Goal: Task Accomplishment & Management: Complete application form

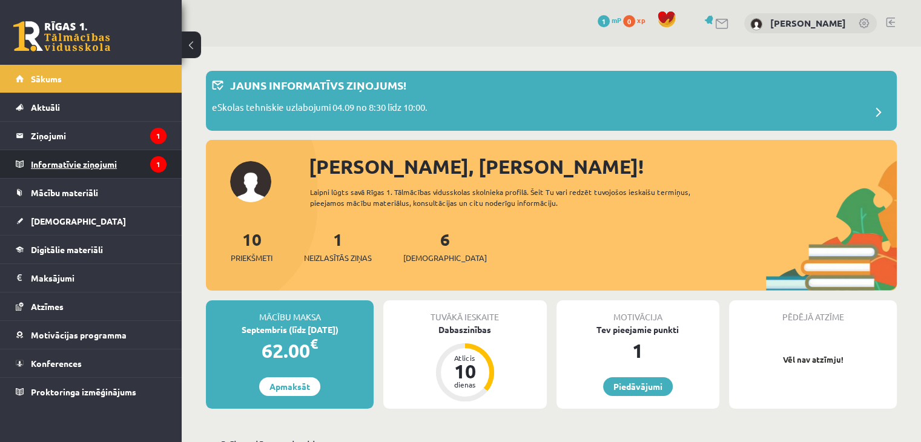
click at [79, 159] on legend "Informatīvie ziņojumi 1" at bounding box center [99, 164] width 136 height 28
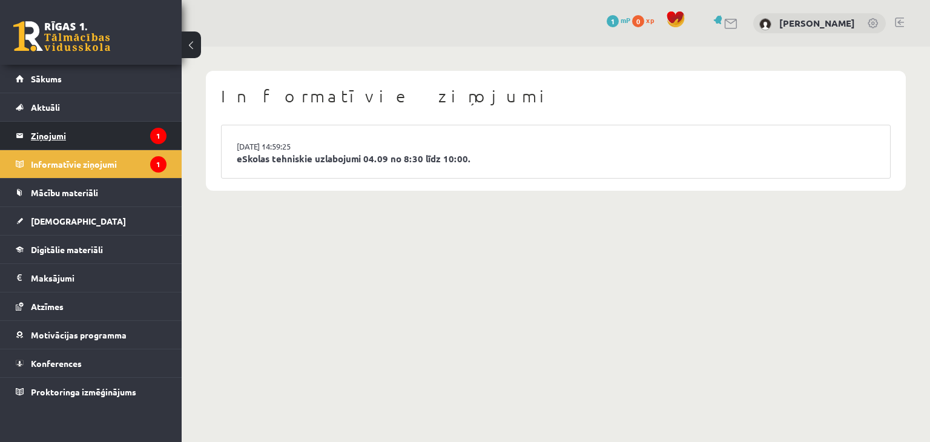
click at [43, 138] on legend "Ziņojumi 1" at bounding box center [99, 136] width 136 height 28
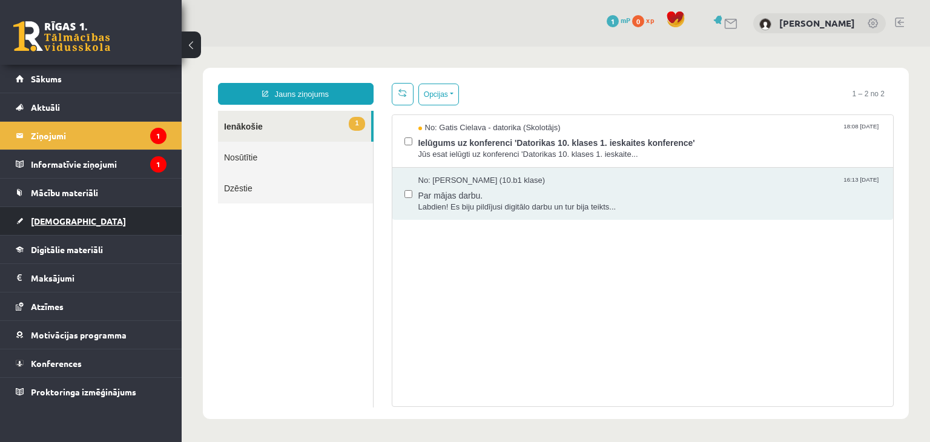
click at [52, 215] on span "[DEMOGRAPHIC_DATA]" at bounding box center [78, 220] width 95 height 11
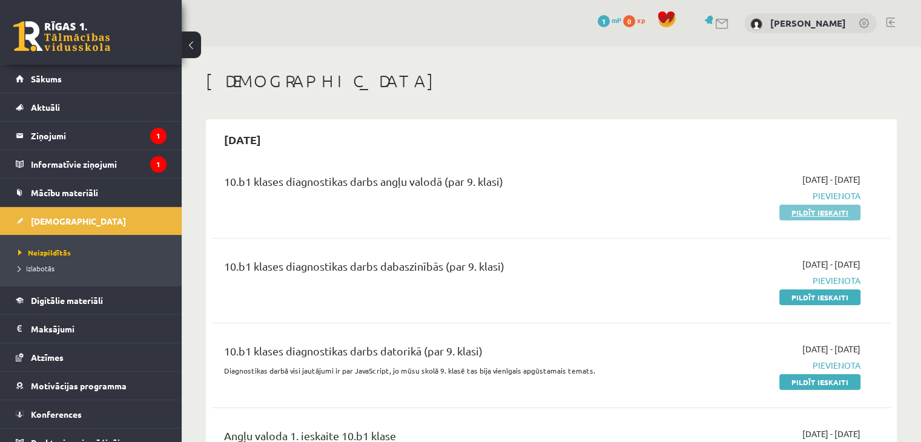
click at [800, 214] on link "Pildīt ieskaiti" at bounding box center [819, 213] width 81 height 16
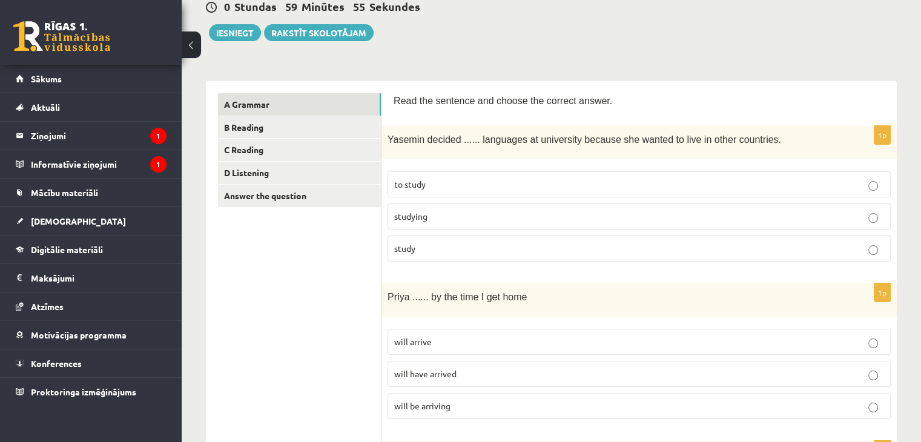
scroll to position [128, 0]
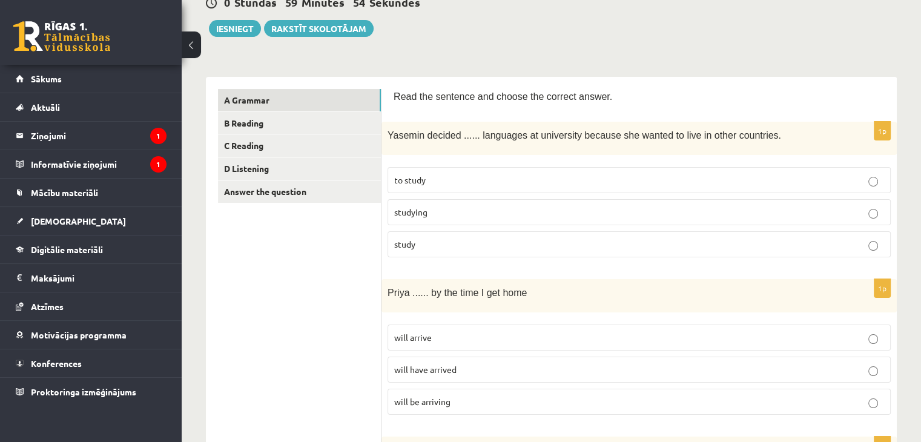
click at [528, 185] on p "to study" at bounding box center [639, 180] width 490 height 13
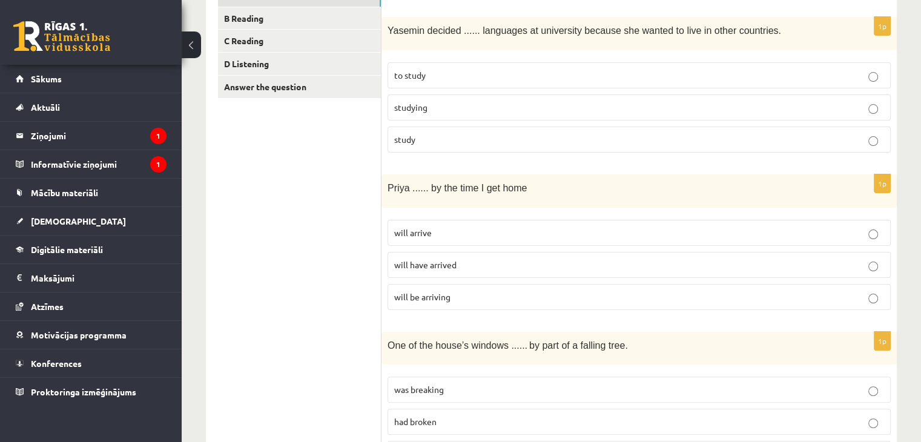
scroll to position [249, 0]
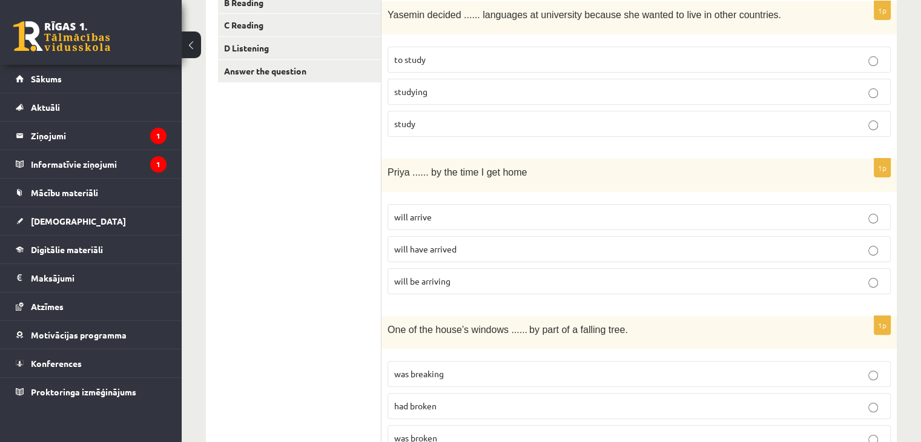
click at [470, 219] on p "will arrive" at bounding box center [639, 217] width 490 height 13
click at [517, 253] on p "will have arrived" at bounding box center [639, 249] width 490 height 13
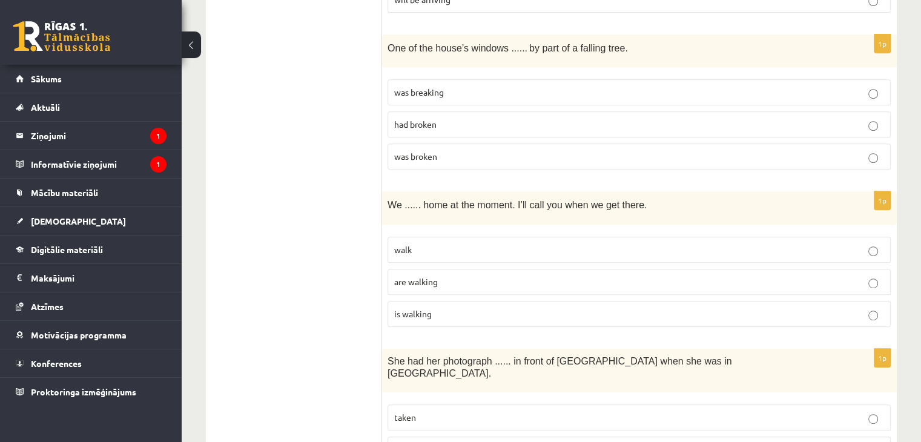
scroll to position [522, 0]
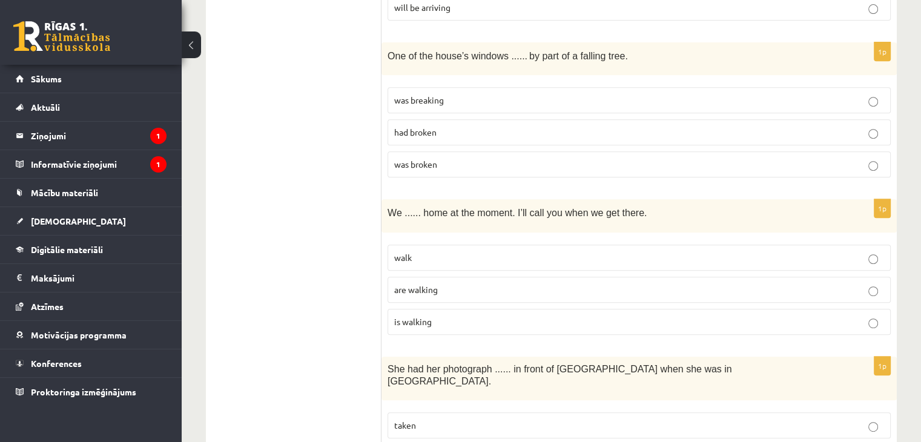
click at [483, 158] on p "was broken" at bounding box center [639, 164] width 490 height 13
click at [510, 161] on p "was broken" at bounding box center [639, 164] width 490 height 13
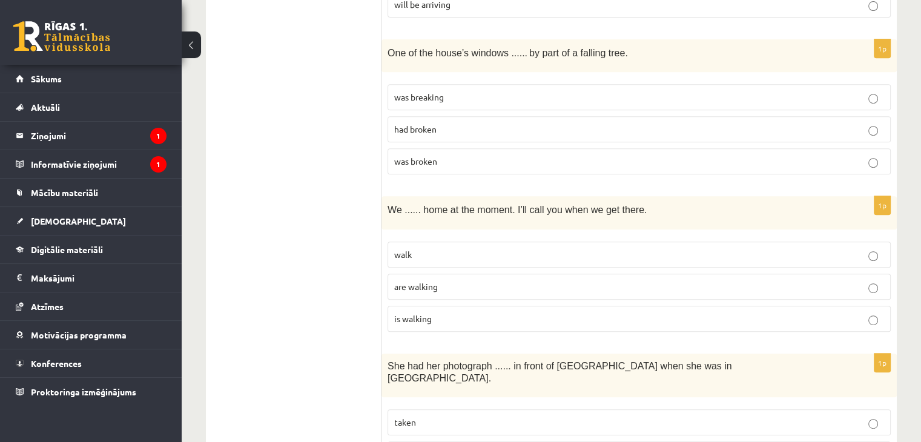
scroll to position [513, 0]
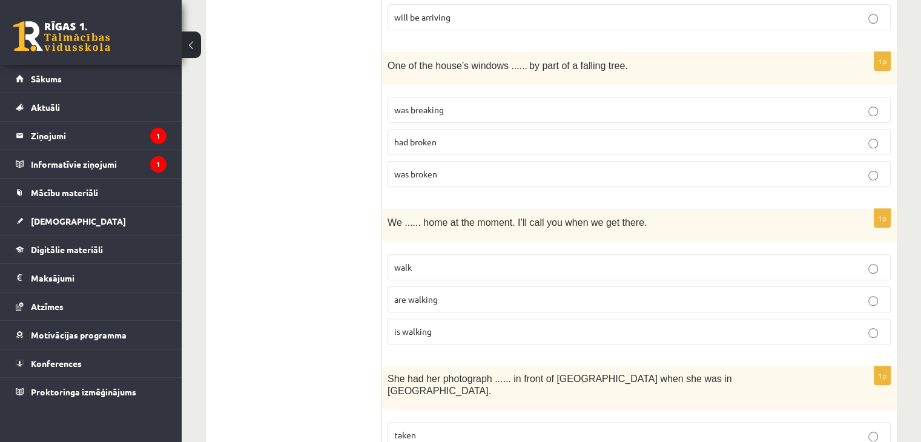
click at [475, 305] on label "are walking" at bounding box center [638, 299] width 503 height 26
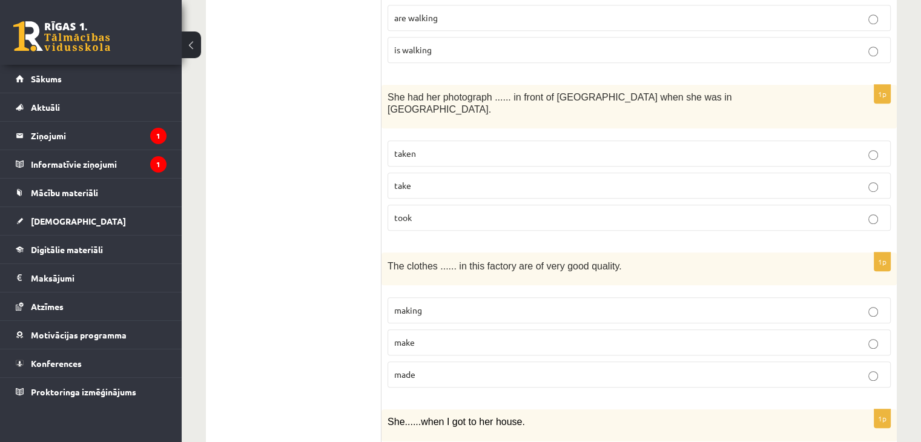
scroll to position [775, 0]
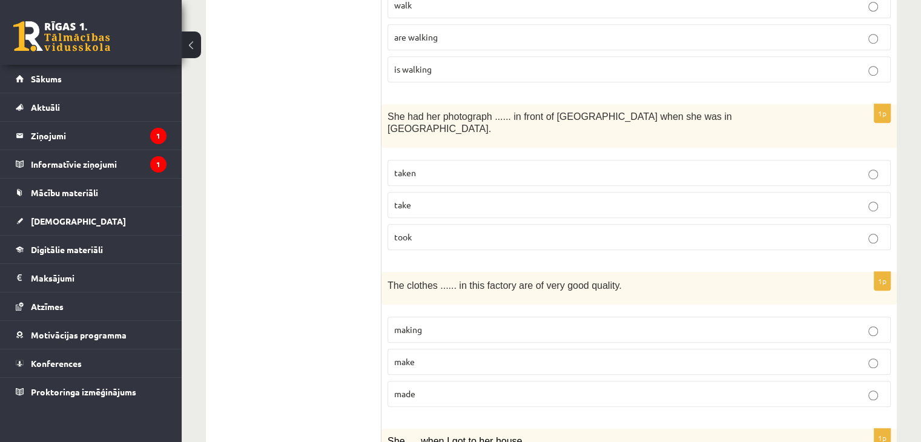
click at [631, 166] on p "taken" at bounding box center [639, 172] width 490 height 13
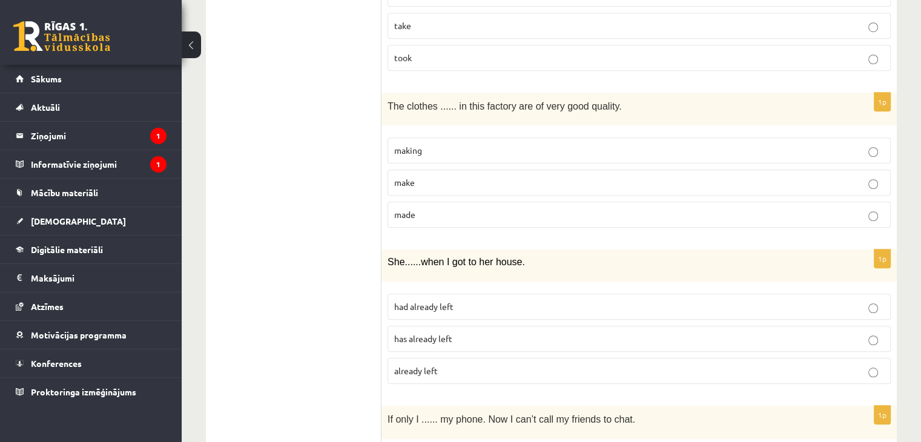
scroll to position [942, 0]
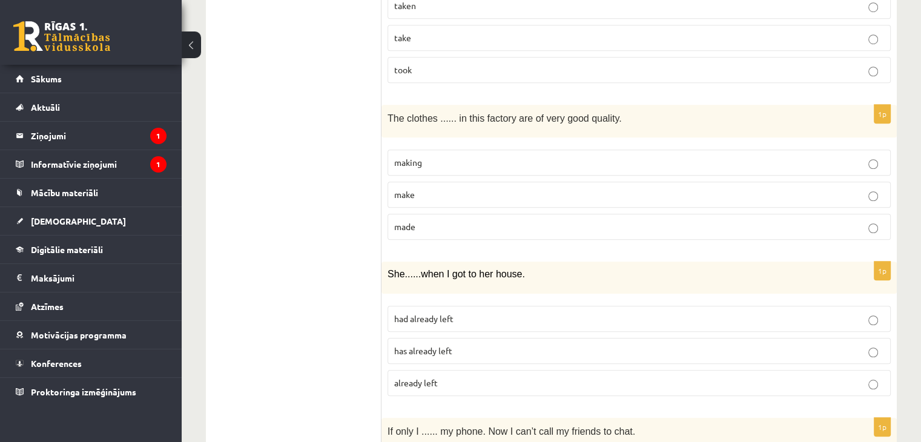
click at [651, 220] on p "made" at bounding box center [639, 226] width 490 height 13
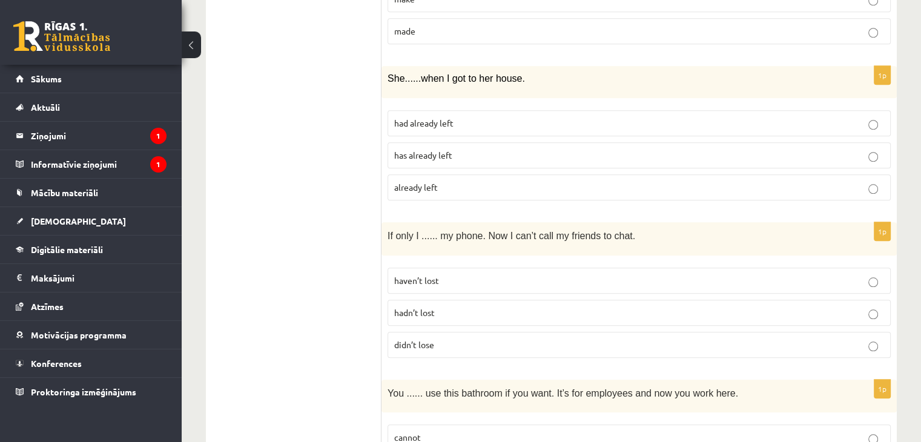
scroll to position [1129, 0]
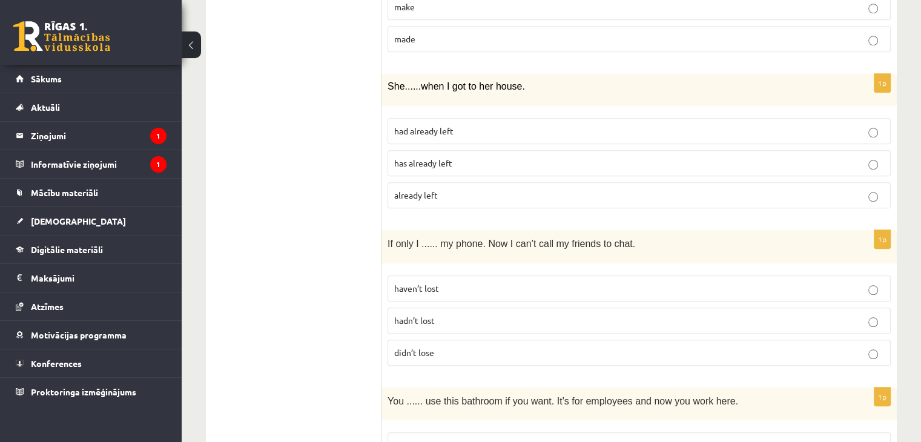
click at [588, 125] on p "had already left" at bounding box center [639, 131] width 490 height 13
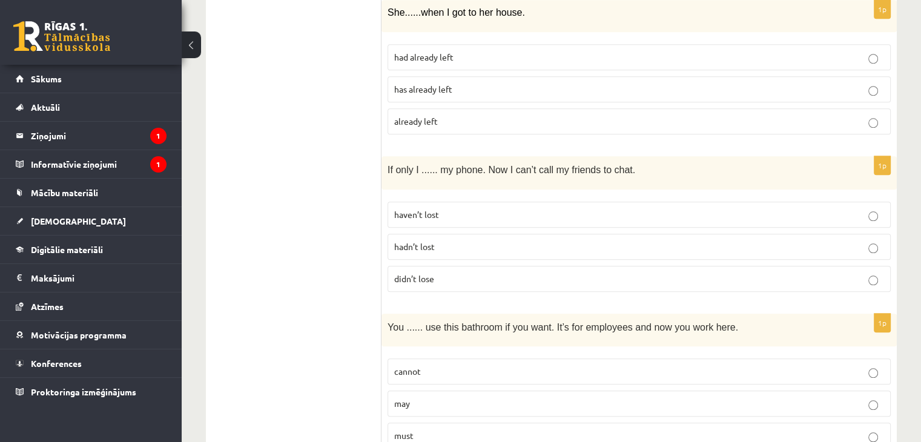
scroll to position [1183, 0]
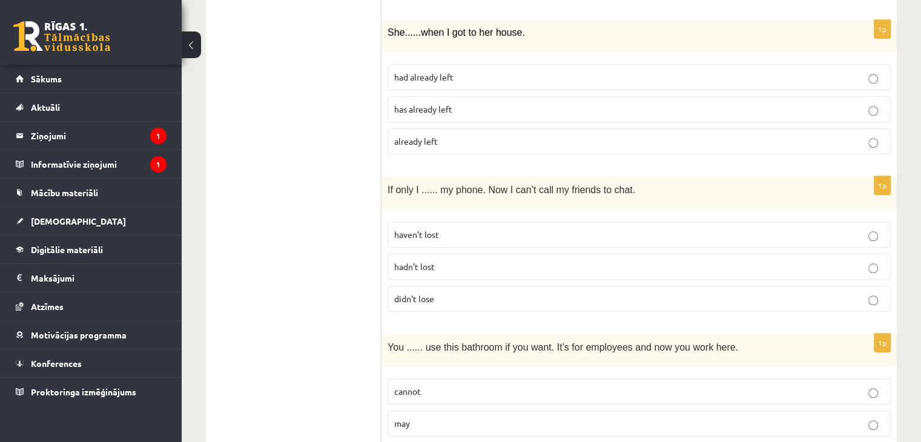
click at [557, 260] on p "hadn’t lost" at bounding box center [639, 266] width 490 height 13
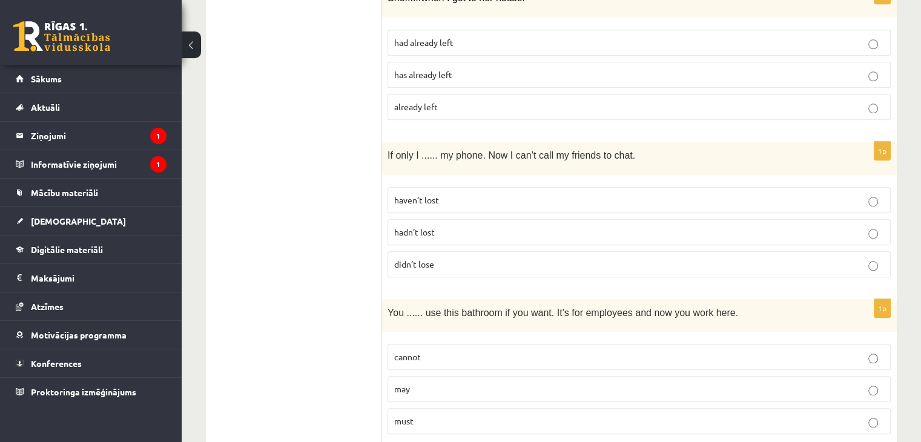
scroll to position [1292, 0]
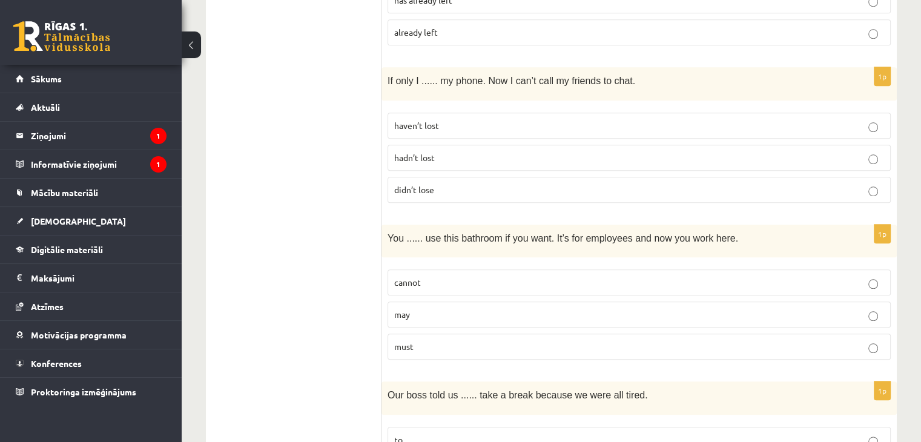
click at [736, 183] on p "didn’t lose" at bounding box center [639, 189] width 490 height 13
click at [548, 151] on p "hadn’t lost" at bounding box center [639, 157] width 490 height 13
click at [475, 308] on p "may" at bounding box center [639, 314] width 490 height 13
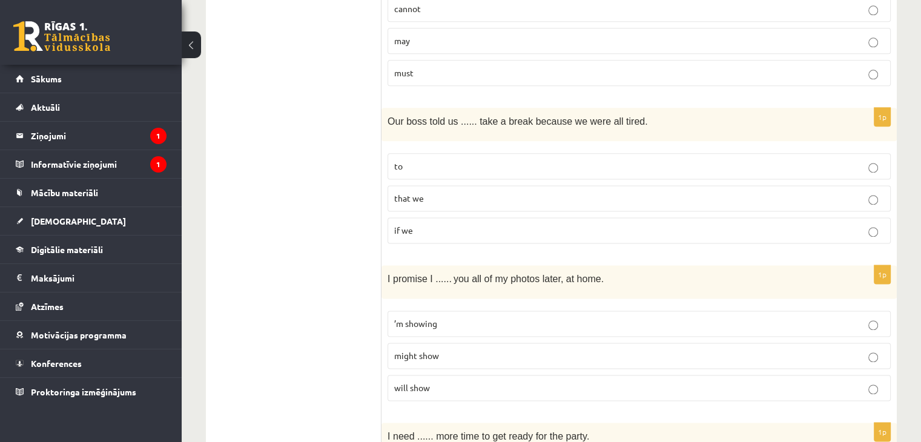
scroll to position [1574, 0]
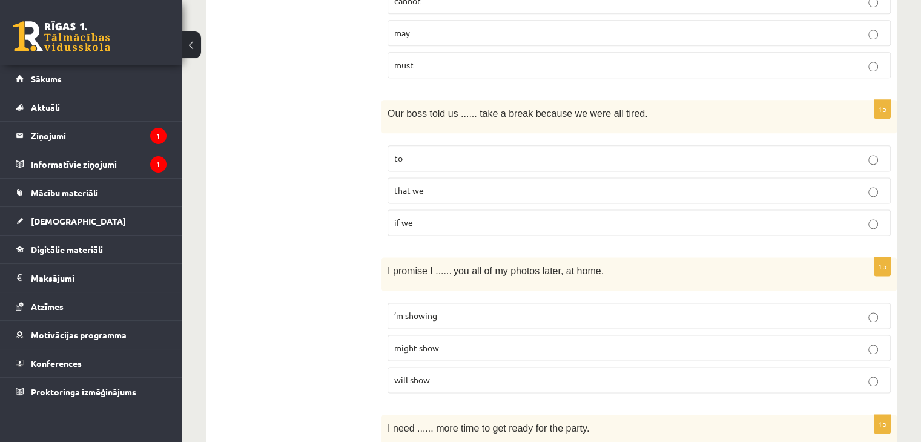
click at [493, 184] on p "that we" at bounding box center [639, 190] width 490 height 13
click at [516, 152] on p "to" at bounding box center [639, 158] width 490 height 13
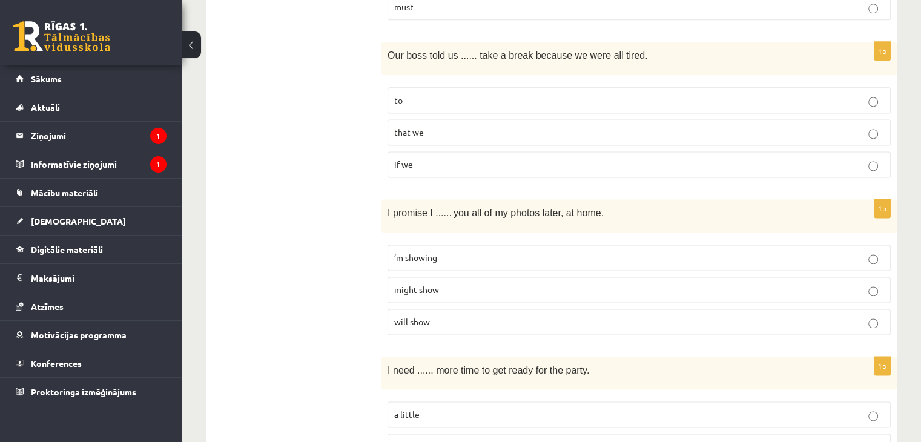
scroll to position [1698, 0]
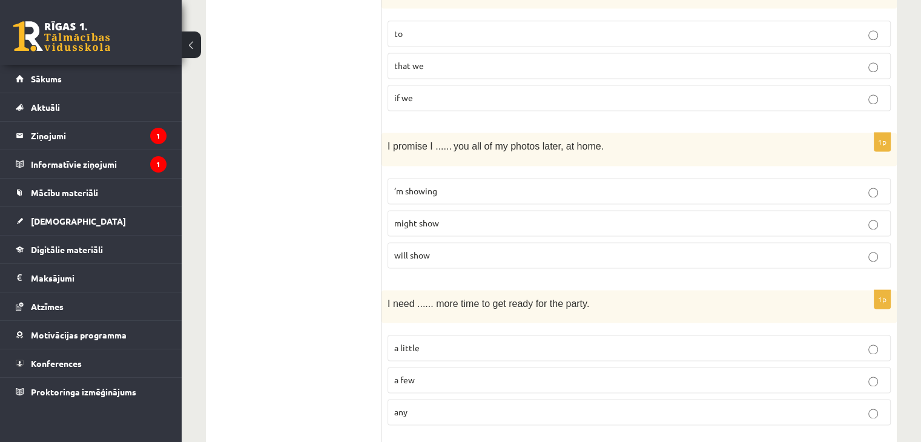
click at [459, 242] on label "will show" at bounding box center [638, 255] width 503 height 26
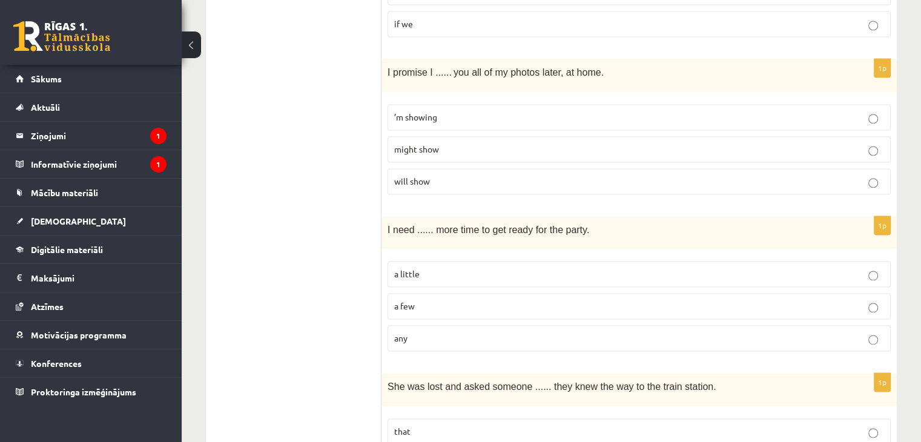
scroll to position [1862, 0]
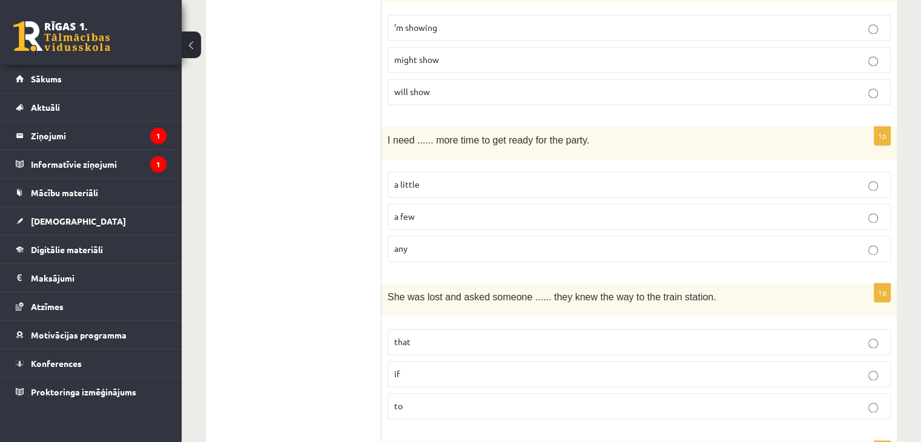
click at [471, 171] on label "a little" at bounding box center [638, 184] width 503 height 26
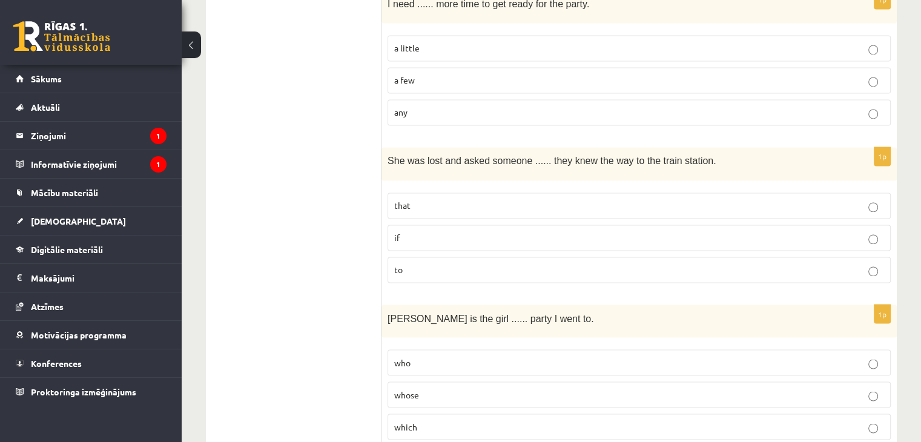
scroll to position [2049, 0]
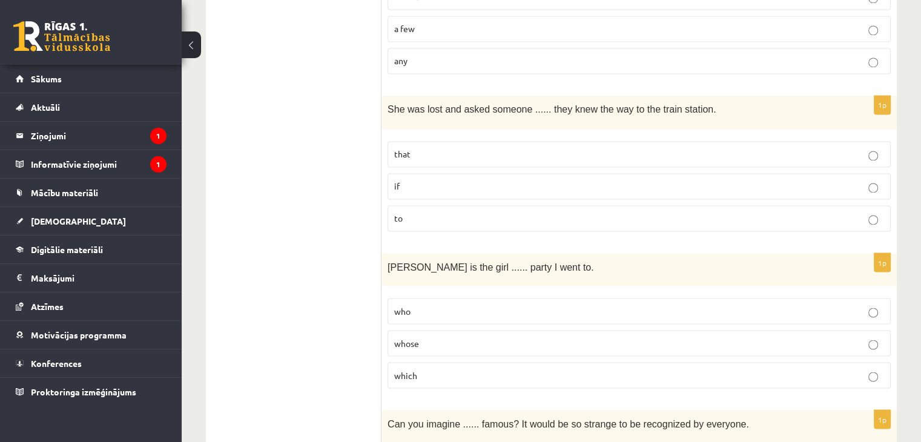
click at [508, 173] on label "if" at bounding box center [638, 186] width 503 height 26
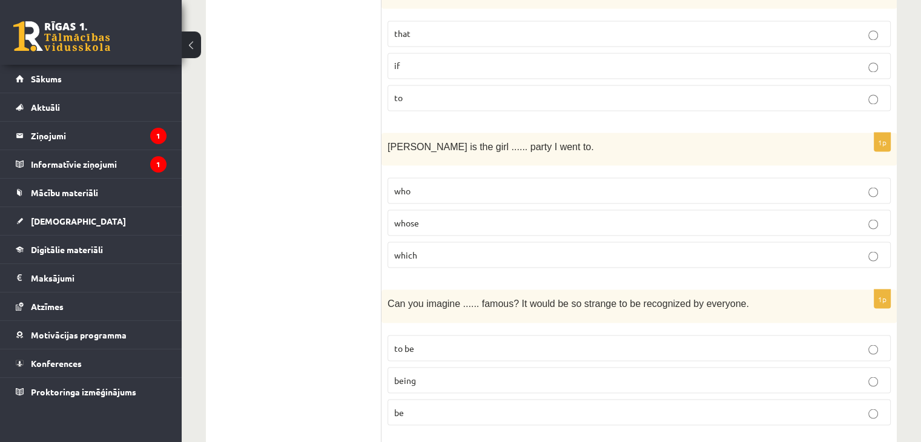
scroll to position [2288, 0]
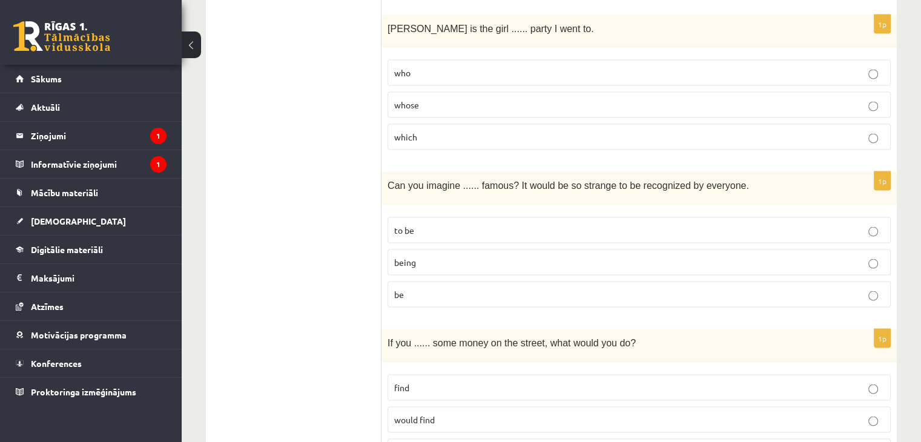
click at [506, 91] on label "whose" at bounding box center [638, 104] width 503 height 26
click at [466, 255] on p "being" at bounding box center [639, 261] width 490 height 13
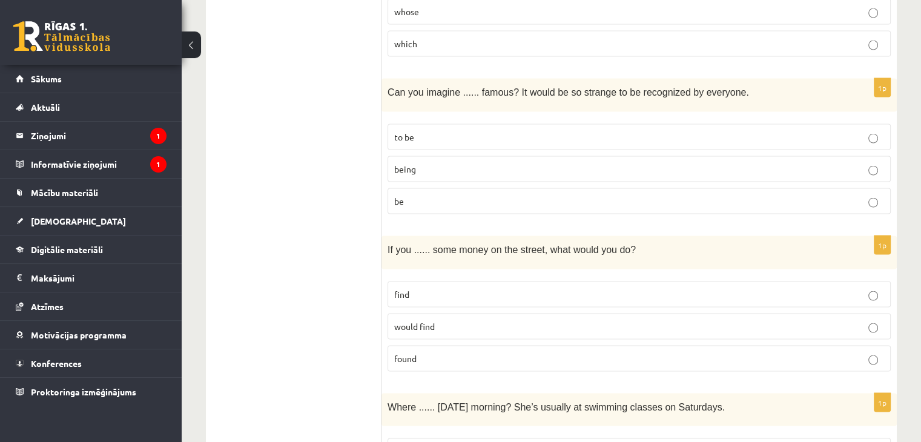
scroll to position [2361, 0]
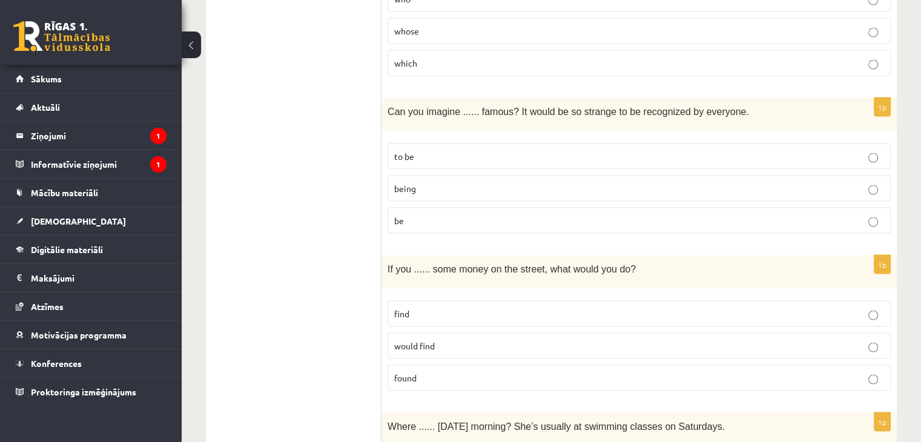
click at [562, 365] on label "found" at bounding box center [638, 378] width 503 height 26
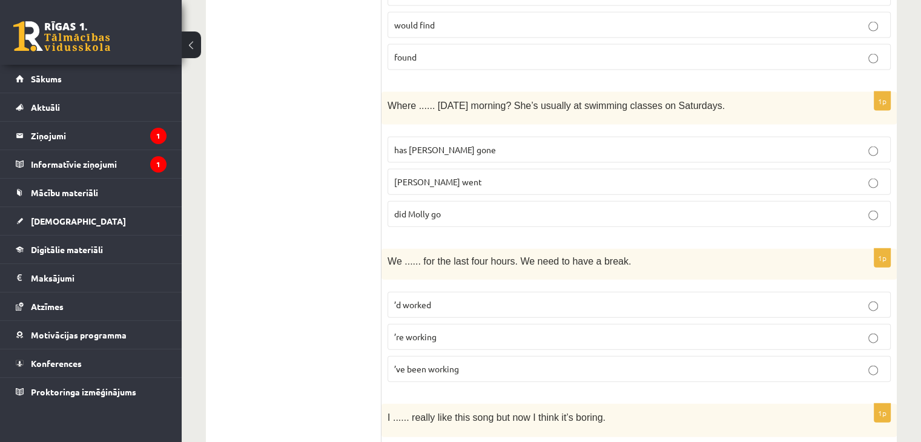
scroll to position [2666, 0]
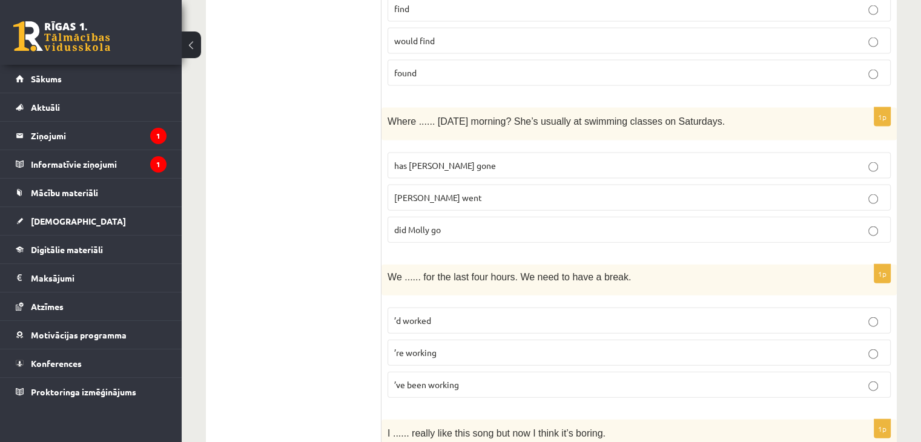
click at [436, 224] on span "did Molly go" at bounding box center [417, 229] width 47 height 11
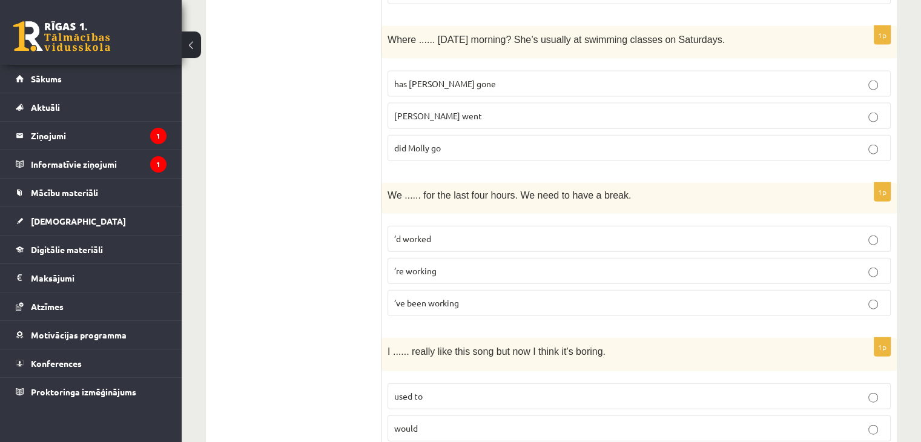
click at [434, 297] on span "’ve been working" at bounding box center [426, 302] width 65 height 11
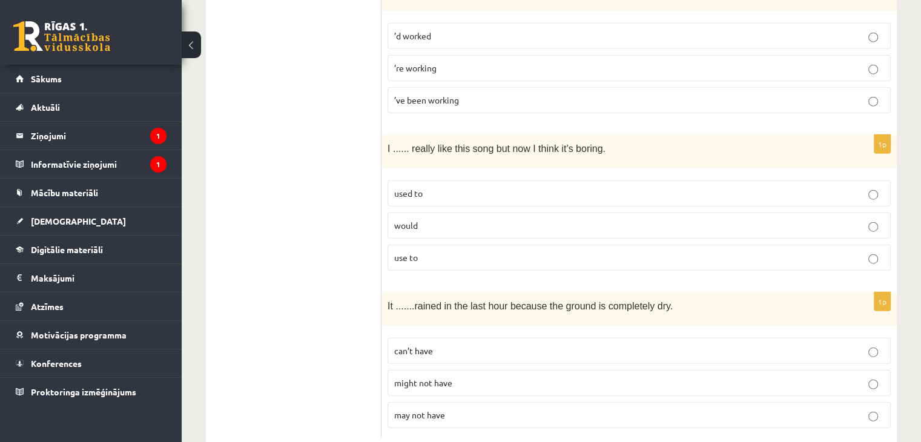
scroll to position [2954, 0]
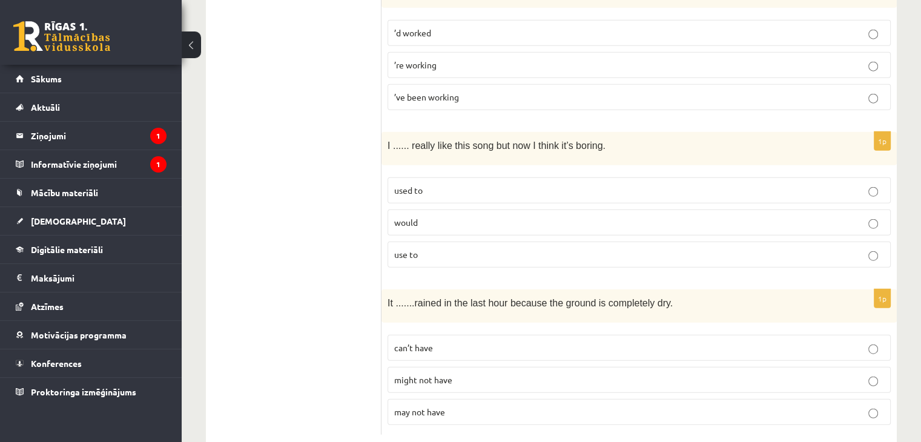
click at [507, 184] on p "used to" at bounding box center [639, 190] width 490 height 13
click at [456, 335] on label "can’t have" at bounding box center [638, 348] width 503 height 26
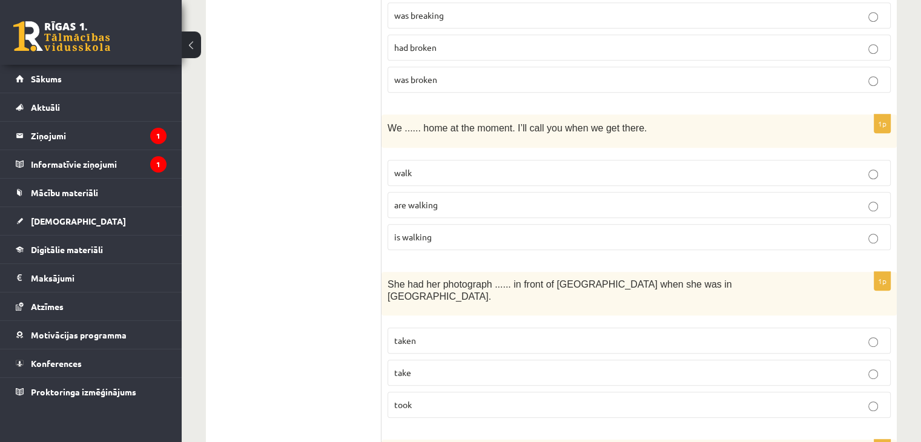
scroll to position [0, 0]
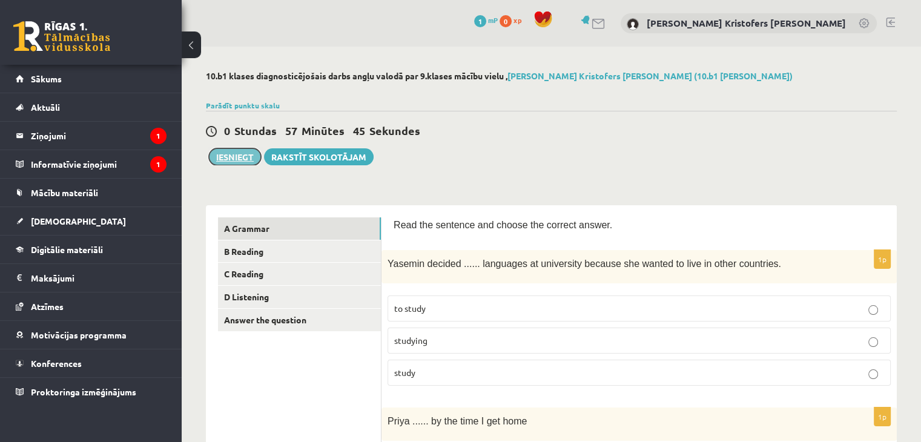
click at [231, 158] on button "Iesniegt" at bounding box center [235, 156] width 52 height 17
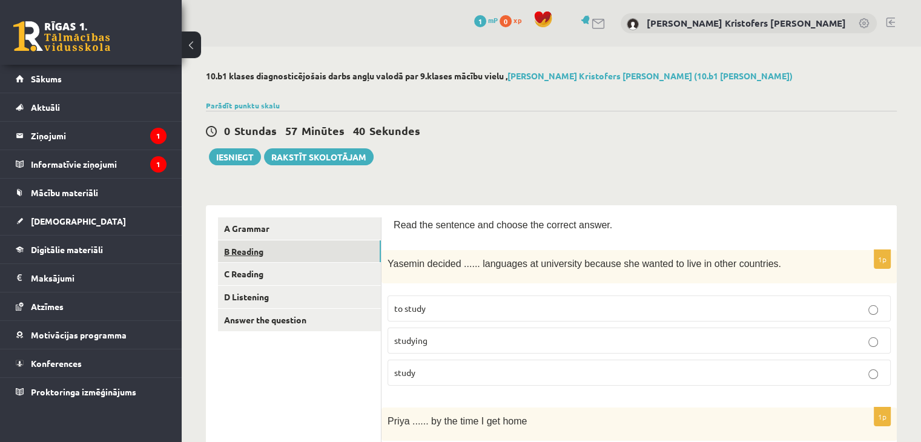
click at [229, 257] on link "B Reading" at bounding box center [299, 251] width 163 height 22
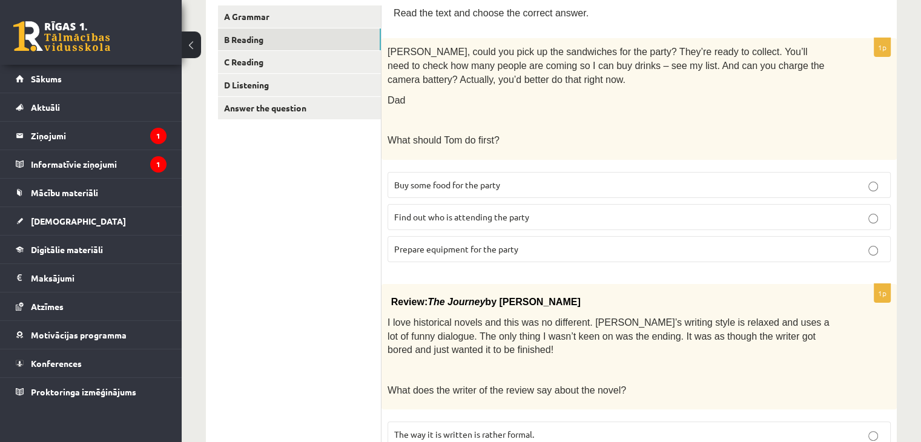
scroll to position [194, 0]
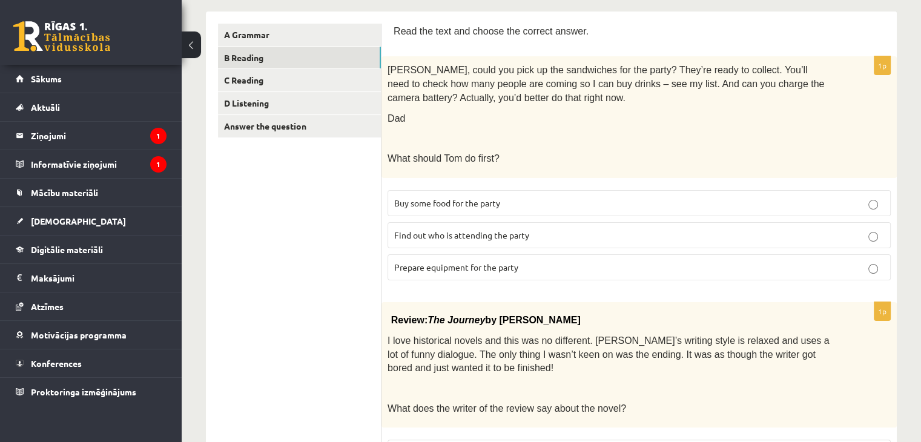
click at [610, 200] on p "Buy some food for the party" at bounding box center [639, 203] width 490 height 13
click at [573, 272] on p "Prepare equipment for the party" at bounding box center [639, 267] width 490 height 13
click at [842, 240] on p "Find out who is attending the party" at bounding box center [639, 235] width 490 height 13
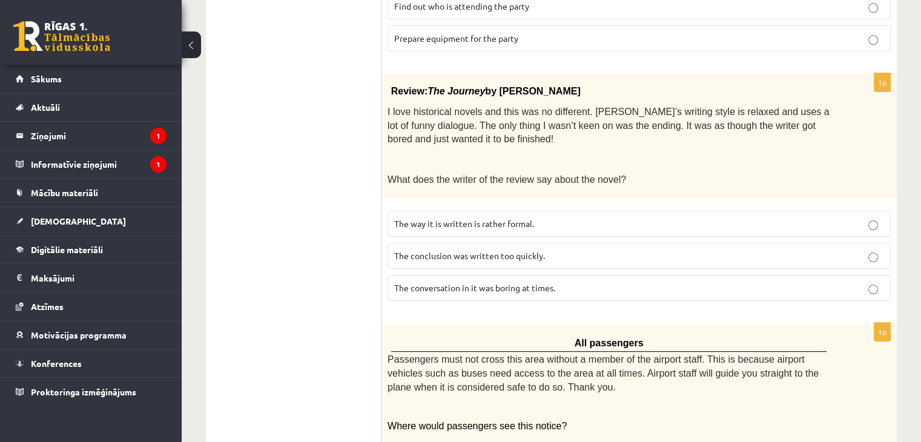
scroll to position [426, 0]
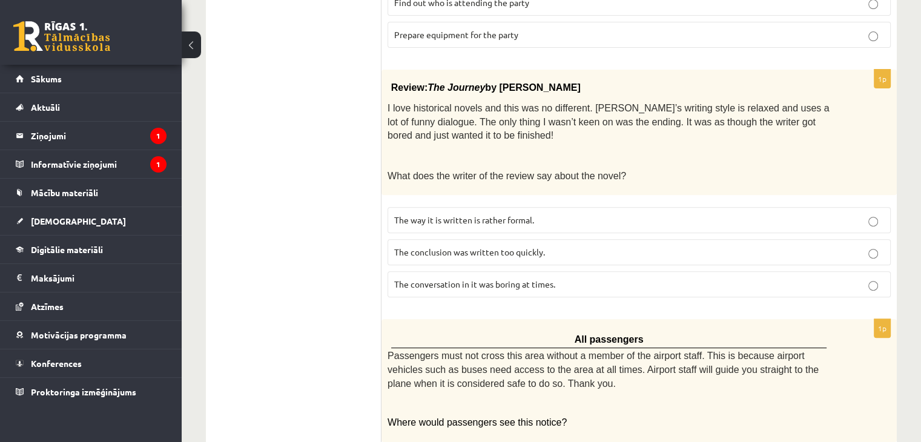
click at [694, 255] on label "The conclusion was written too quickly." at bounding box center [638, 252] width 503 height 26
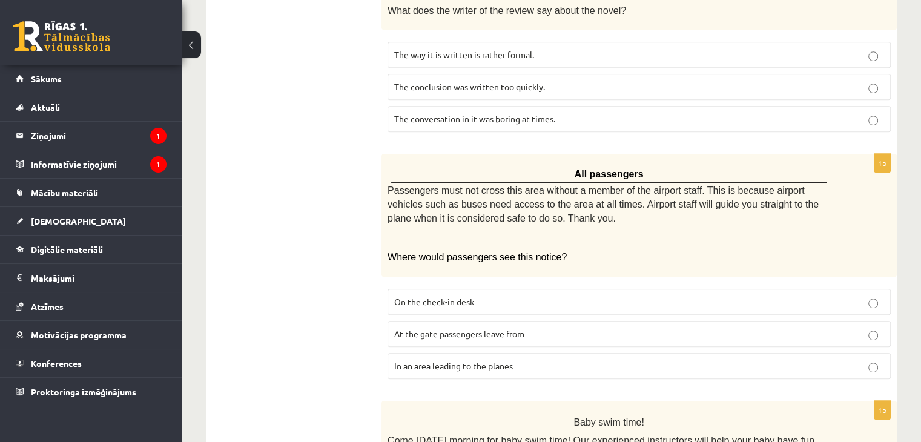
scroll to position [593, 0]
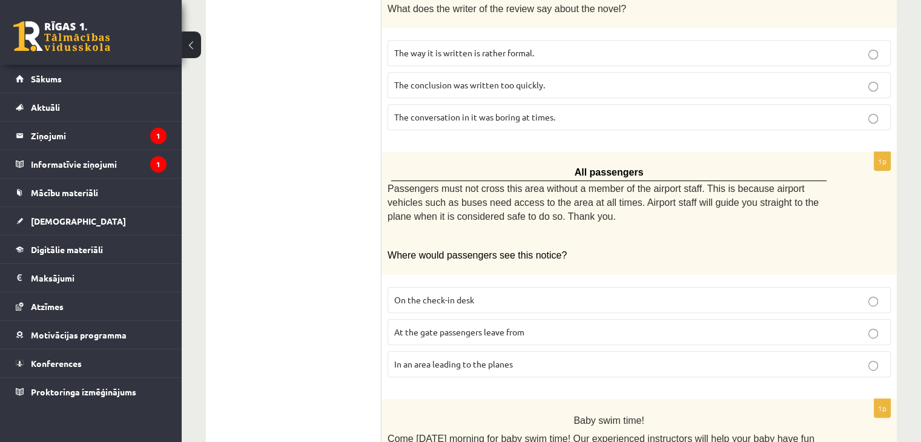
click at [740, 335] on label "At the gate passengers leave from" at bounding box center [638, 332] width 503 height 26
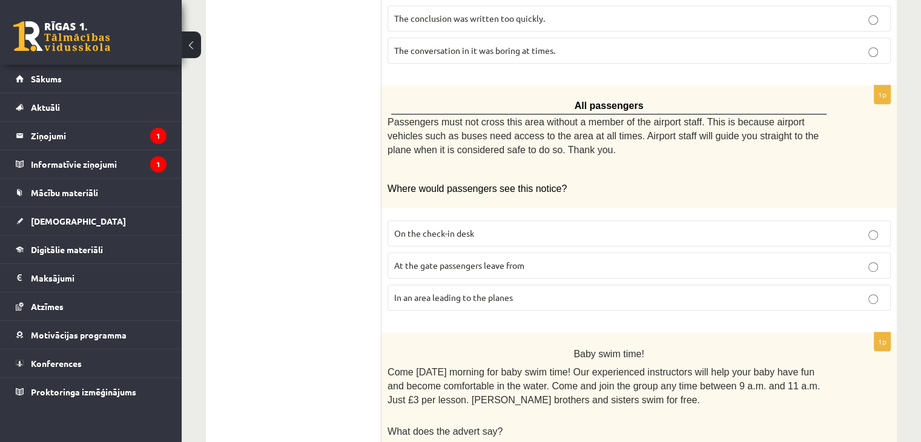
scroll to position [666, 0]
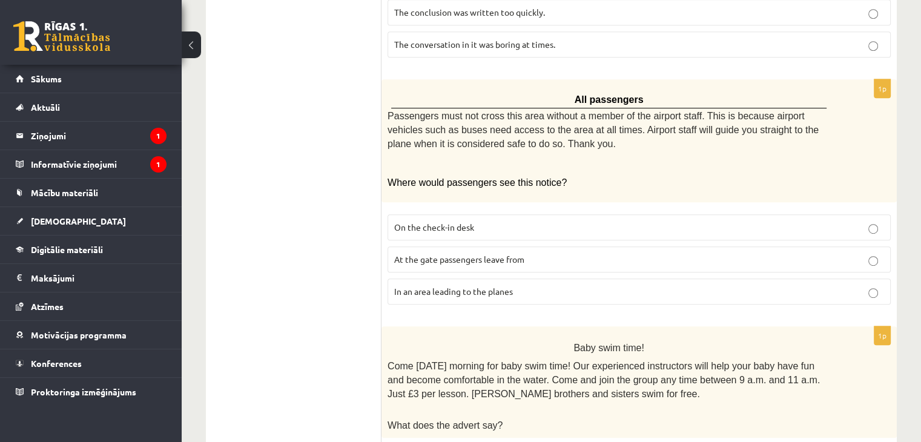
click at [646, 287] on p "In an area leading to the planes" at bounding box center [639, 291] width 490 height 13
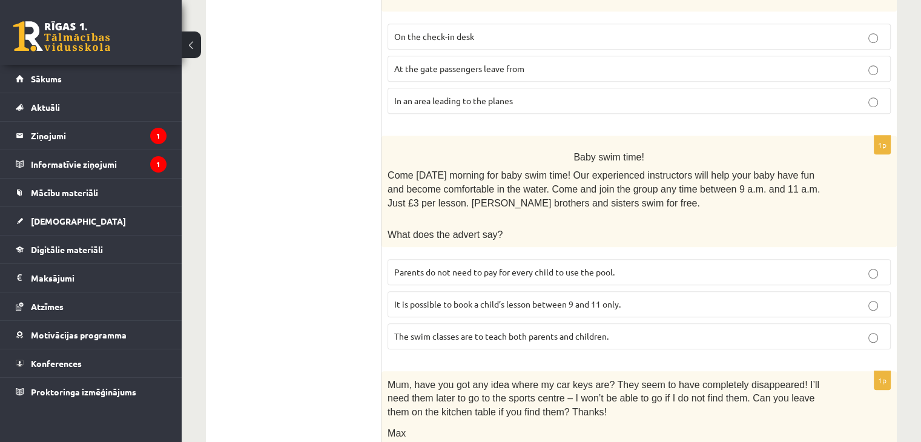
scroll to position [867, 0]
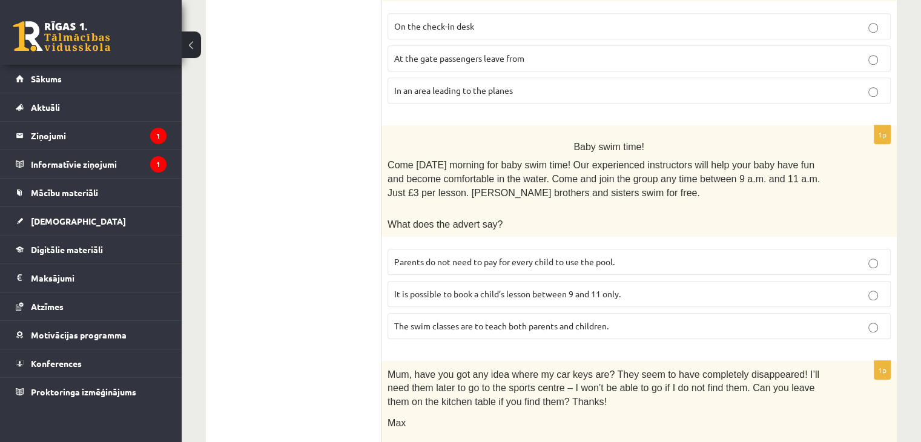
click at [747, 255] on p "Parents do not need to pay for every child to use the pool." at bounding box center [639, 261] width 490 height 13
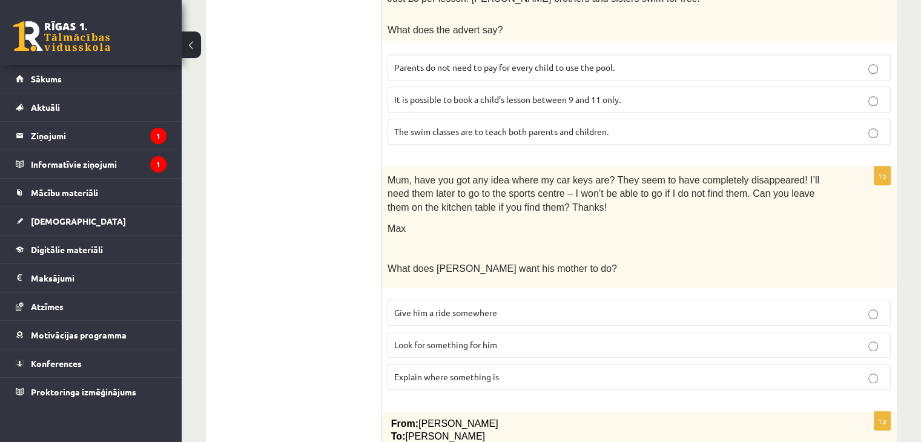
scroll to position [1059, 0]
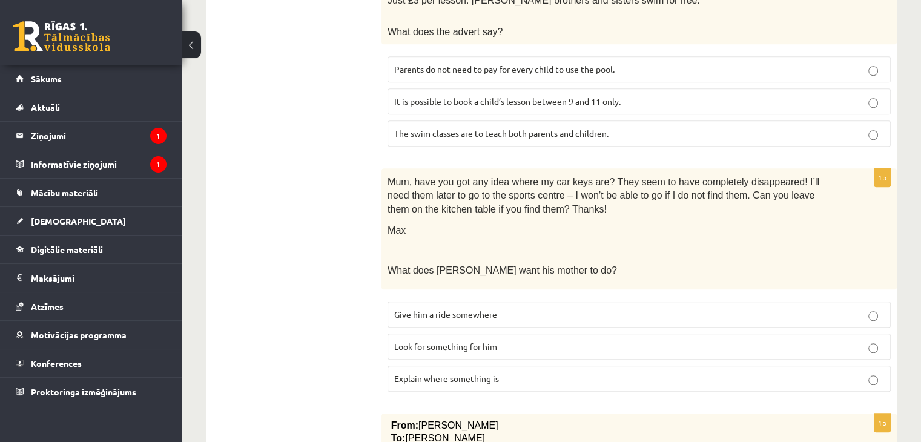
click at [870, 102] on label "It is possible to book a child’s lesson between 9 and 11 only." at bounding box center [638, 101] width 503 height 26
click at [610, 344] on label "Look for something for him" at bounding box center [638, 346] width 503 height 26
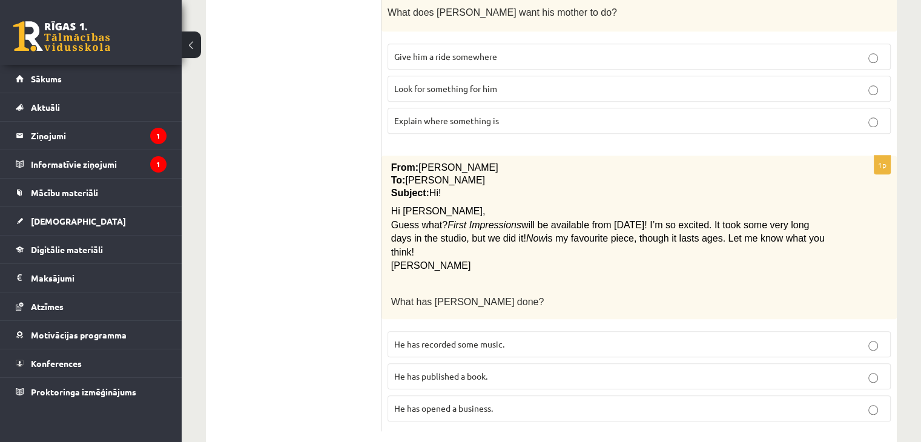
scroll to position [1316, 0]
click at [634, 338] on p "He has recorded some music." at bounding box center [639, 344] width 490 height 13
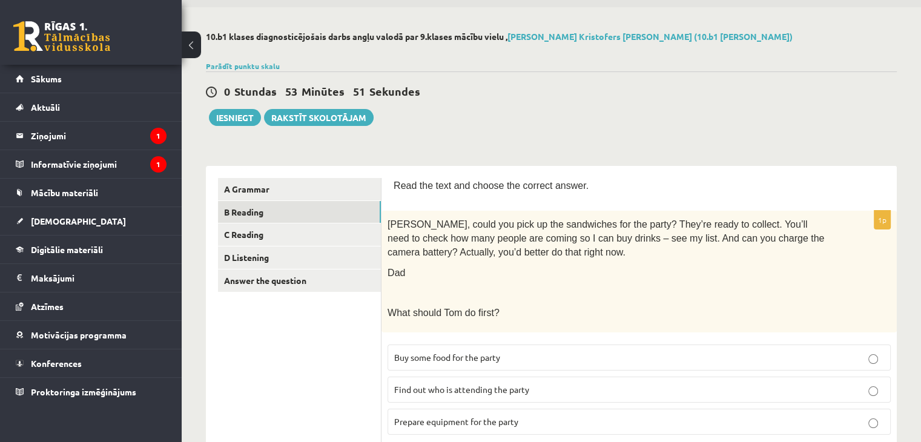
scroll to position [5, 0]
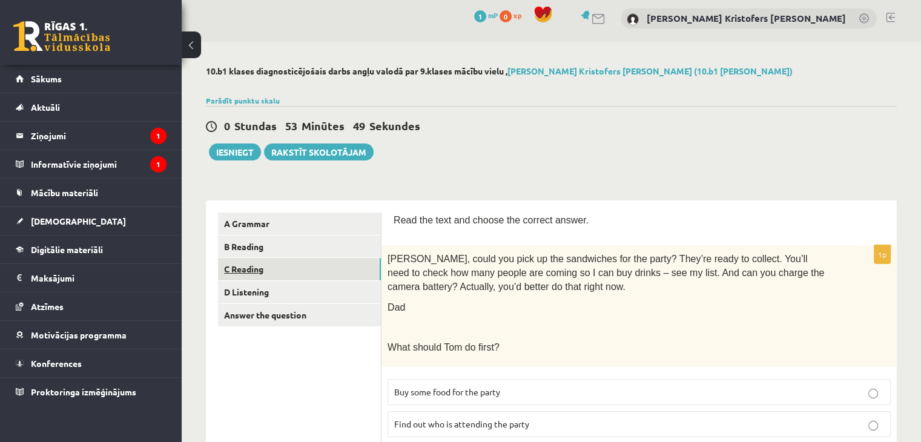
click at [306, 274] on link "C Reading" at bounding box center [299, 269] width 163 height 22
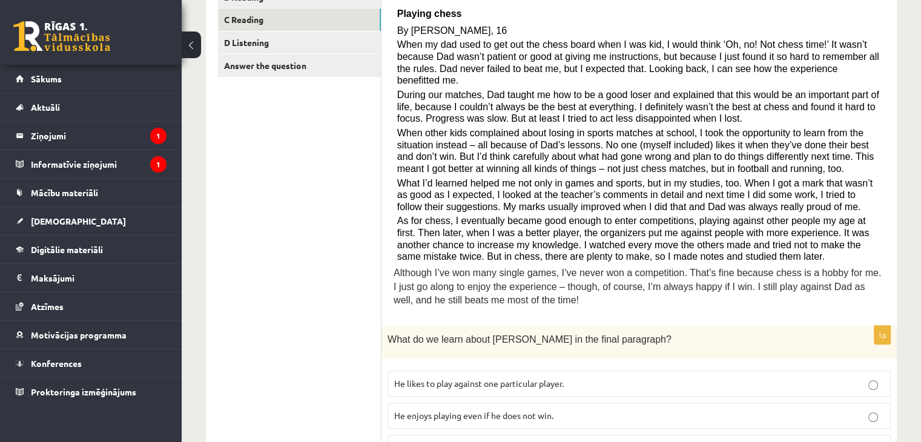
scroll to position [258, 0]
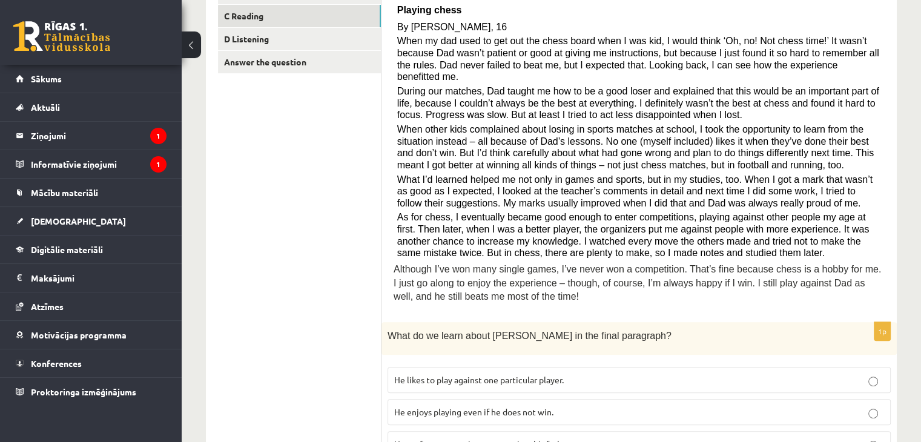
click at [591, 405] on label "He enjoys playing even if he does not win." at bounding box center [638, 412] width 503 height 26
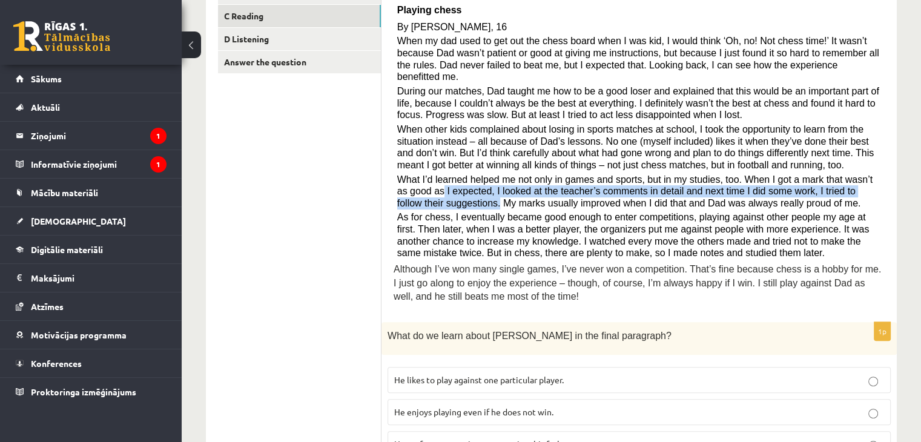
drag, startPoint x: 915, startPoint y: 170, endPoint x: 915, endPoint y: 177, distance: 6.7
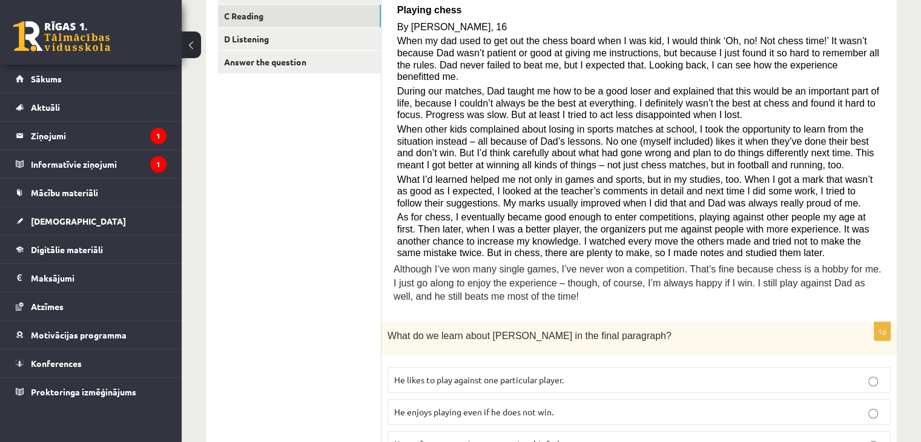
click at [883, 232] on div "Read the article about chess and choose the correct answer for each question. P…" at bounding box center [638, 134] width 491 height 350
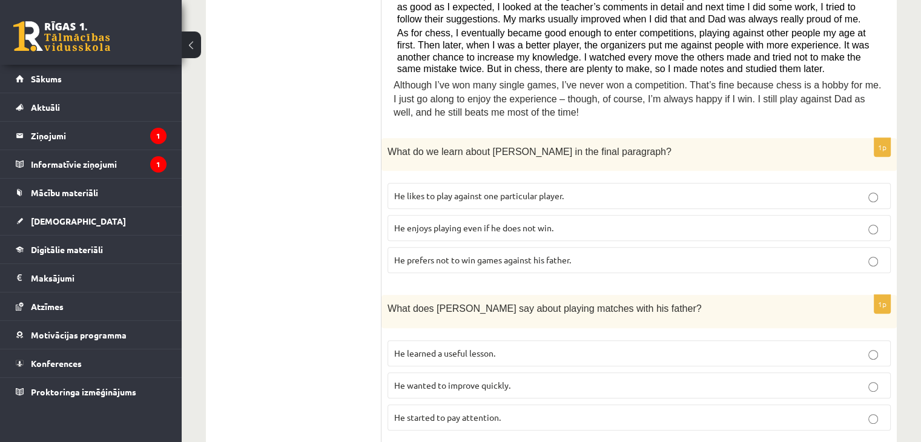
scroll to position [444, 0]
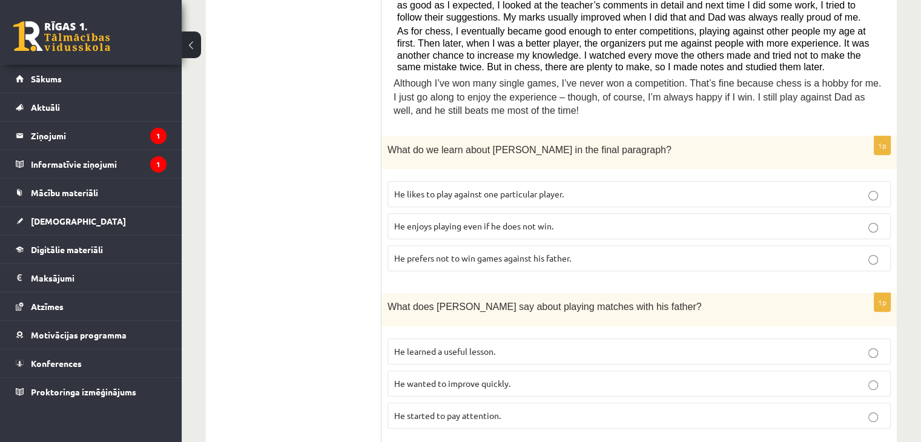
click at [594, 346] on label "He learned a useful lesson." at bounding box center [638, 351] width 503 height 26
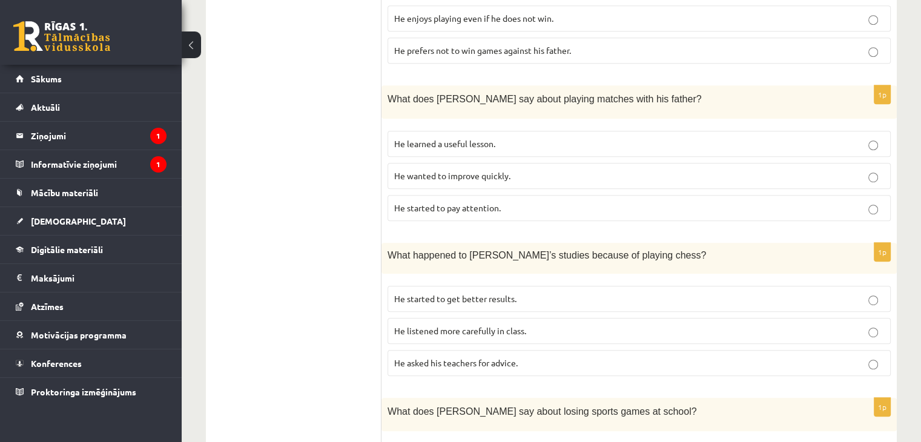
scroll to position [629, 0]
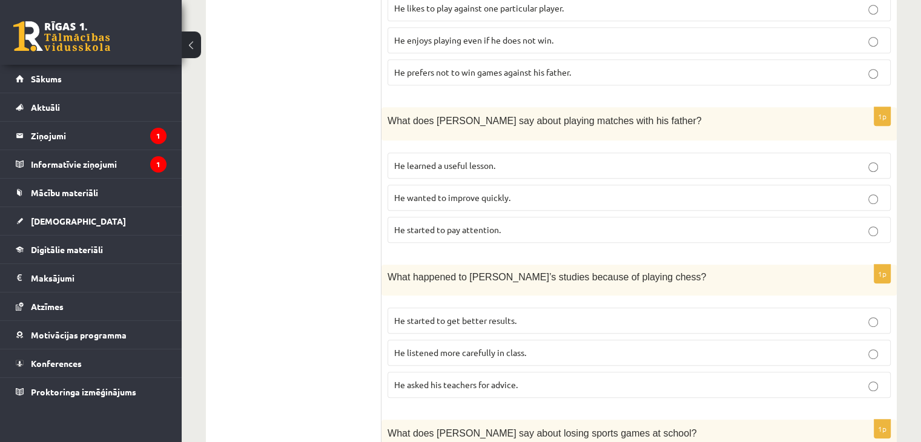
click at [540, 312] on label "He started to get better results." at bounding box center [638, 320] width 503 height 26
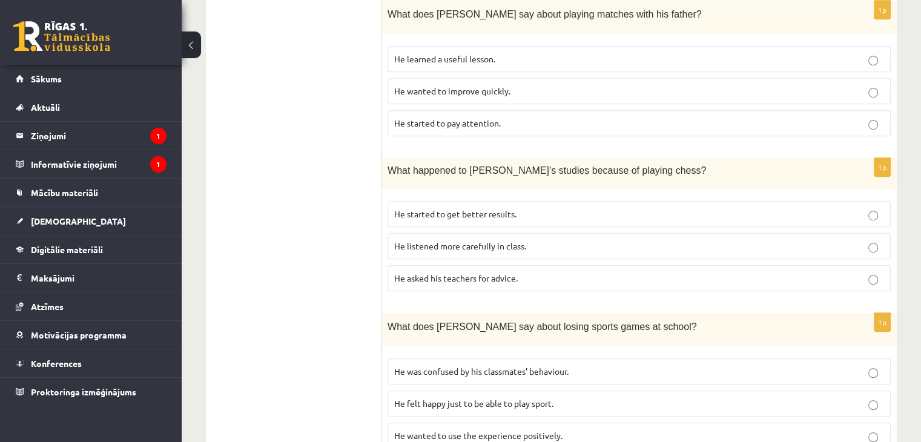
scroll to position [799, 0]
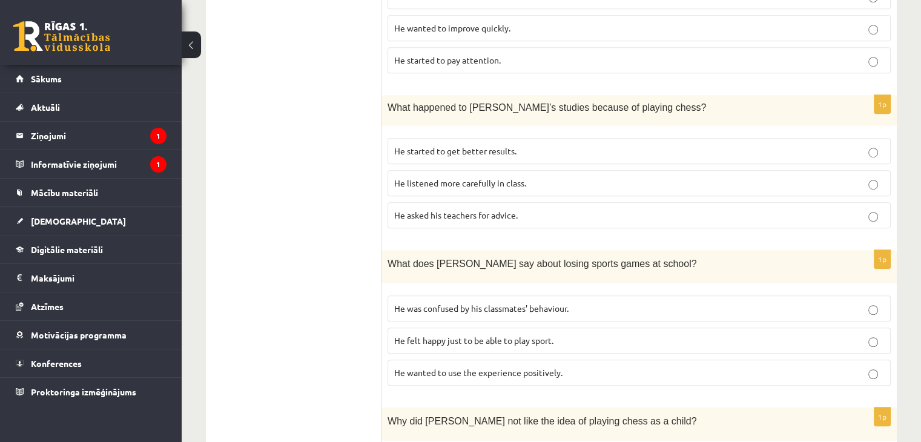
click at [588, 298] on label "He was confused by his classmates’ behaviour." at bounding box center [638, 308] width 503 height 26
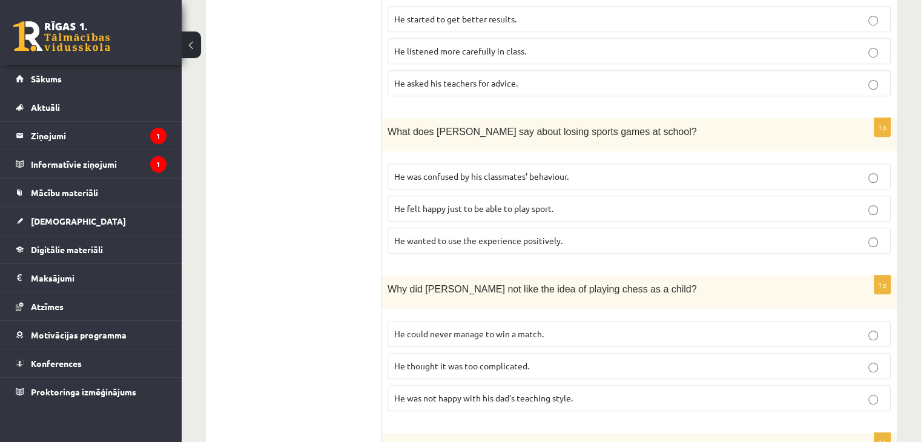
scroll to position [912, 0]
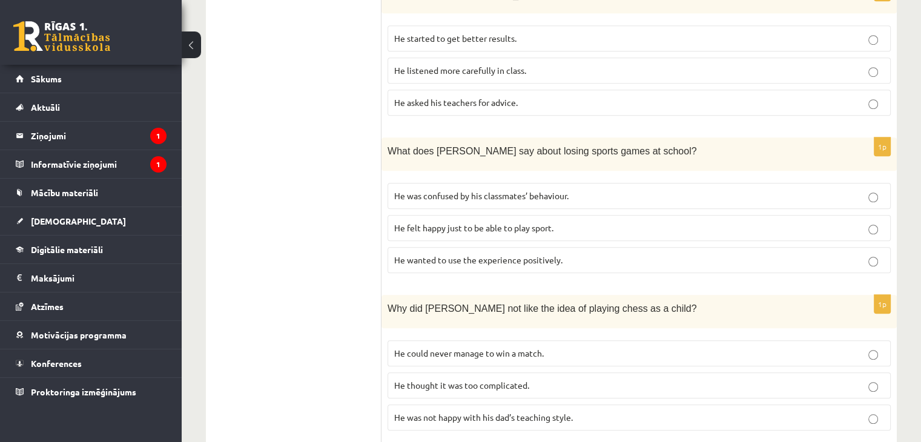
click at [782, 255] on label "He wanted to use the experience positively." at bounding box center [638, 260] width 503 height 26
click at [718, 379] on p "He thought it was too complicated." at bounding box center [639, 385] width 490 height 13
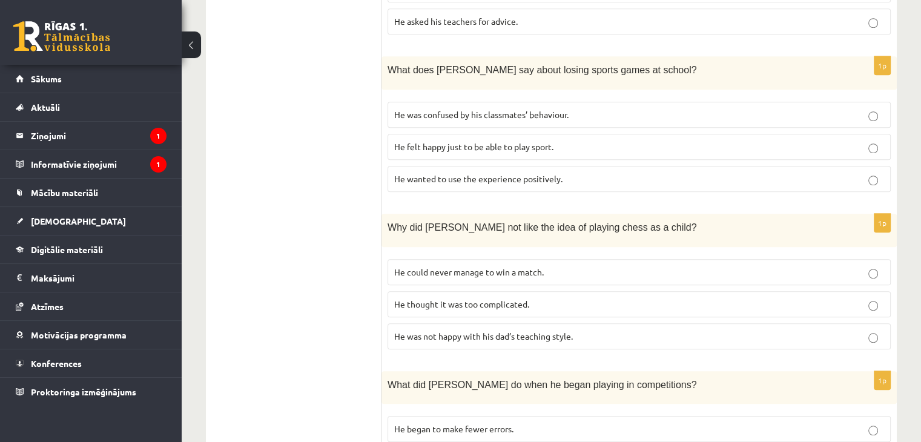
scroll to position [1085, 0]
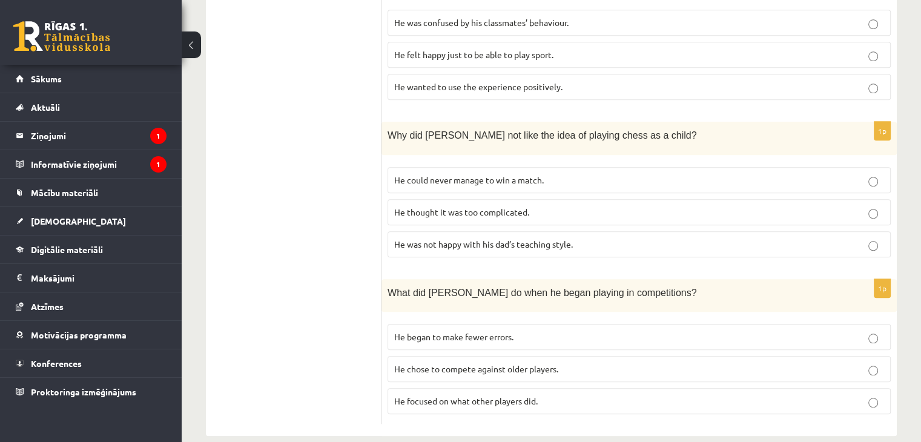
click at [577, 395] on p "He focused on what other players did." at bounding box center [639, 401] width 490 height 13
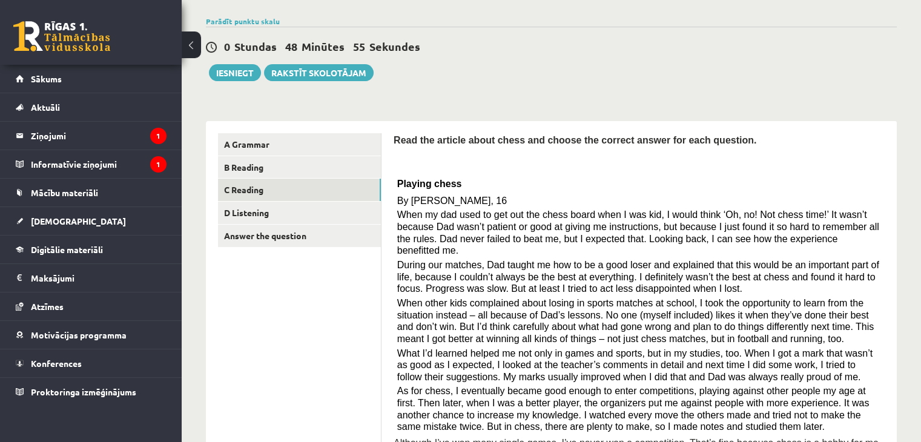
scroll to position [86, 0]
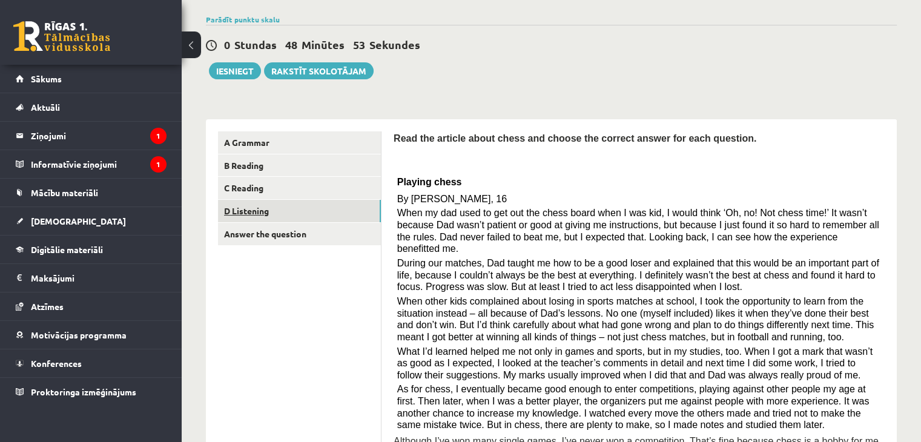
click at [333, 208] on link "D Listening" at bounding box center [299, 211] width 163 height 22
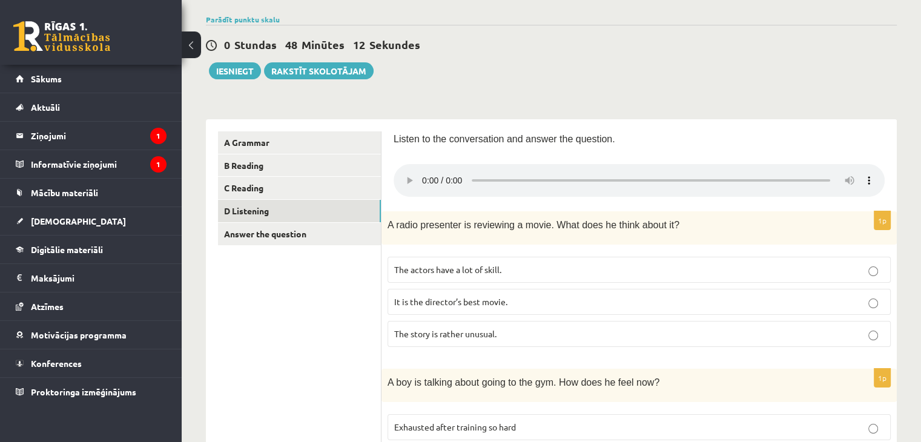
drag, startPoint x: 919, startPoint y: 127, endPoint x: 929, endPoint y: 136, distance: 12.9
click at [920, 136] on html "0 Dāvanas 1 mP 0 xp Reinis Kristofers Jirgensons Sākums Aktuāli Kā mācīties eSK…" at bounding box center [460, 135] width 921 height 442
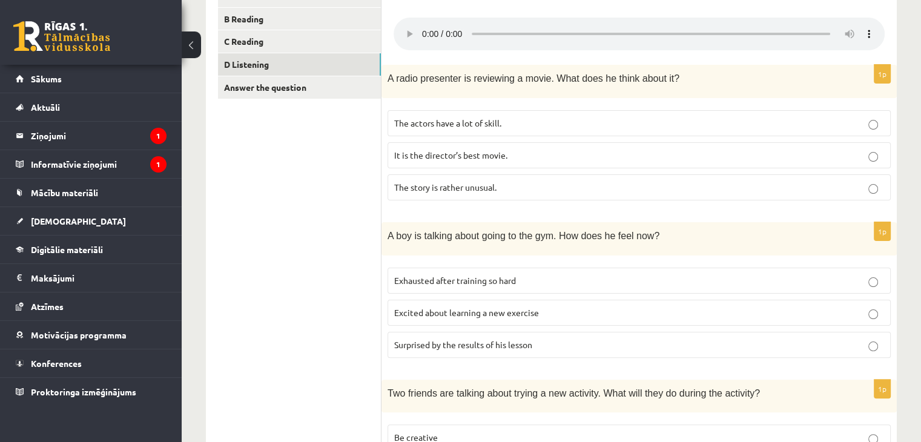
scroll to position [234, 0]
click at [671, 315] on p "Excited about learning a new exercise" at bounding box center [639, 311] width 490 height 13
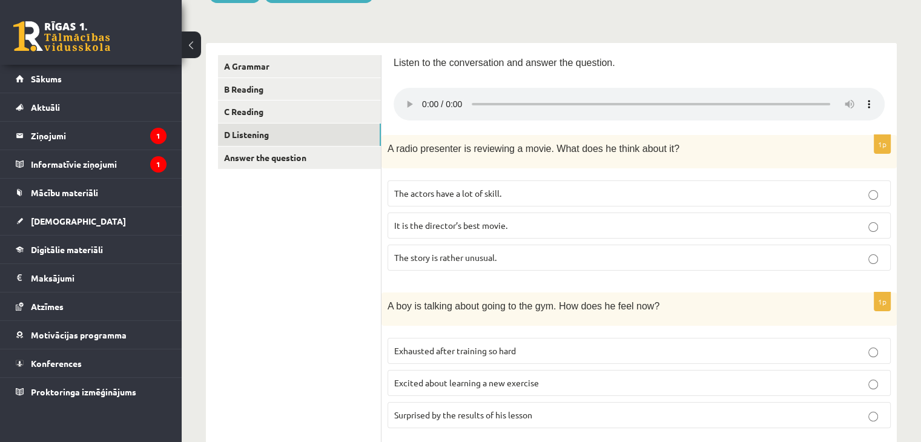
scroll to position [155, 0]
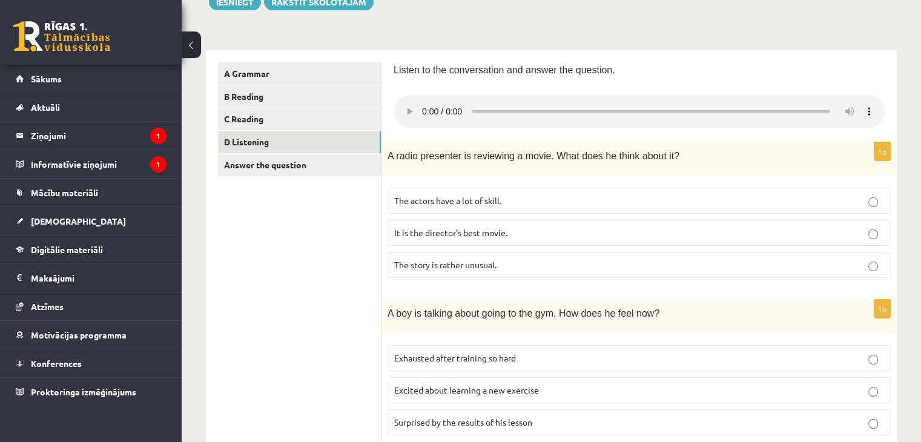
click at [769, 246] on fieldset "The actors have a lot of skill. It is the director’s best movie. The story is r…" at bounding box center [638, 232] width 503 height 100
click at [770, 237] on p "It is the director’s best movie." at bounding box center [639, 232] width 490 height 13
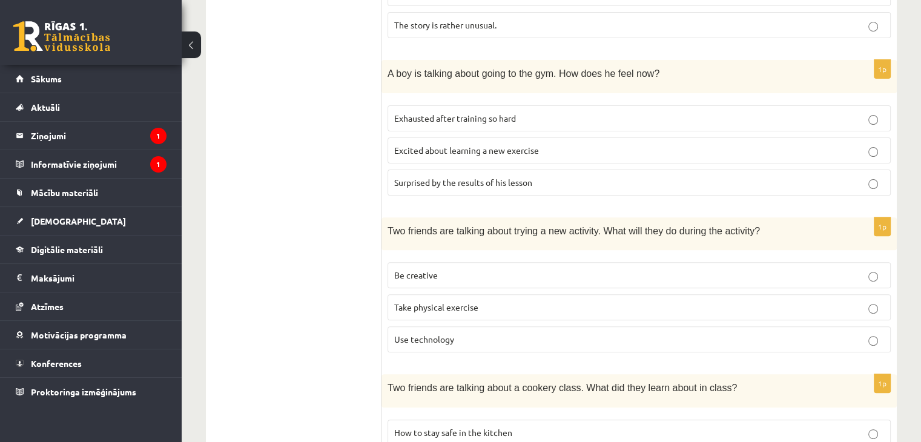
scroll to position [399, 0]
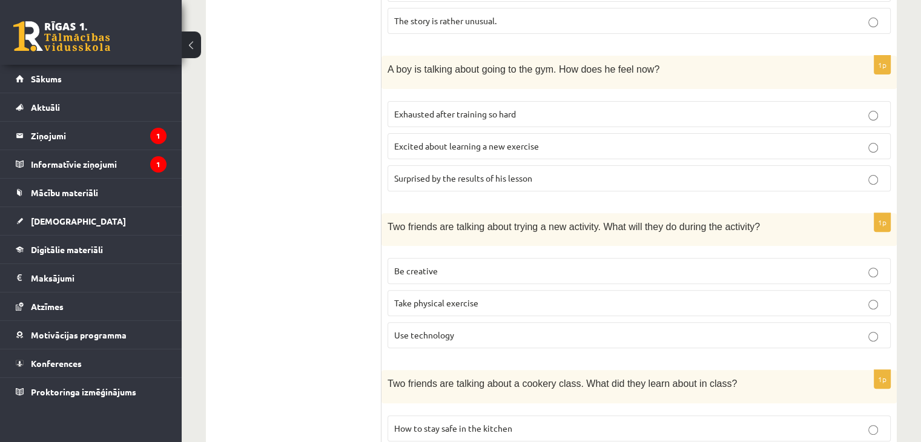
click at [713, 117] on p "Exhausted after training so hard" at bounding box center [639, 114] width 490 height 13
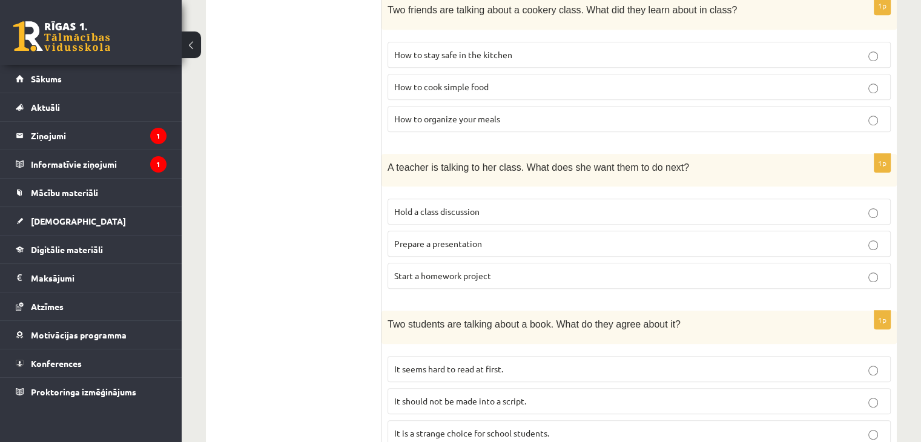
scroll to position [818, 0]
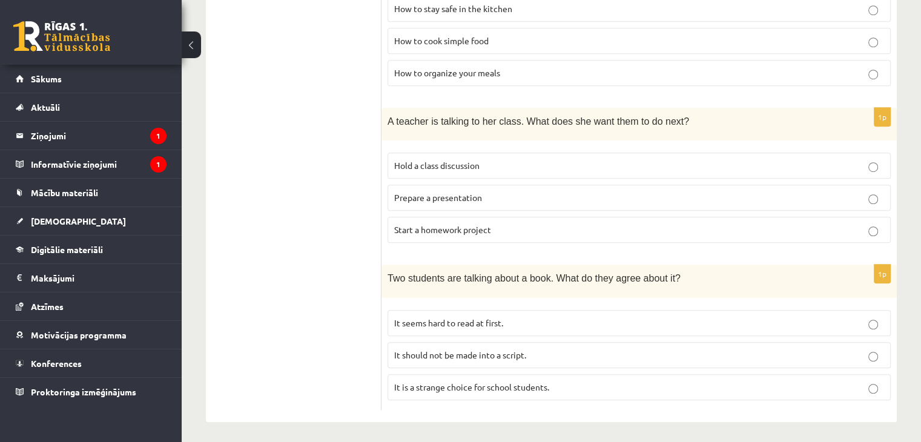
click at [593, 317] on p "It seems hard to read at first." at bounding box center [639, 323] width 490 height 13
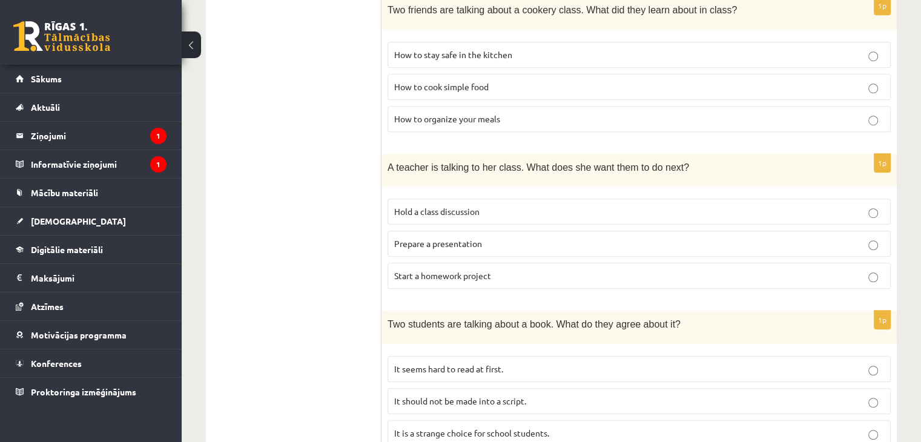
scroll to position [782, 0]
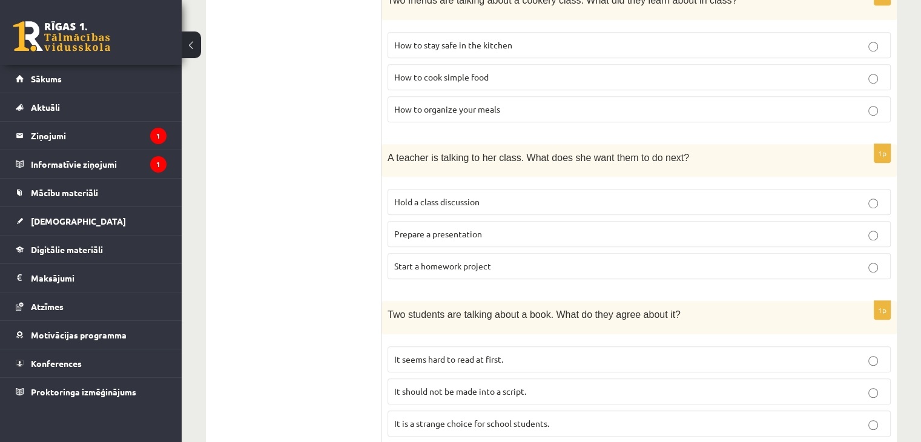
click at [876, 239] on label "Prepare a presentation" at bounding box center [638, 234] width 503 height 26
click at [867, 202] on p "Hold a class discussion" at bounding box center [639, 201] width 490 height 13
click at [858, 228] on p "Prepare a presentation" at bounding box center [639, 234] width 490 height 13
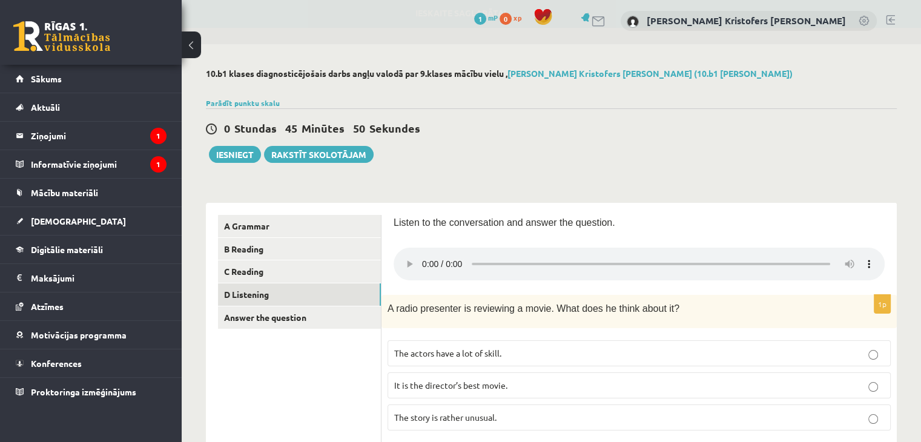
scroll to position [0, 0]
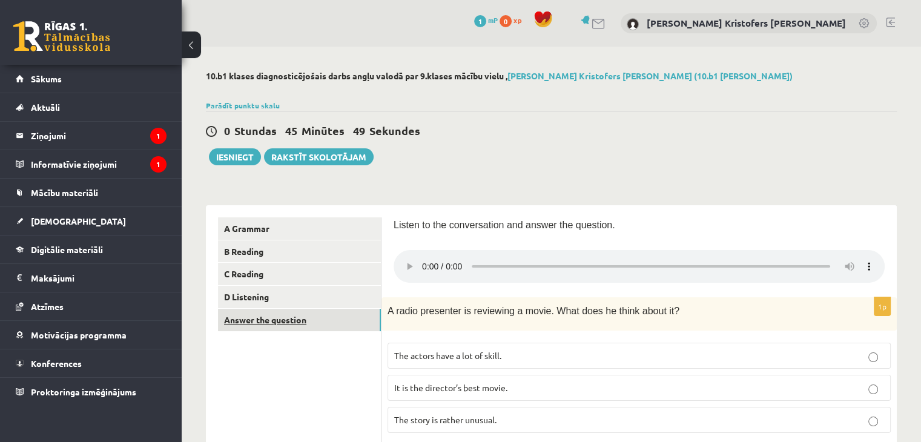
click at [364, 319] on link "Answer the question" at bounding box center [299, 320] width 163 height 22
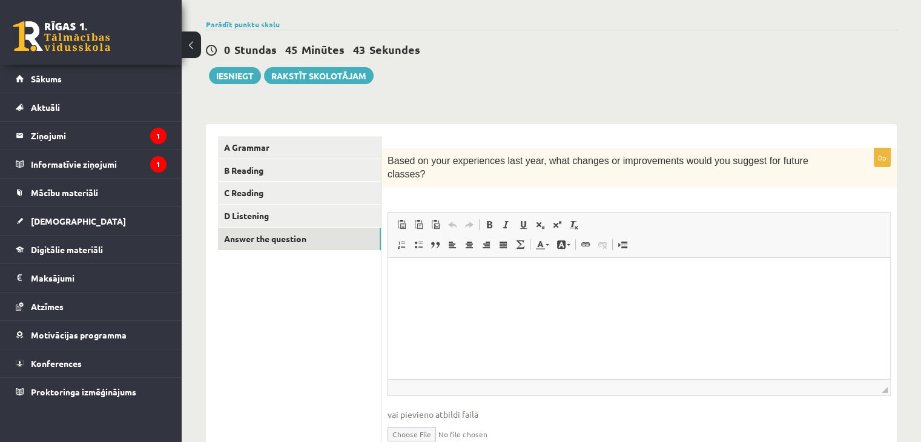
scroll to position [79, 0]
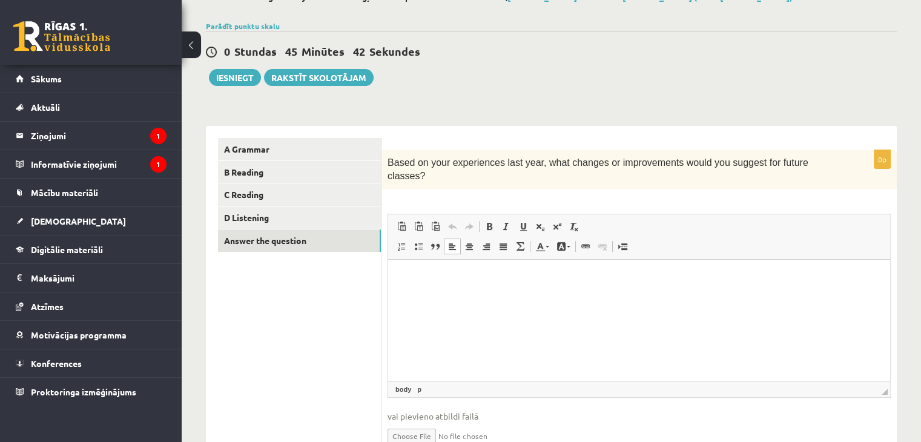
click at [680, 296] on html at bounding box center [639, 277] width 502 height 37
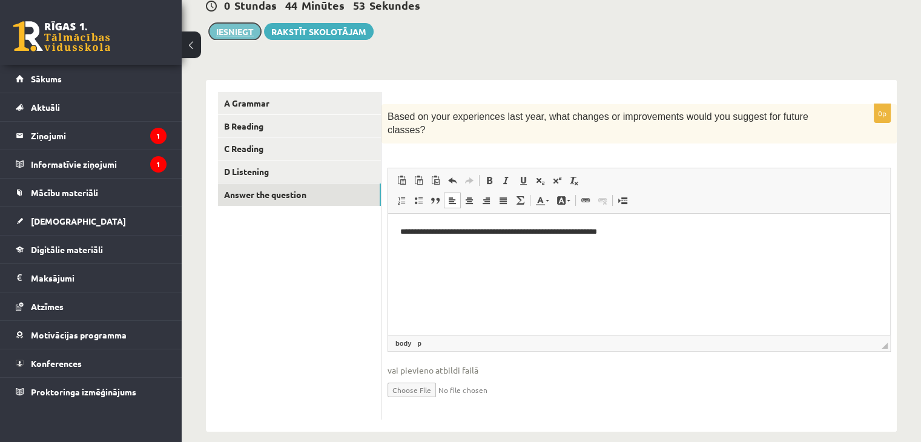
click at [235, 30] on button "Iesniegt" at bounding box center [235, 31] width 52 height 17
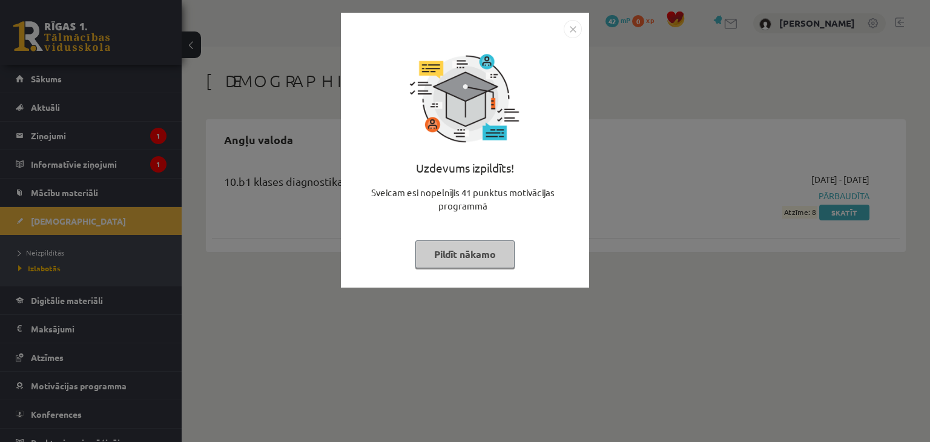
click at [482, 258] on button "Pildīt nākamo" at bounding box center [464, 254] width 99 height 28
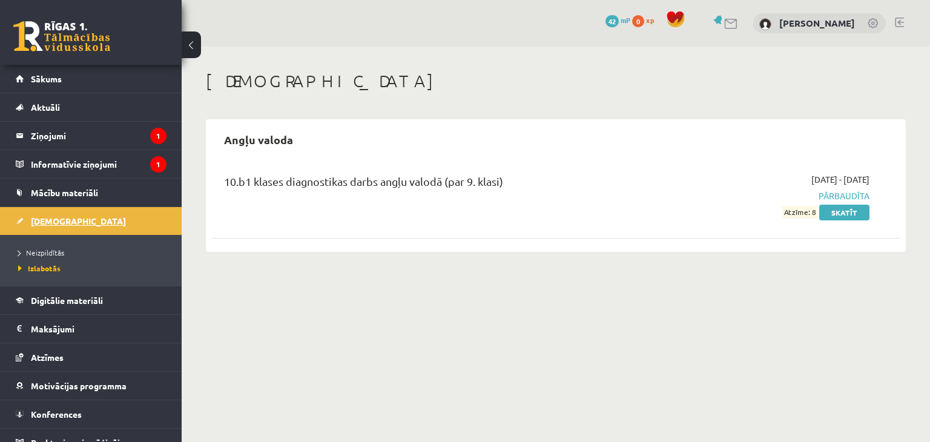
click at [69, 223] on link "[DEMOGRAPHIC_DATA]" at bounding box center [91, 221] width 151 height 28
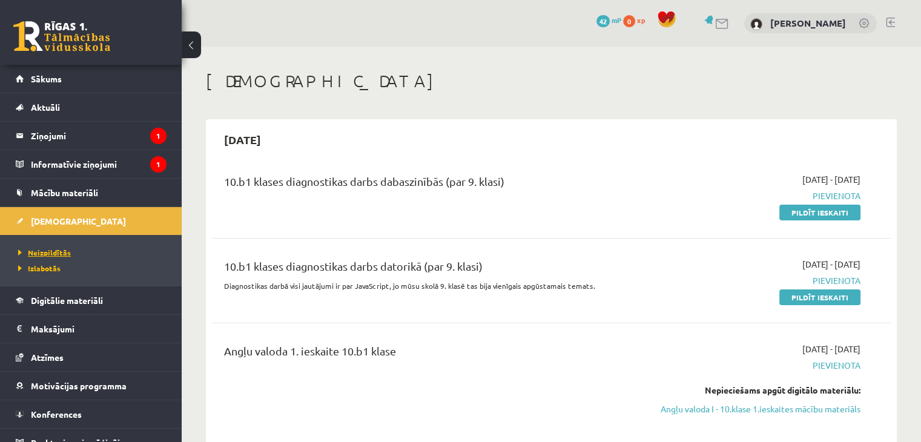
click at [43, 254] on span "Neizpildītās" at bounding box center [44, 253] width 53 height 10
click at [818, 216] on link "Pildīt ieskaiti" at bounding box center [819, 213] width 81 height 16
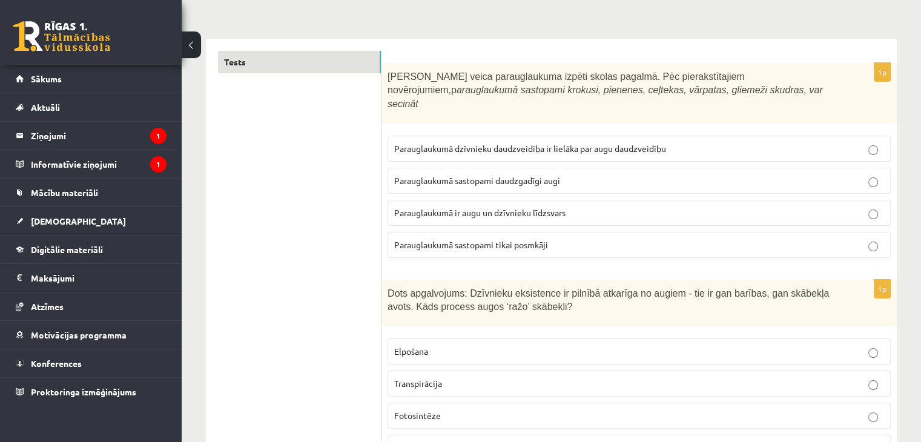
scroll to position [174, 0]
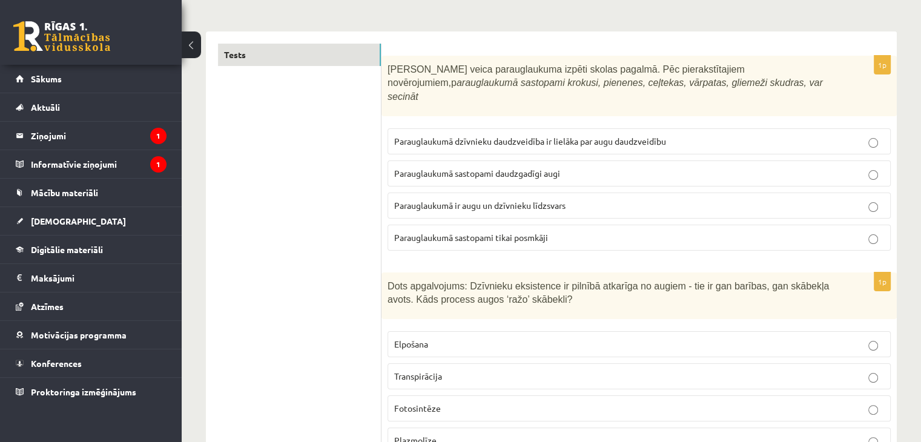
click at [570, 199] on p "Parauglaukumā ir augu un dzīvnieku līdzsvars" at bounding box center [639, 205] width 490 height 13
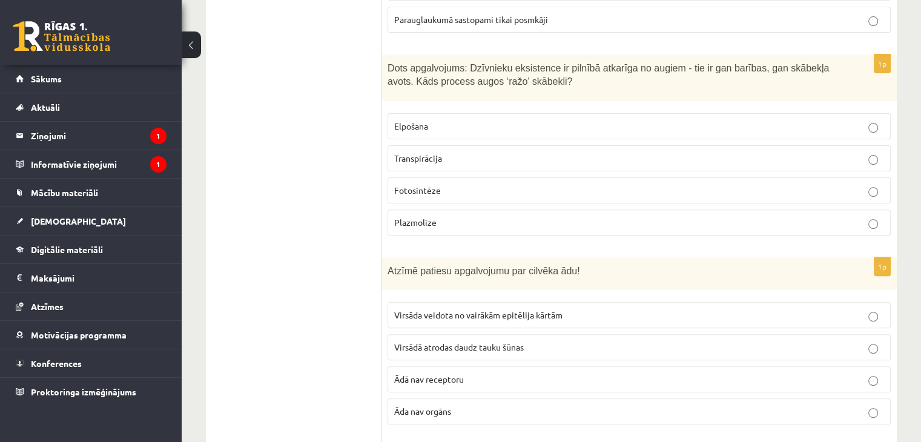
scroll to position [406, 0]
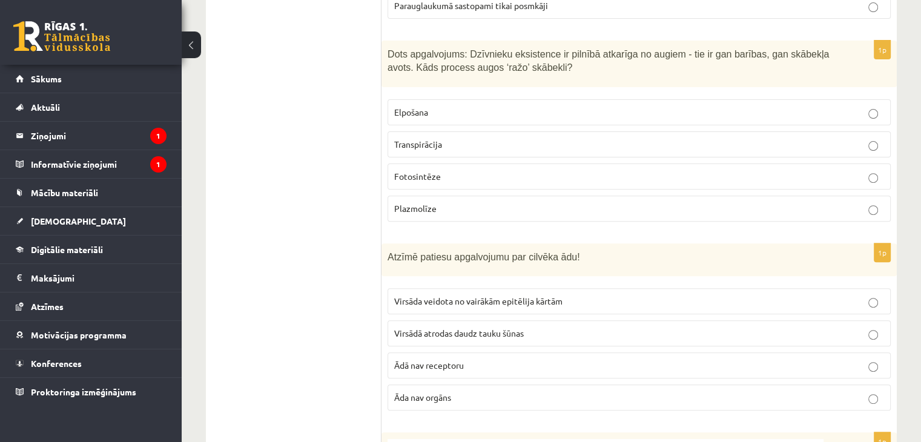
click at [750, 170] on p "Fotosintēze" at bounding box center [639, 176] width 490 height 13
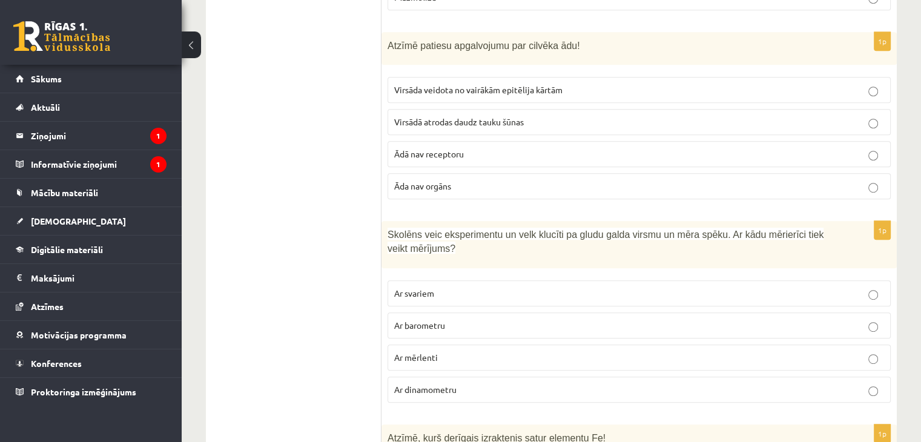
scroll to position [603, 0]
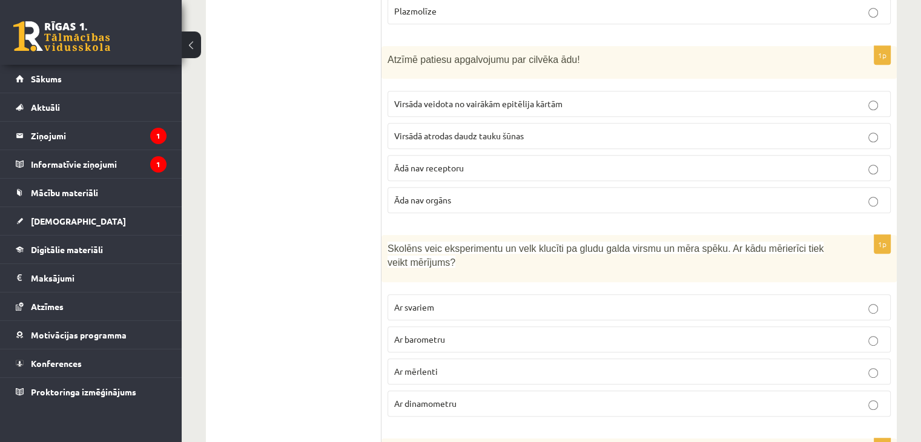
click at [583, 97] on p "Virsāda veidota no vairākām epitēlija kārtām" at bounding box center [639, 103] width 490 height 13
click at [758, 123] on label "Virsādā atrodas daudz tauku šūnas" at bounding box center [638, 136] width 503 height 26
click at [760, 99] on label "Virsāda veidota no vairākām epitēlija kārtām" at bounding box center [638, 104] width 503 height 26
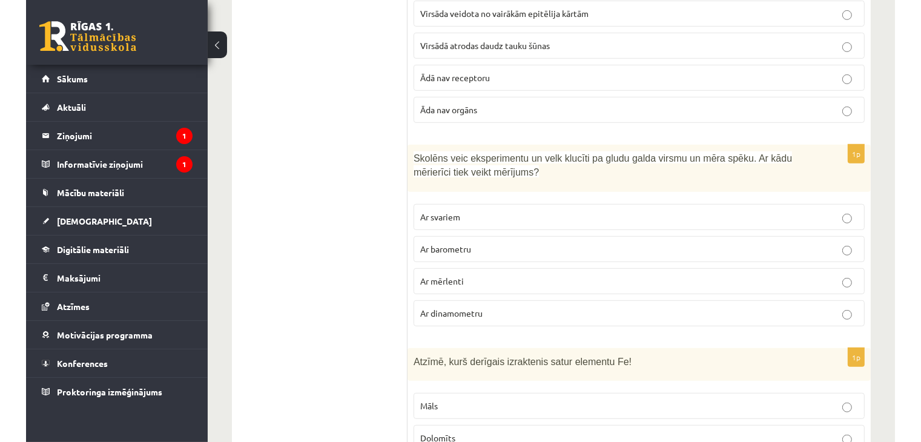
scroll to position [703, 0]
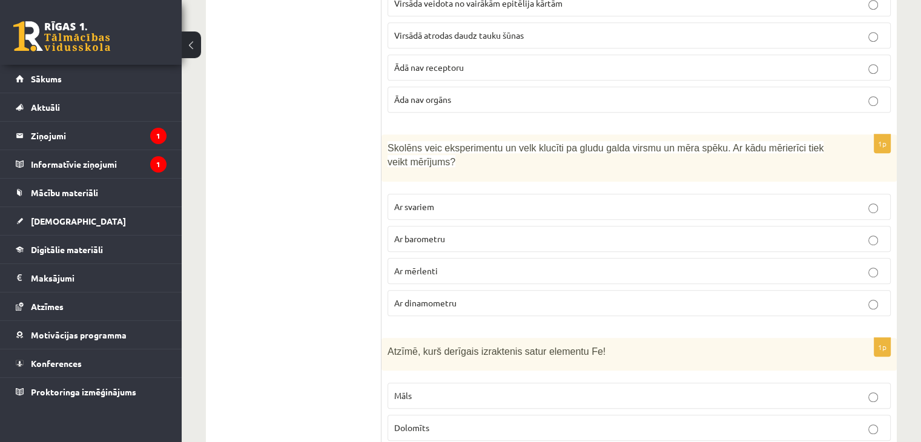
click at [453, 297] on p "Ar dinamometru" at bounding box center [639, 303] width 490 height 13
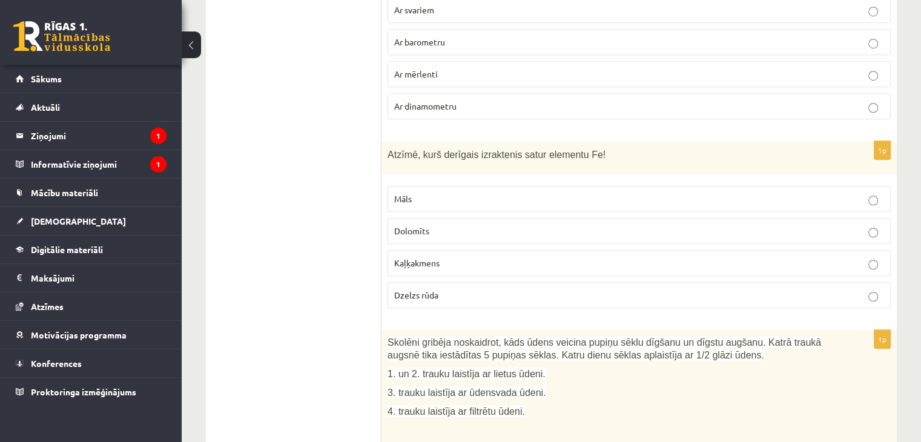
scroll to position [907, 0]
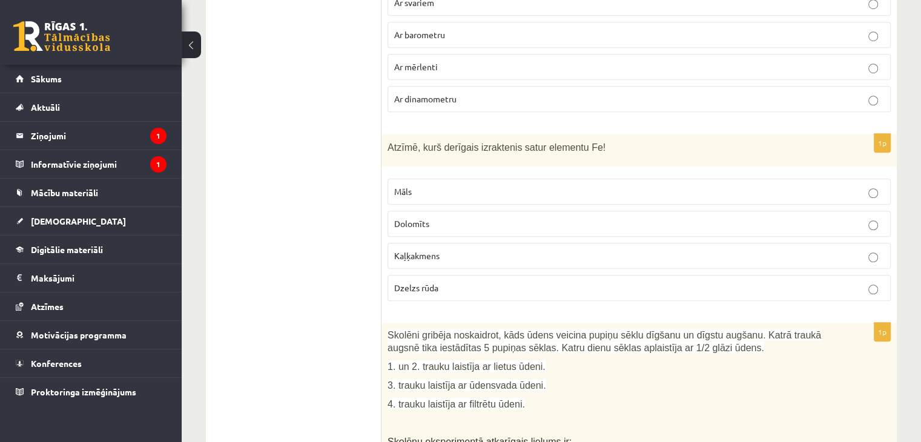
click at [607, 281] on p "Dzelzs rūda" at bounding box center [639, 287] width 490 height 13
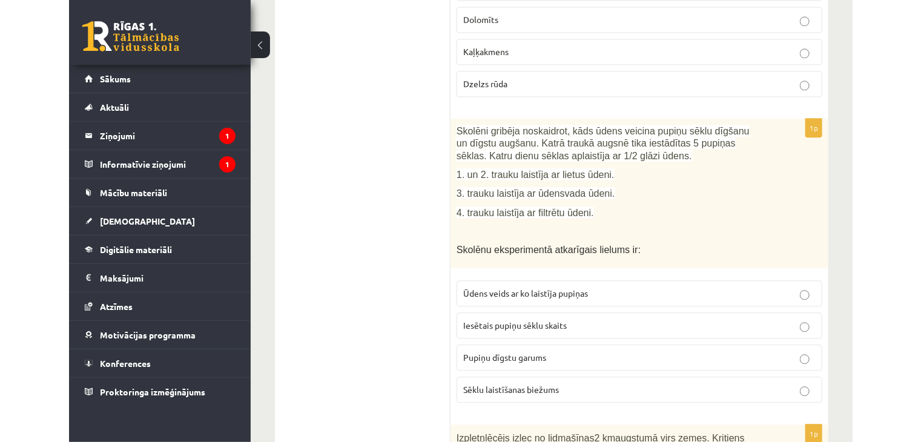
scroll to position [1135, 0]
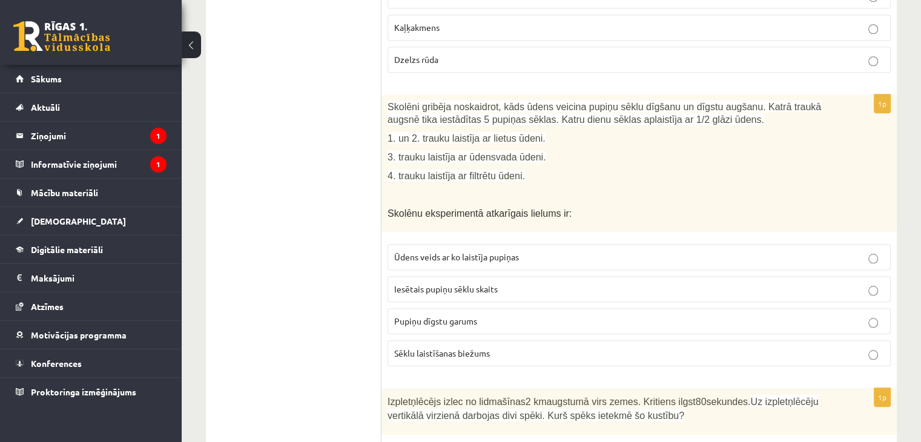
click at [505, 309] on label "Pupiņu dīgstu garums" at bounding box center [638, 321] width 503 height 26
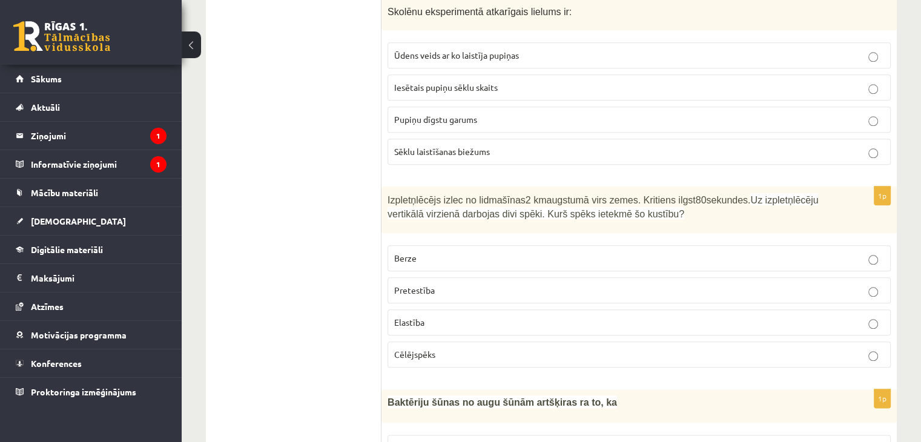
scroll to position [1344, 0]
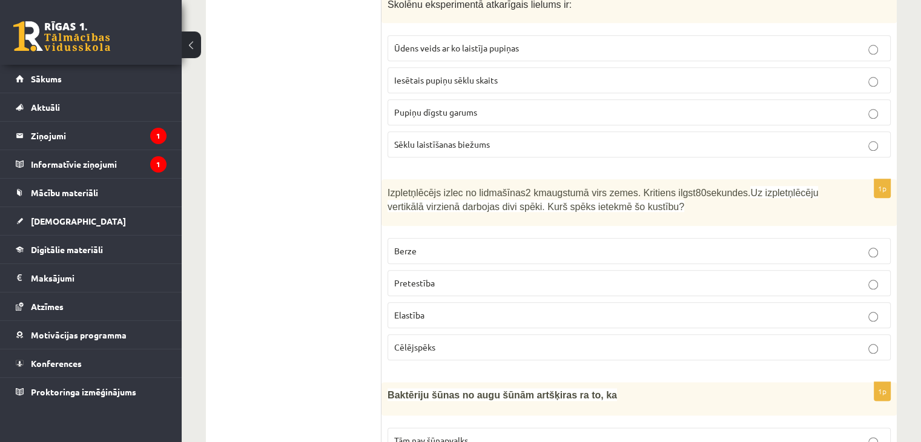
click at [462, 277] on p "Pretestība" at bounding box center [639, 283] width 490 height 13
click at [515, 341] on p "Cēlējspēks" at bounding box center [639, 347] width 490 height 13
click at [523, 270] on label "Pretestība" at bounding box center [638, 283] width 503 height 26
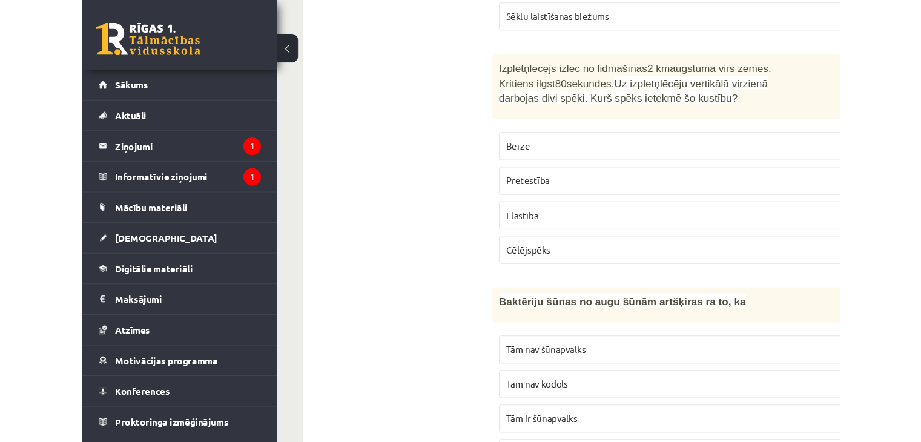
scroll to position [1523, 0]
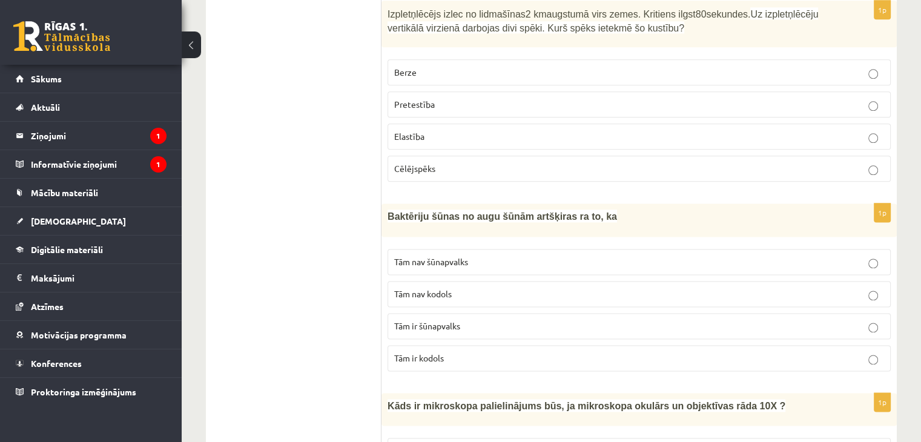
click at [553, 281] on label "Tām nav kodols" at bounding box center [638, 294] width 503 height 26
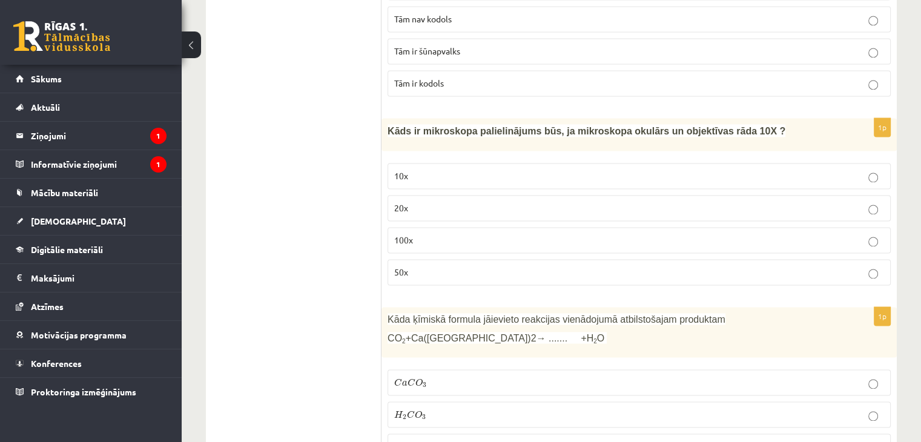
scroll to position [1812, 0]
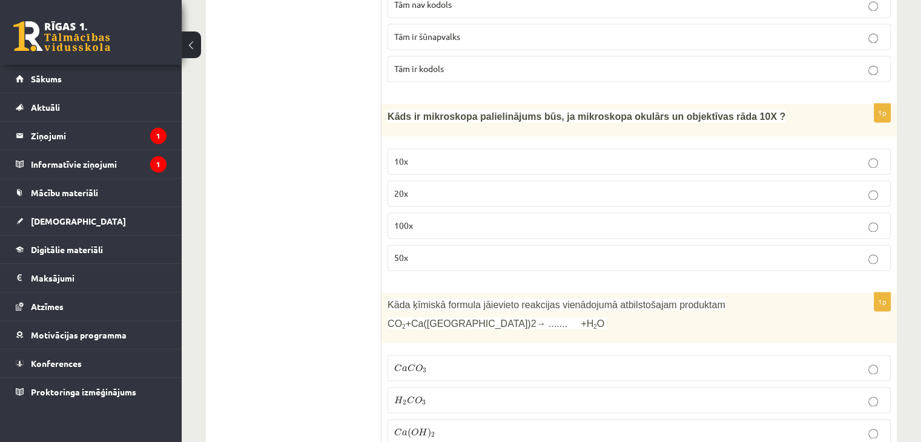
click at [473, 219] on p "100x" at bounding box center [639, 225] width 490 height 13
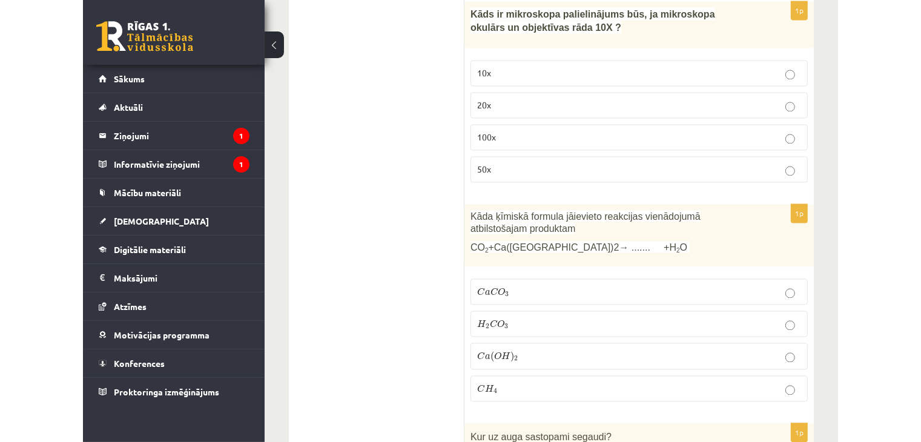
scroll to position [1991, 0]
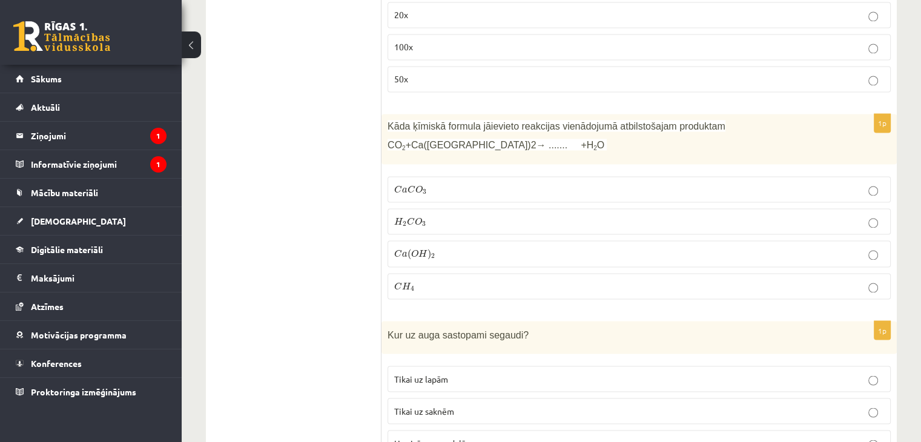
click at [506, 176] on label "C a C O 3 C a C O 3" at bounding box center [638, 189] width 503 height 26
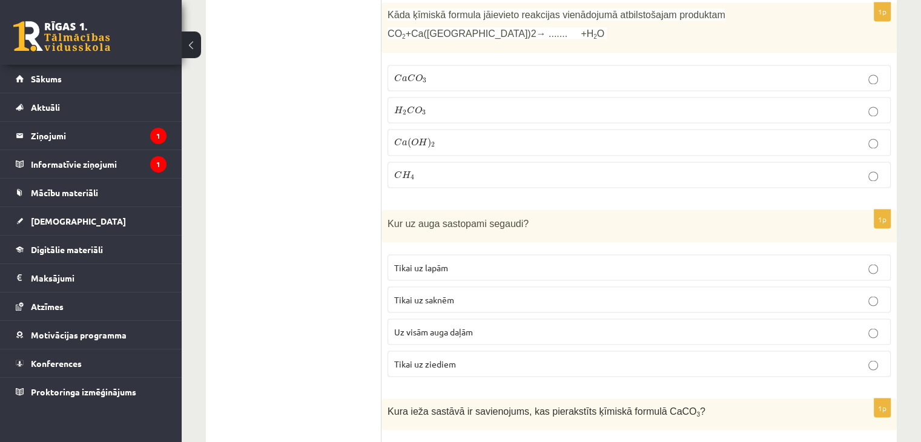
click at [520, 261] on p "Tikai uz lapām" at bounding box center [639, 267] width 490 height 13
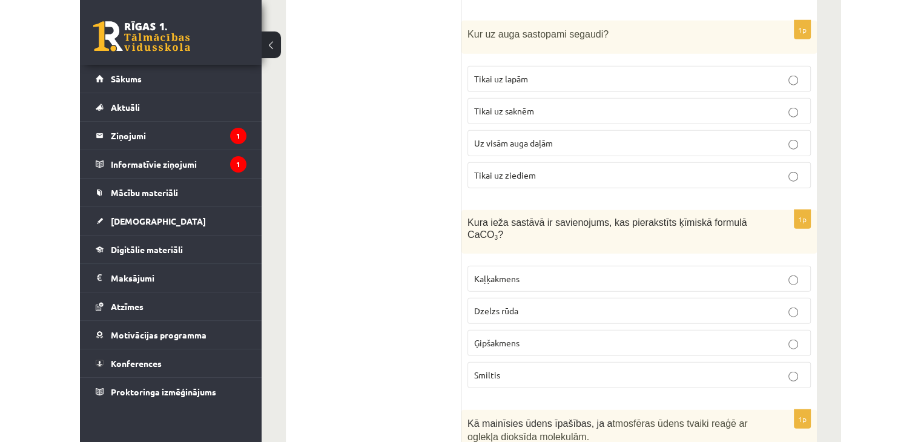
scroll to position [2380, 0]
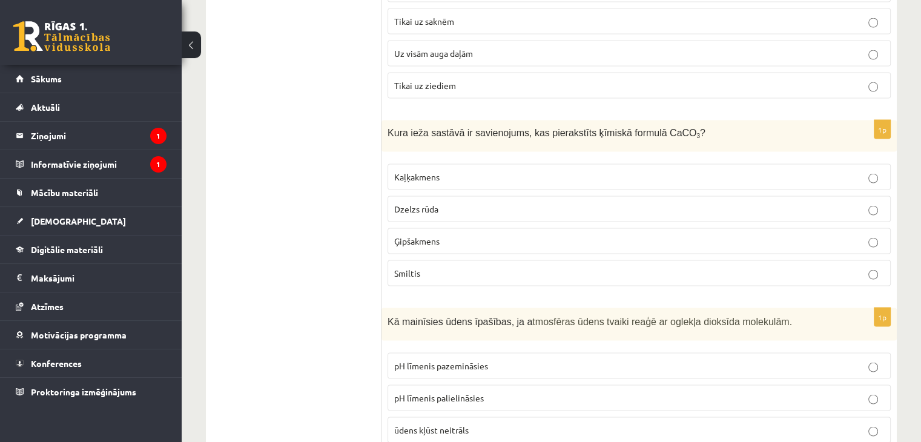
click at [666, 164] on label "Kaļķakmens" at bounding box center [638, 177] width 503 height 26
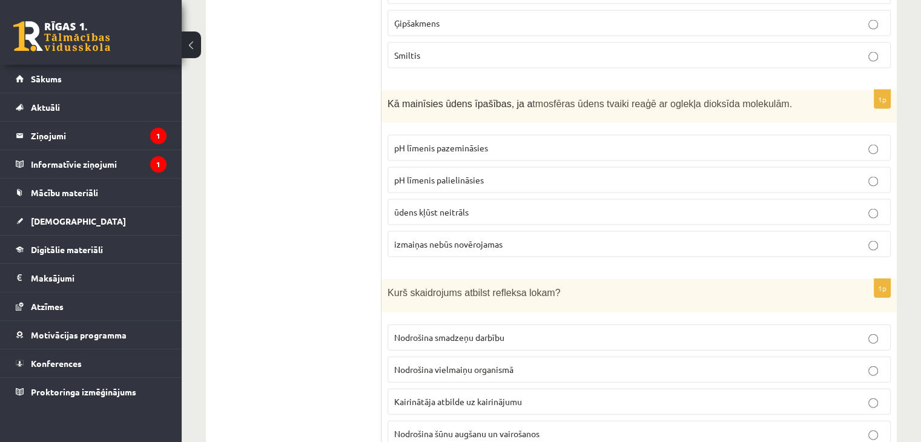
scroll to position [2577, 0]
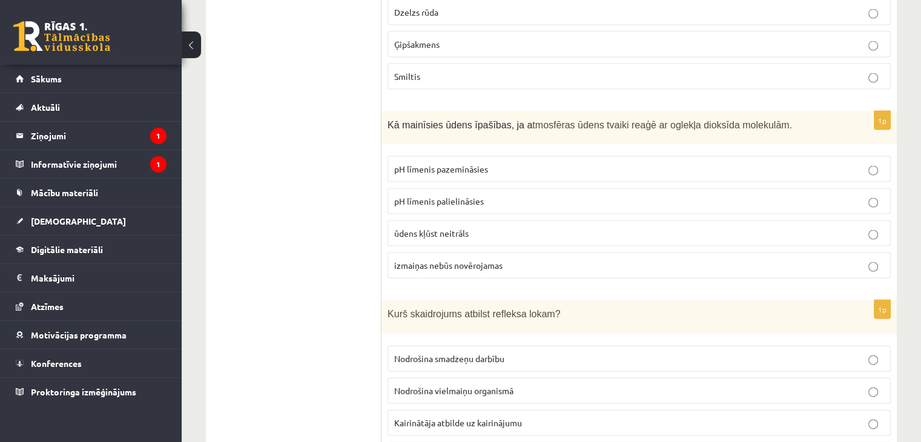
click at [562, 195] on p "pH līmenis palielināsies" at bounding box center [639, 201] width 490 height 13
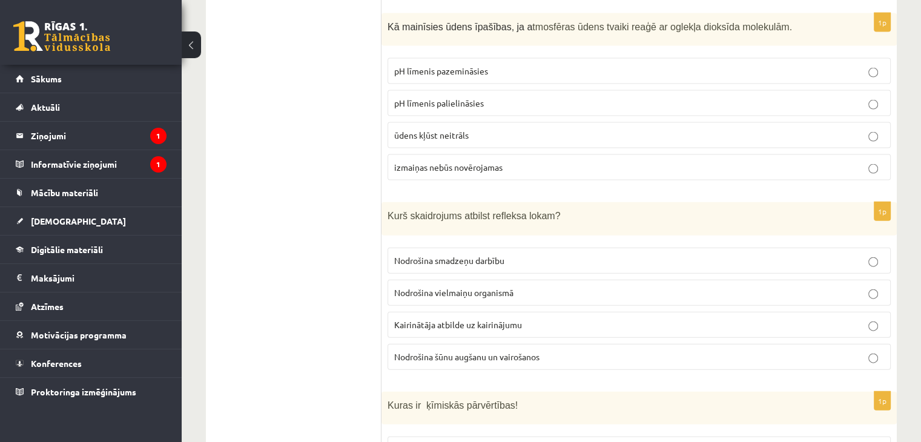
scroll to position [2667, 0]
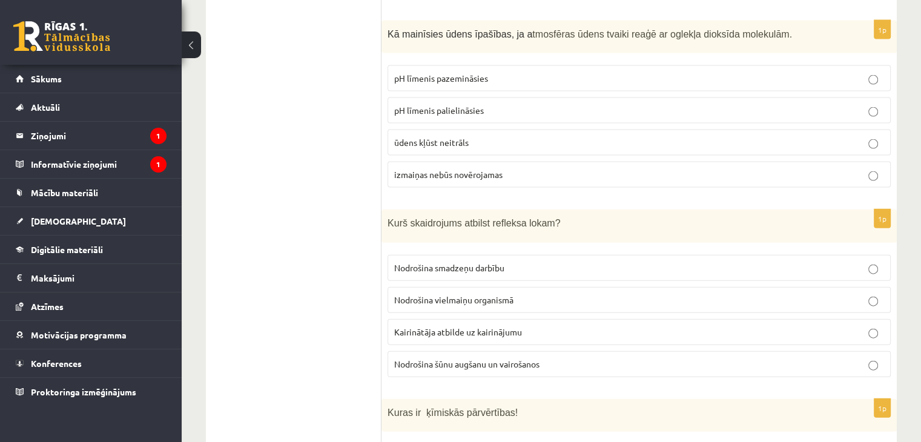
click at [636, 319] on label "Kairinātāja atbilde uz kairinājumu" at bounding box center [638, 332] width 503 height 26
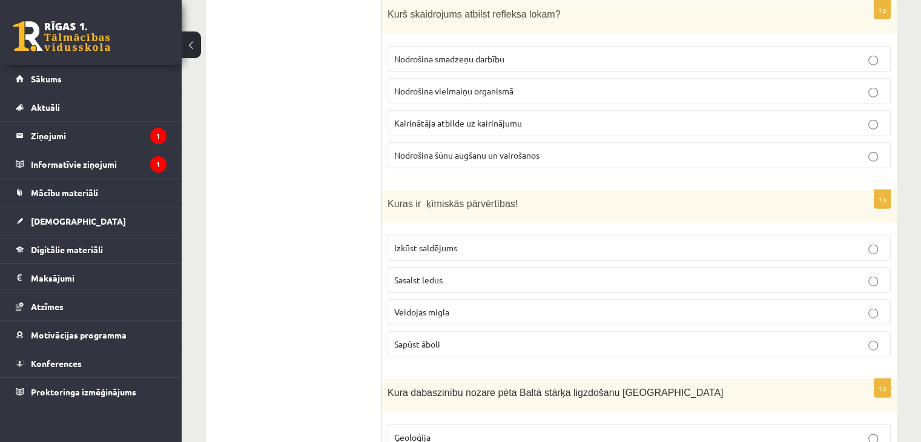
scroll to position [2891, 0]
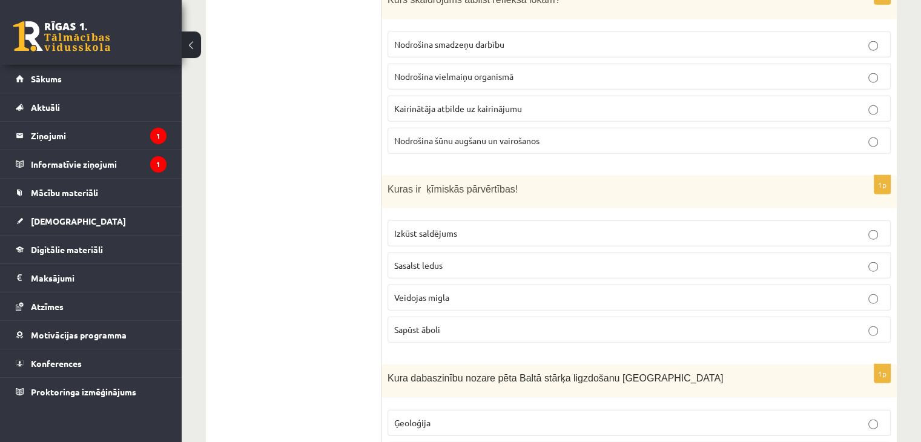
click at [497, 323] on p "Sapūst āboli" at bounding box center [639, 329] width 490 height 13
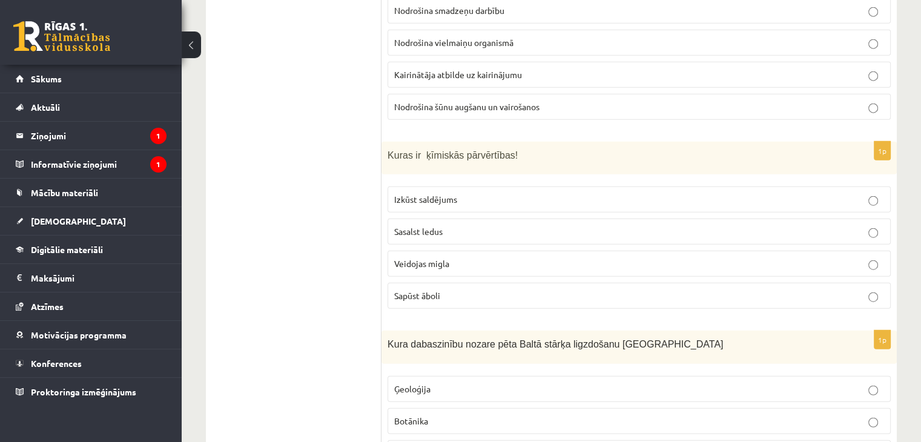
drag, startPoint x: 928, startPoint y: 219, endPoint x: 364, endPoint y: 377, distance: 585.8
click at [364, 377] on ul "Tests" at bounding box center [299, 260] width 163 height 5935
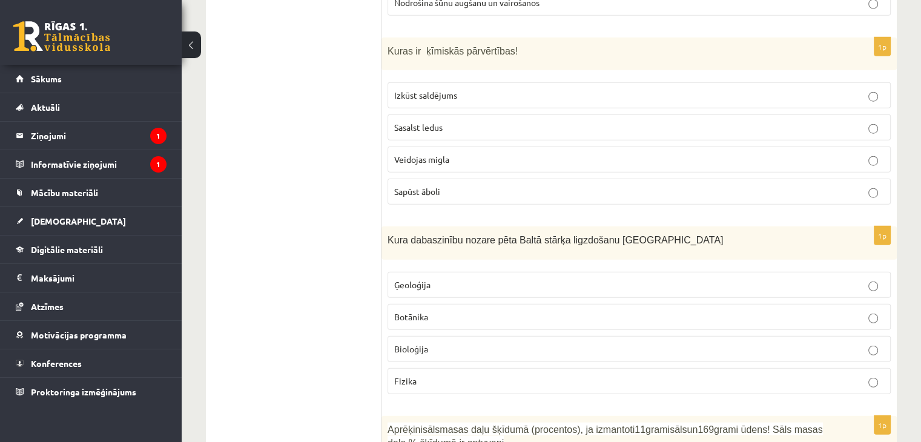
click at [642, 336] on label "Bioloģija" at bounding box center [638, 349] width 503 height 26
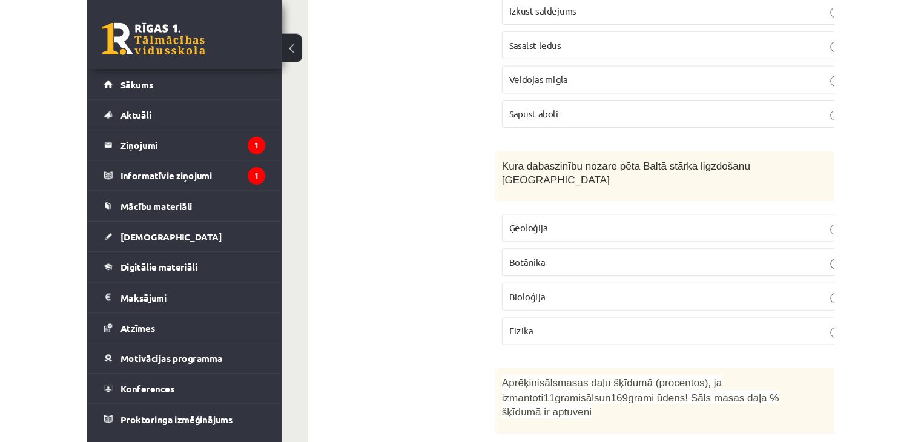
scroll to position [3243, 0]
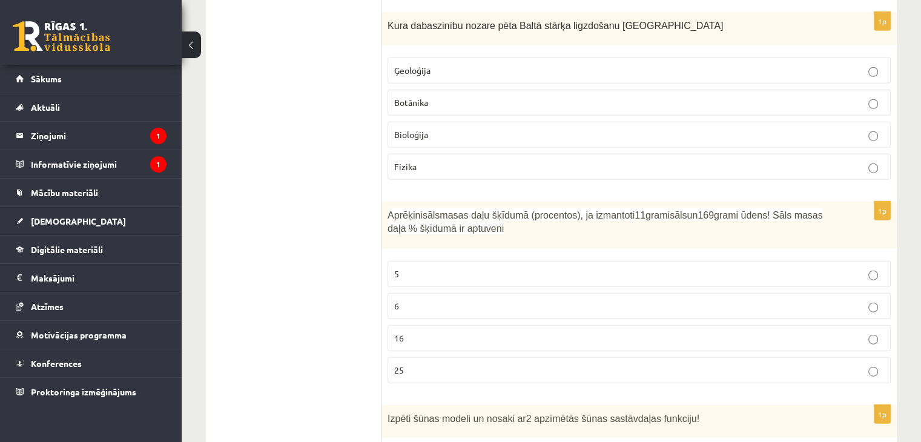
click at [559, 300] on p "6" at bounding box center [639, 306] width 490 height 13
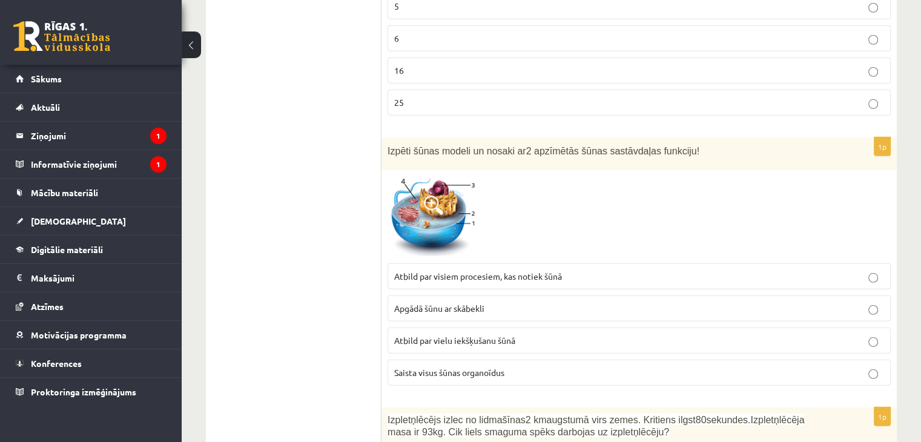
scroll to position [3503, 0]
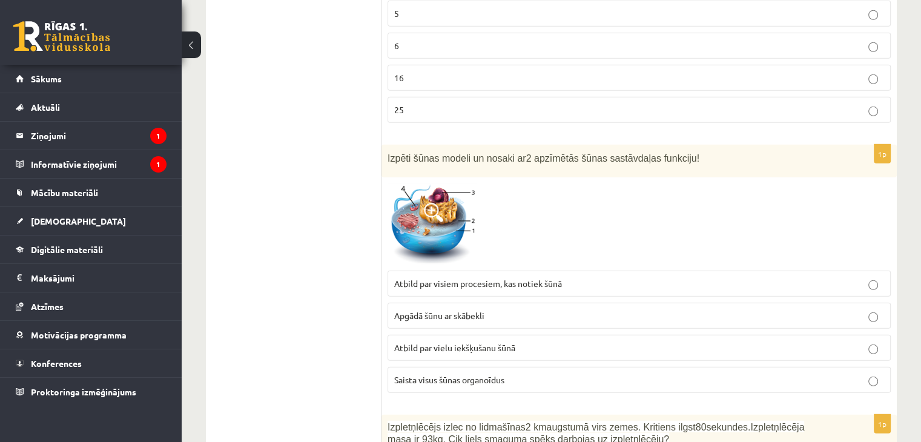
click at [611, 277] on p "Atbild par visiem procesiem, kas notiek šūnā" at bounding box center [639, 283] width 490 height 13
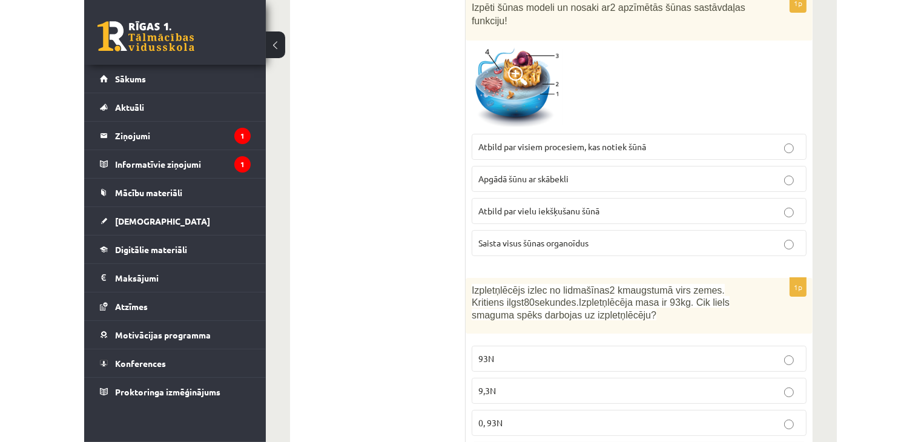
scroll to position [3810, 0]
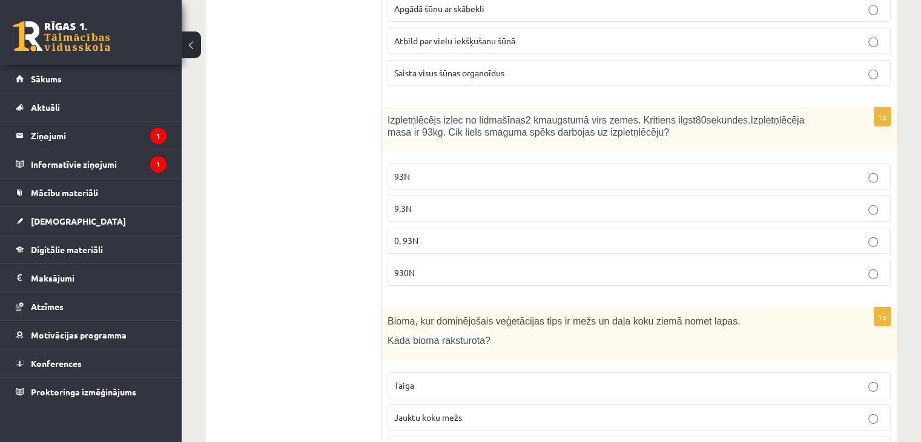
click at [586, 228] on label "0, 93N" at bounding box center [638, 241] width 503 height 26
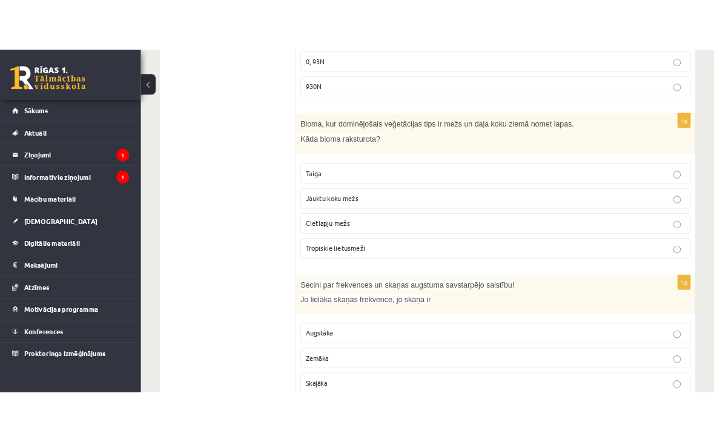
scroll to position [4007, 0]
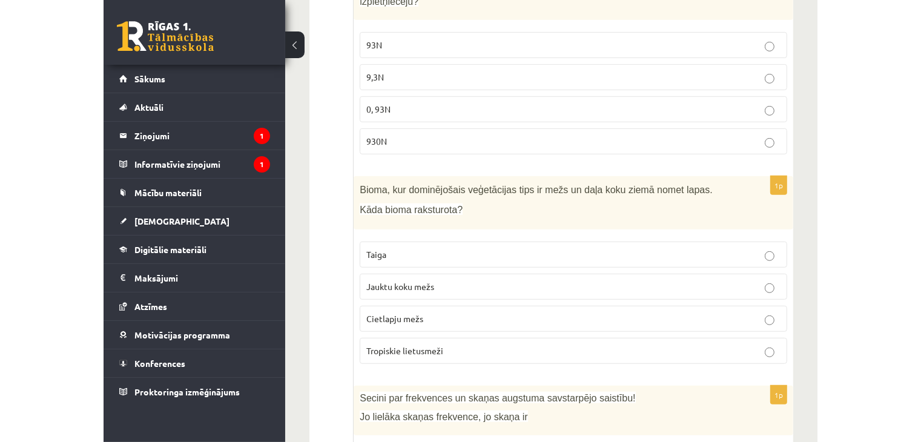
scroll to position [4017, 0]
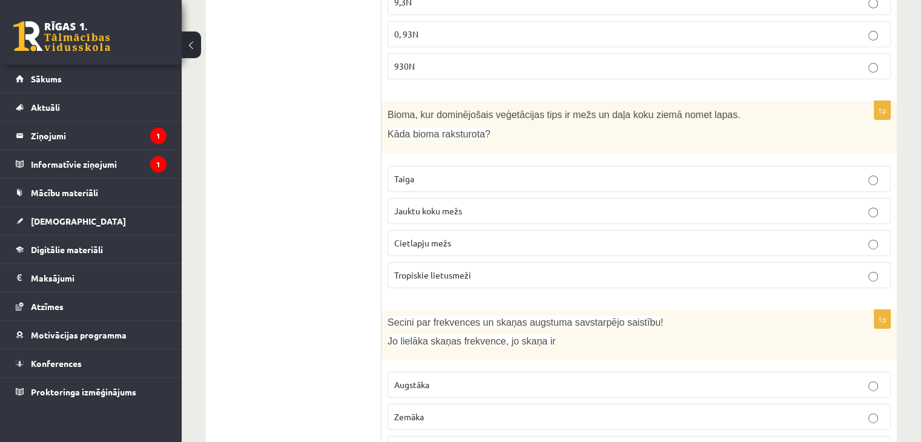
click at [696, 198] on label "Jauktu koku mežs" at bounding box center [638, 211] width 503 height 26
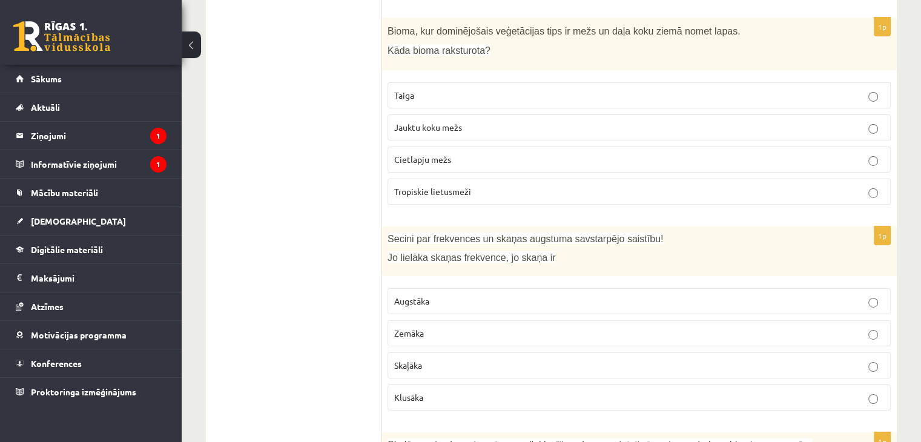
scroll to position [4107, 0]
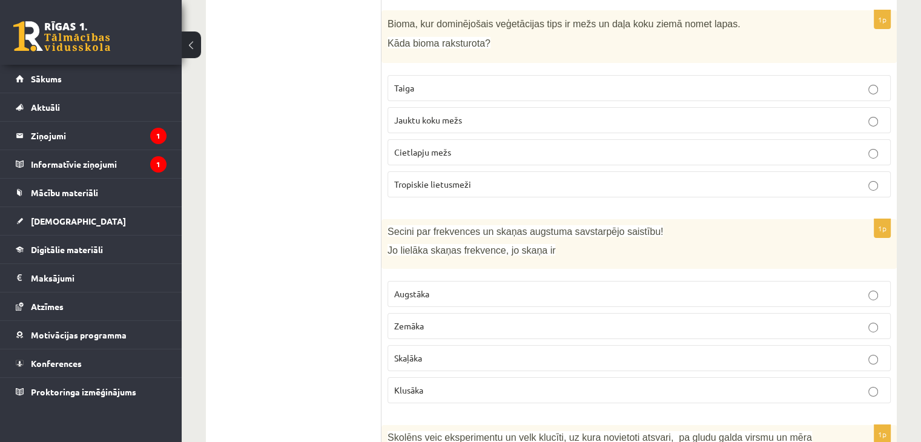
click at [731, 320] on p "Zemāka" at bounding box center [639, 326] width 490 height 13
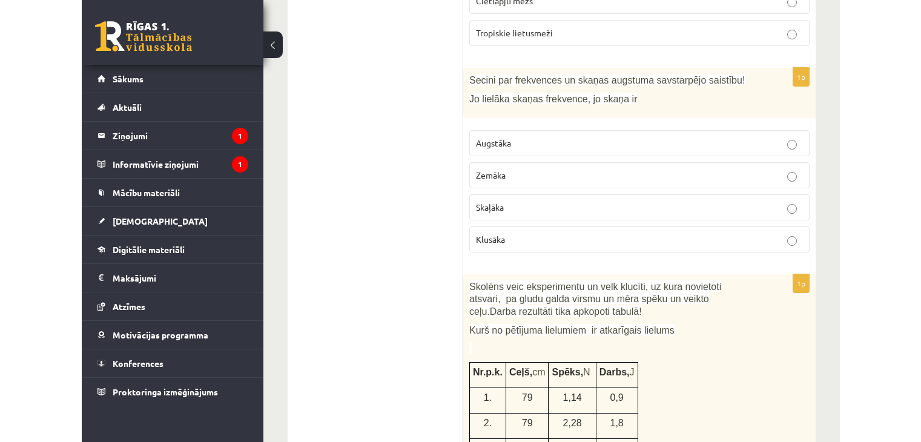
scroll to position [4442, 0]
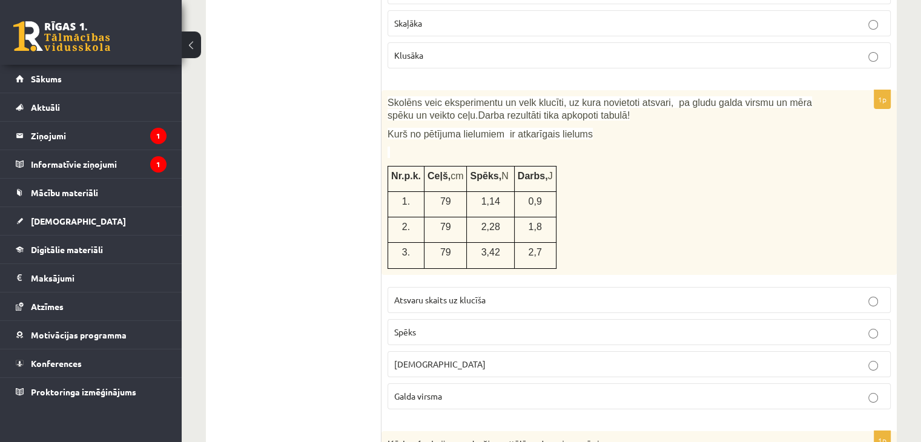
click at [512, 326] on p "Spēks" at bounding box center [639, 332] width 490 height 13
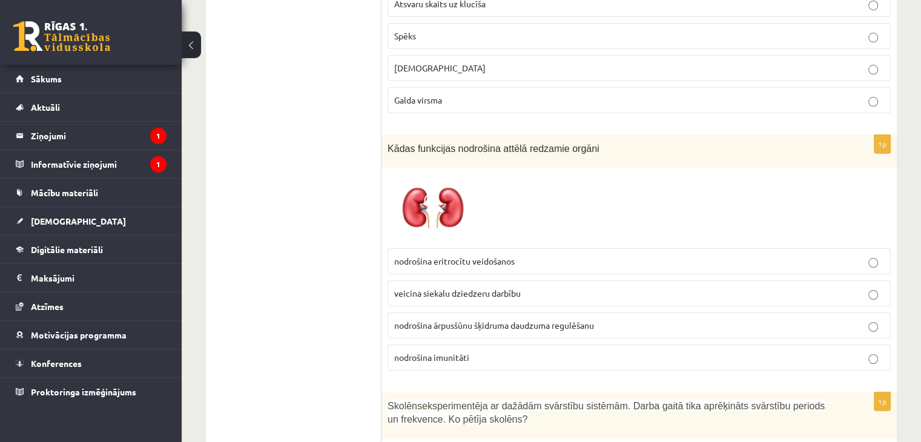
scroll to position [4753, 0]
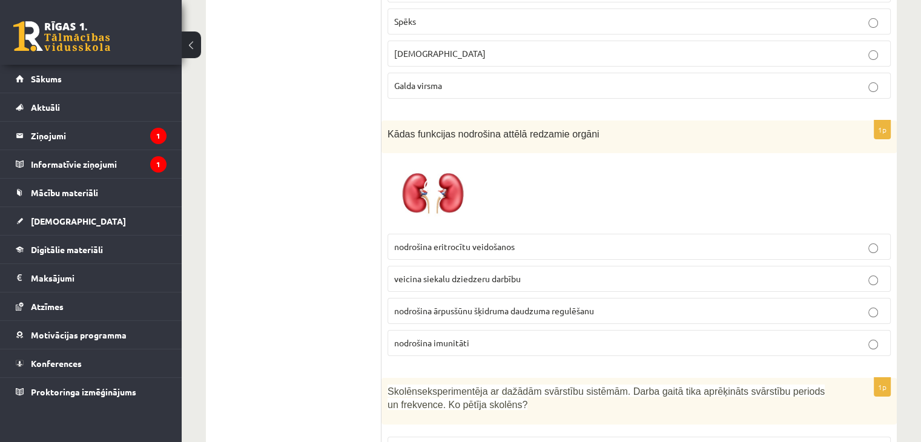
click at [534, 305] on span "nodrošina ārpusšūnu šķidruma daudzuma regulēšanu" at bounding box center [494, 310] width 200 height 11
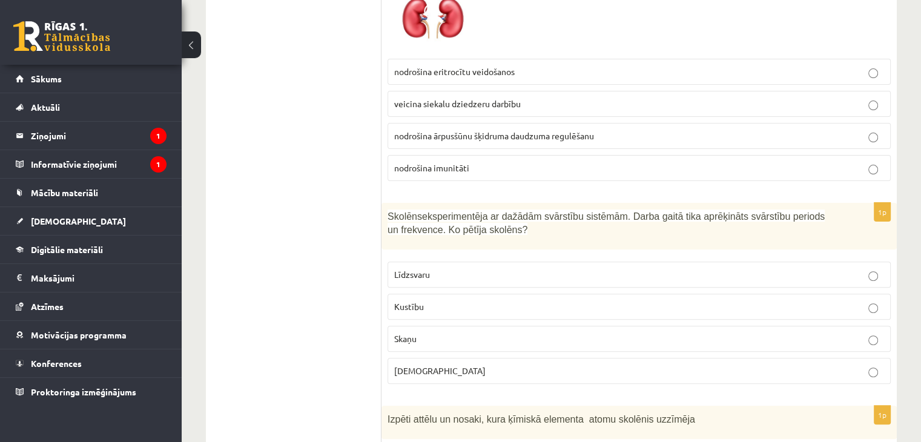
scroll to position [4935, 0]
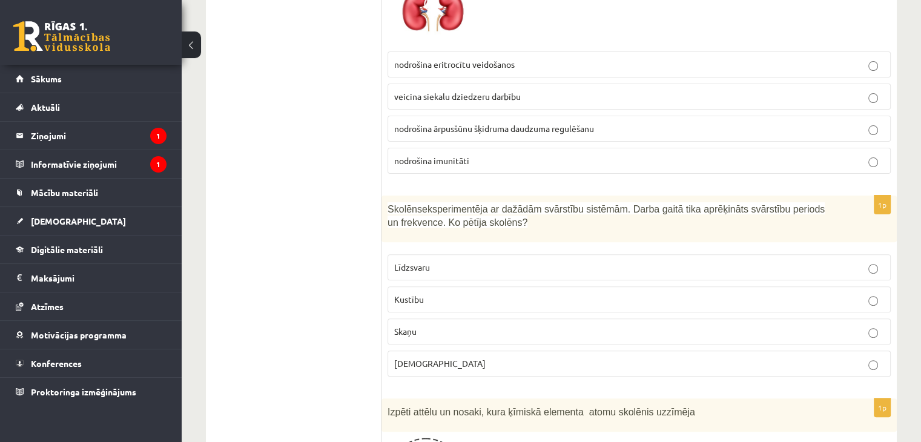
click at [542, 325] on p "Skaņu" at bounding box center [639, 331] width 490 height 13
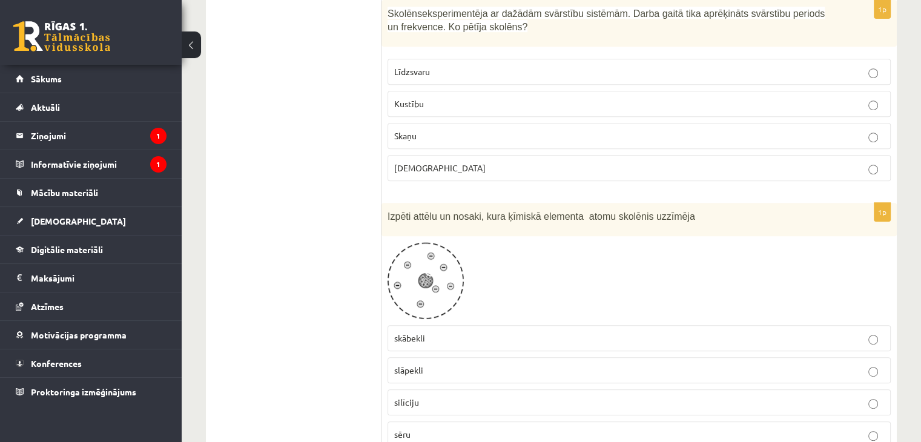
scroll to position [5137, 0]
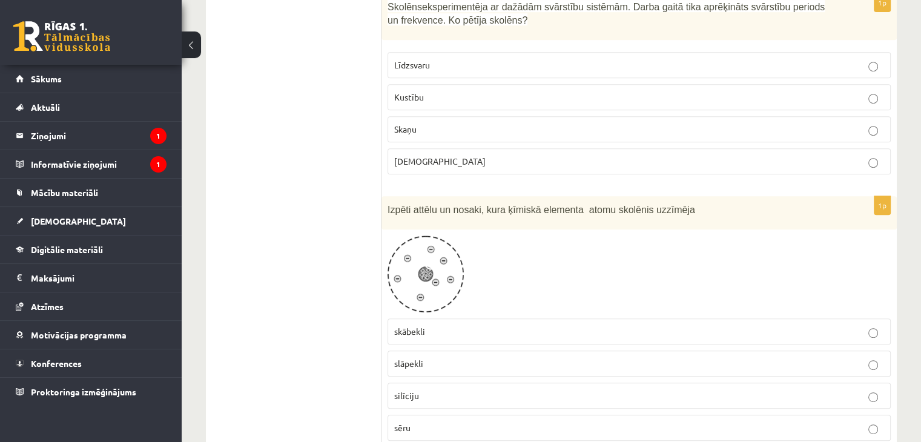
click at [671, 318] on label "skābekli" at bounding box center [638, 331] width 503 height 26
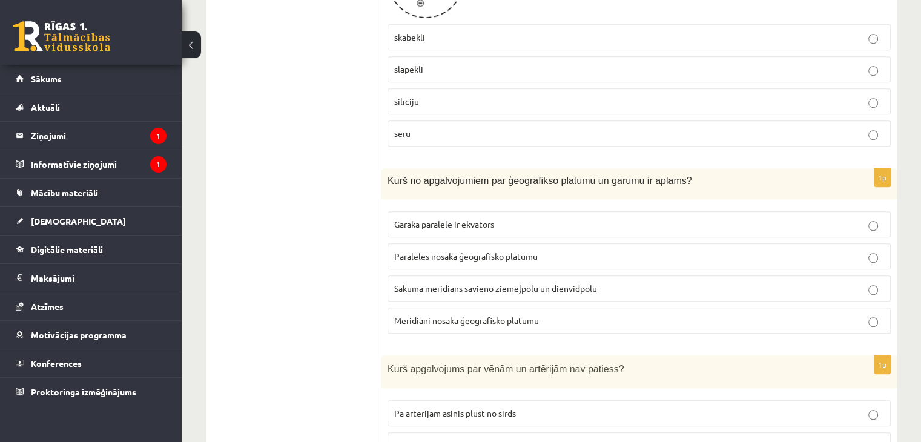
scroll to position [5438, 0]
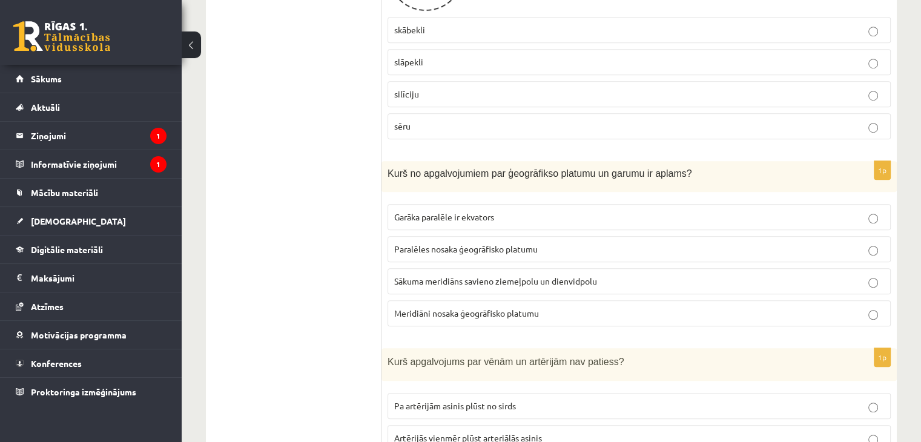
click at [539, 211] on p "Garāka paralēle ir ekvators" at bounding box center [639, 217] width 490 height 13
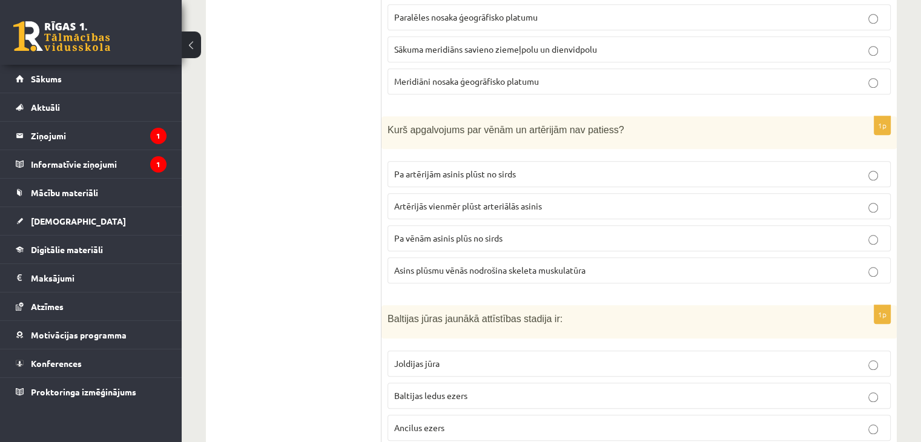
scroll to position [5677, 0]
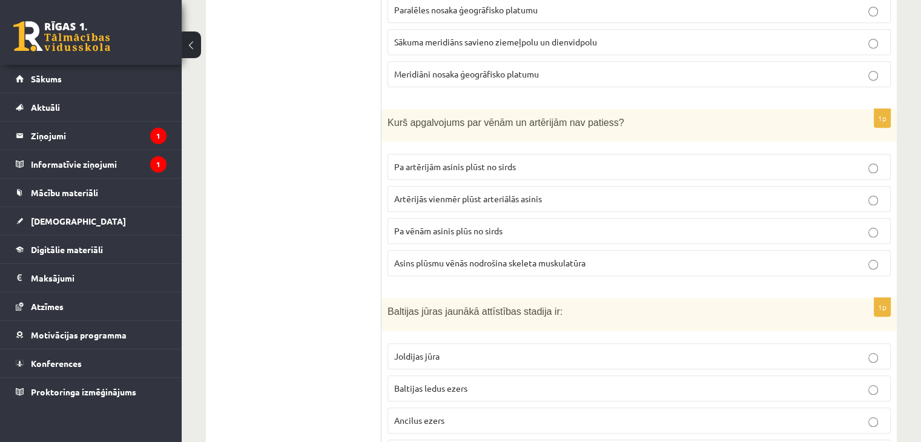
click at [496, 225] on span "Pa vēnām asinis plūs no sirds" at bounding box center [448, 230] width 108 height 11
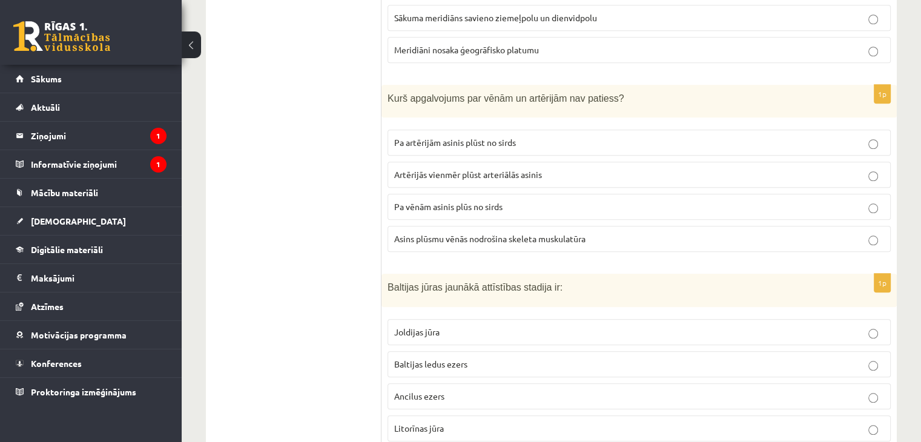
click at [608, 358] on p "Baltijas ledus ezers" at bounding box center [639, 364] width 490 height 13
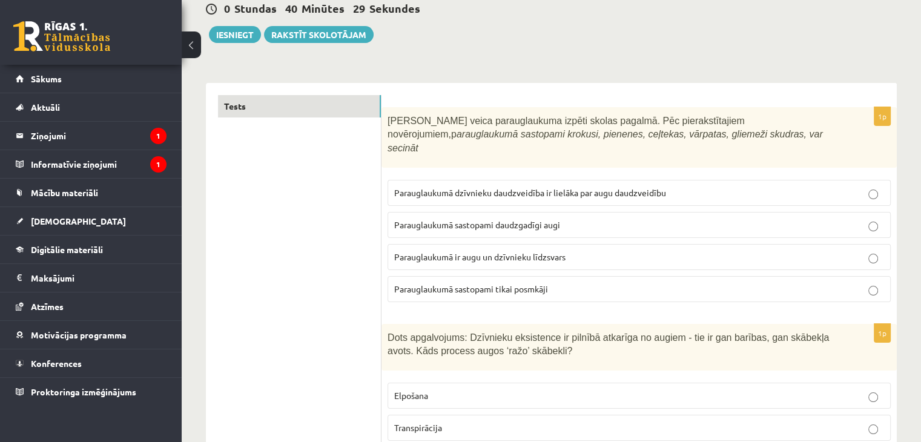
scroll to position [0, 0]
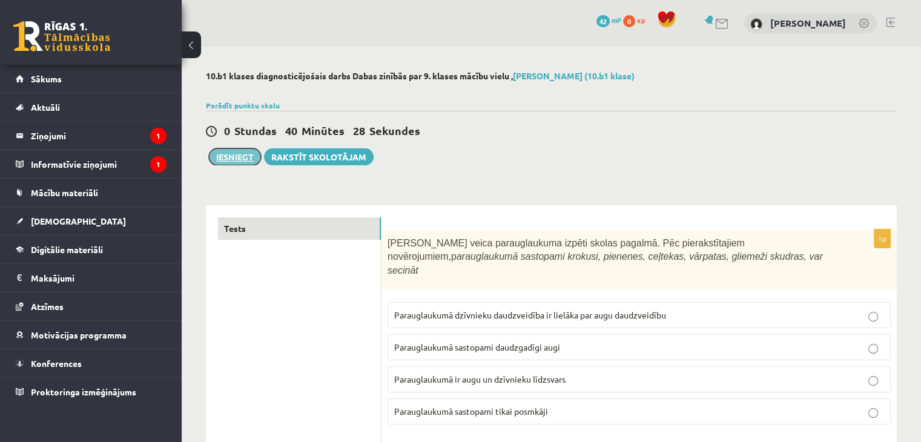
click at [215, 156] on button "Iesniegt" at bounding box center [235, 156] width 52 height 17
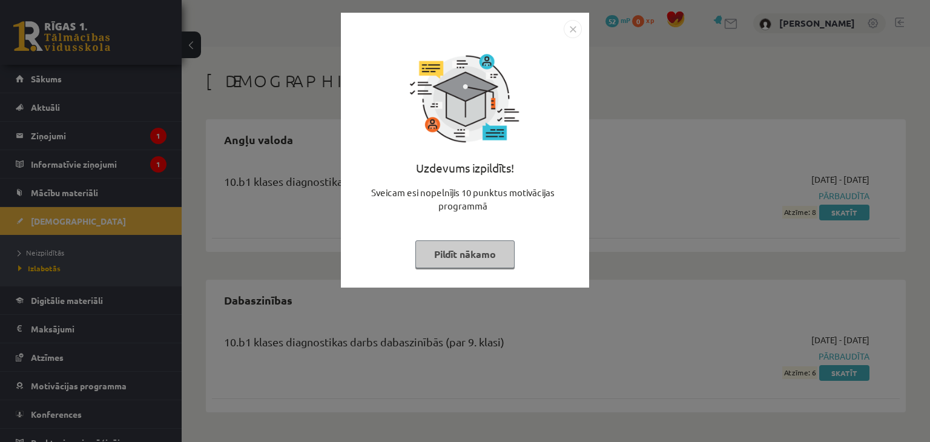
click at [451, 262] on button "Pildīt nākamo" at bounding box center [464, 254] width 99 height 28
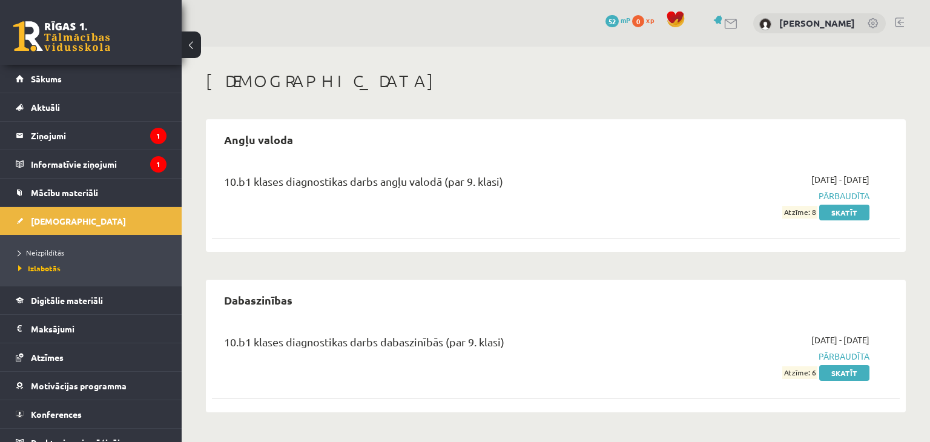
drag, startPoint x: 928, startPoint y: 170, endPoint x: 929, endPoint y: 181, distance: 10.9
click at [929, 181] on div "[DEMOGRAPHIC_DATA] Angļu valoda 10.b1 klases diagnostikas darbs angļu valodā (p…" at bounding box center [556, 242] width 748 height 390
drag, startPoint x: 929, startPoint y: 192, endPoint x: 929, endPoint y: 214, distance: 21.2
click at [929, 214] on div "[DEMOGRAPHIC_DATA] Angļu valoda 10.b1 klases diagnostikas darbs angļu valodā (p…" at bounding box center [556, 242] width 748 height 390
click at [77, 189] on span "Mācību materiāli" at bounding box center [64, 192] width 67 height 11
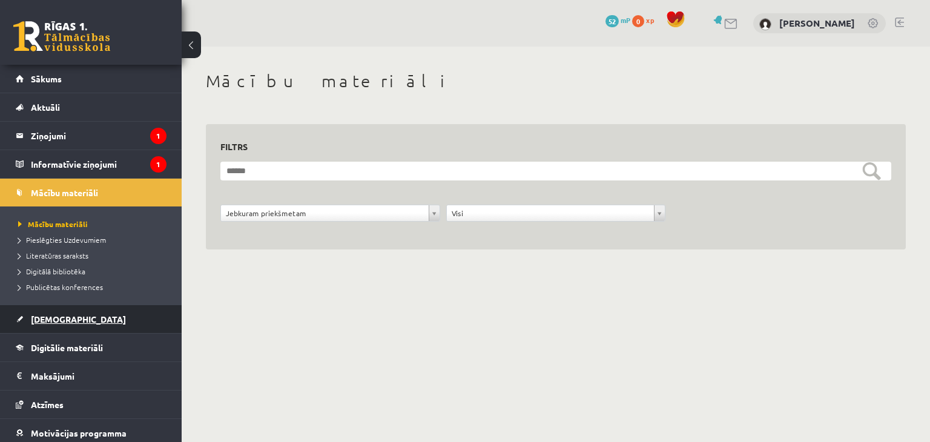
click at [71, 318] on link "[DEMOGRAPHIC_DATA]" at bounding box center [91, 319] width 151 height 28
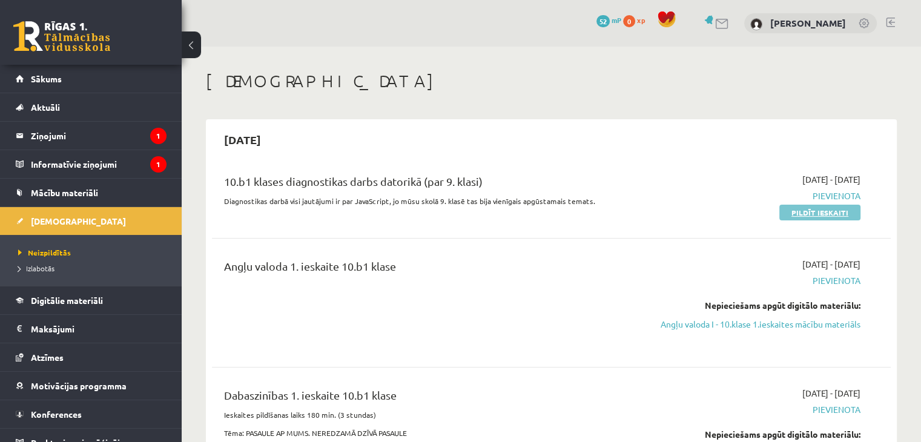
click at [801, 209] on link "Pildīt ieskaiti" at bounding box center [819, 213] width 81 height 16
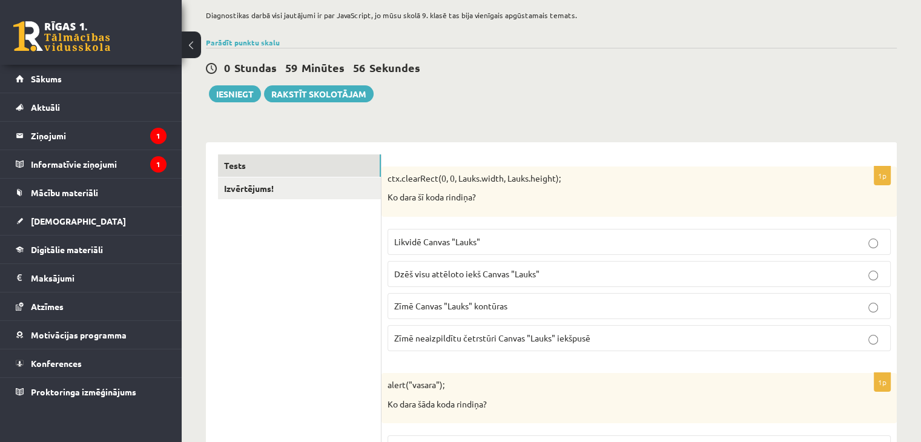
scroll to position [88, 0]
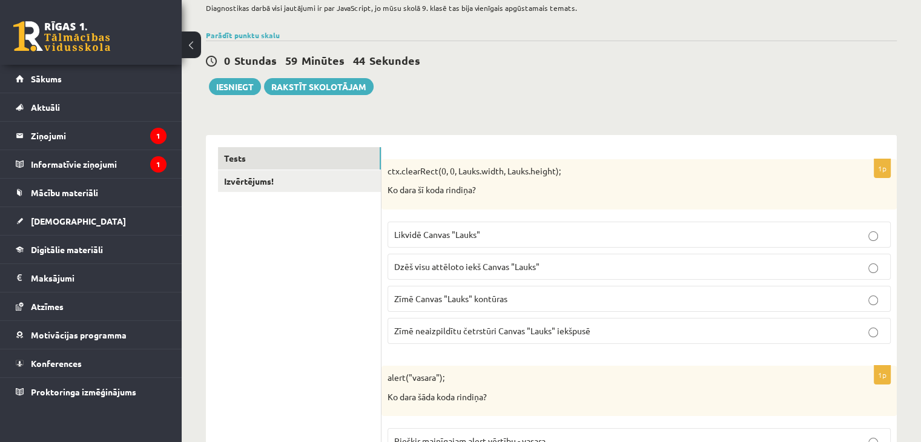
click at [505, 265] on span "Dzēš visu attēloto iekš Canvas "Lauks"" at bounding box center [466, 266] width 145 height 11
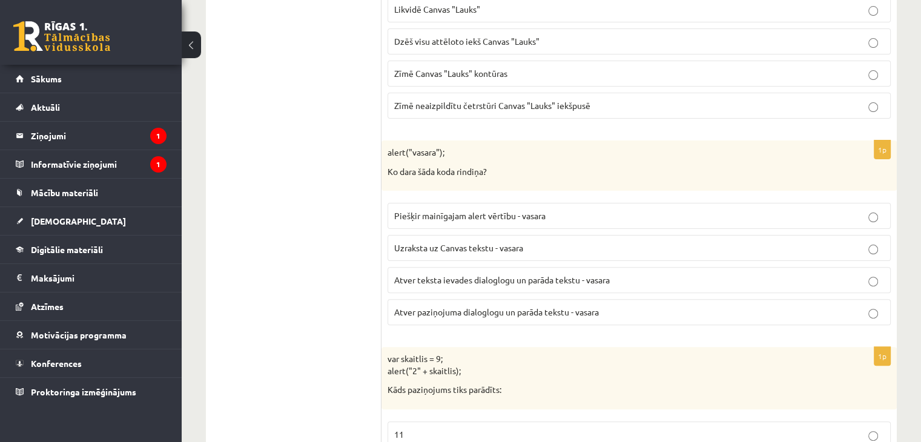
scroll to position [283, 0]
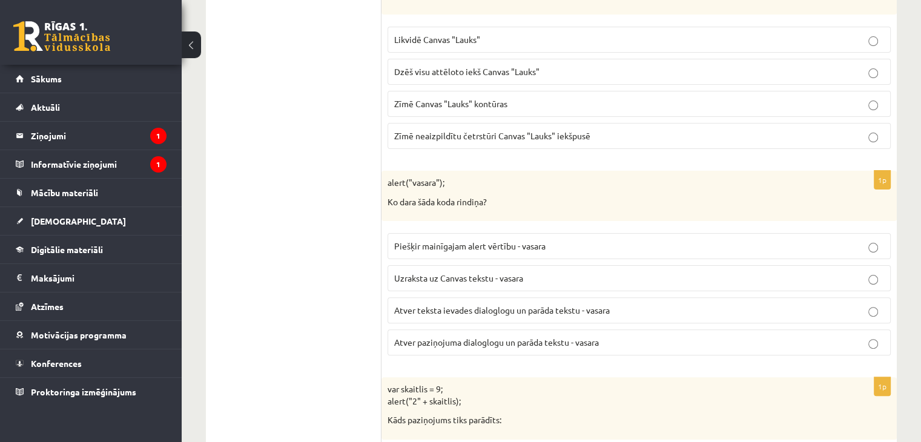
click at [565, 307] on span "Atver teksta ievades dialoglogu un parāda tekstu - vasara" at bounding box center [501, 309] width 215 height 11
click at [706, 252] on label "Piešķir mainīgajam alert vērtību - vasara" at bounding box center [638, 246] width 503 height 26
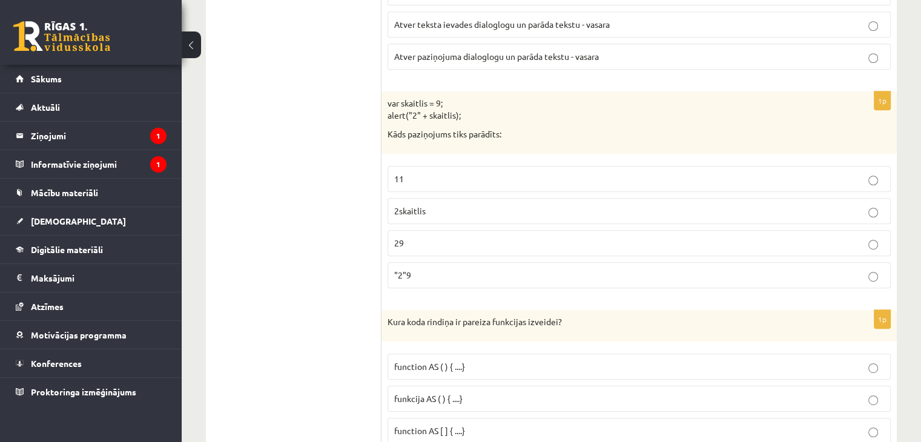
scroll to position [576, 0]
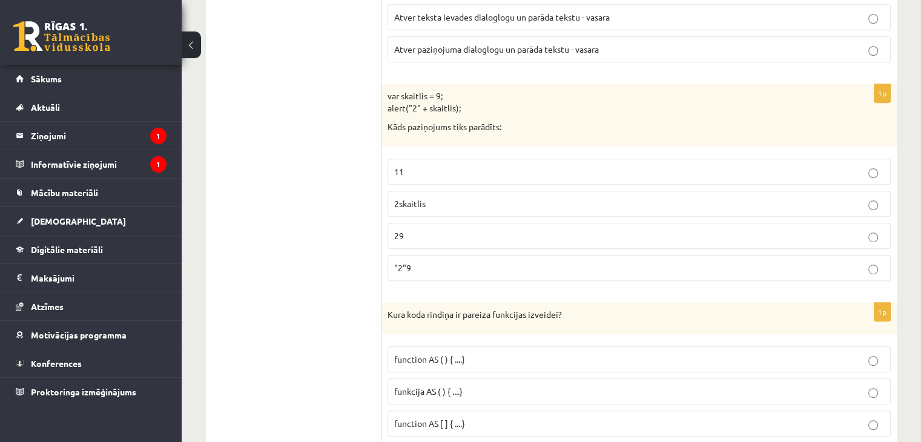
click at [526, 261] on p ""2"9" at bounding box center [639, 267] width 490 height 13
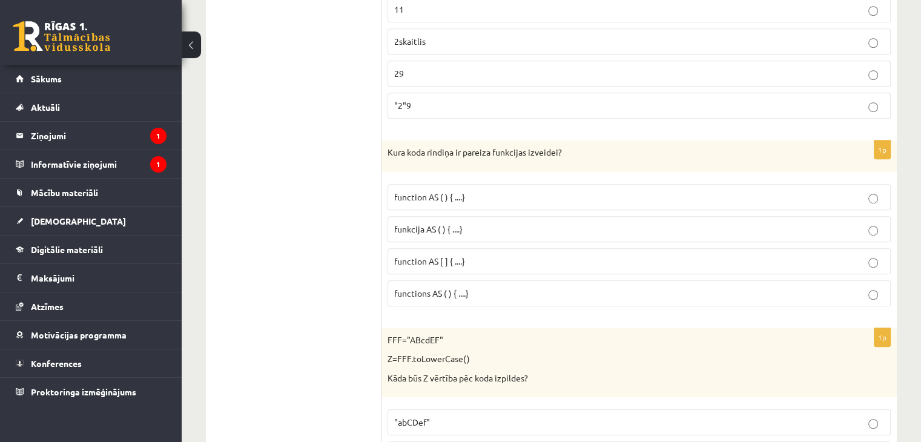
scroll to position [761, 0]
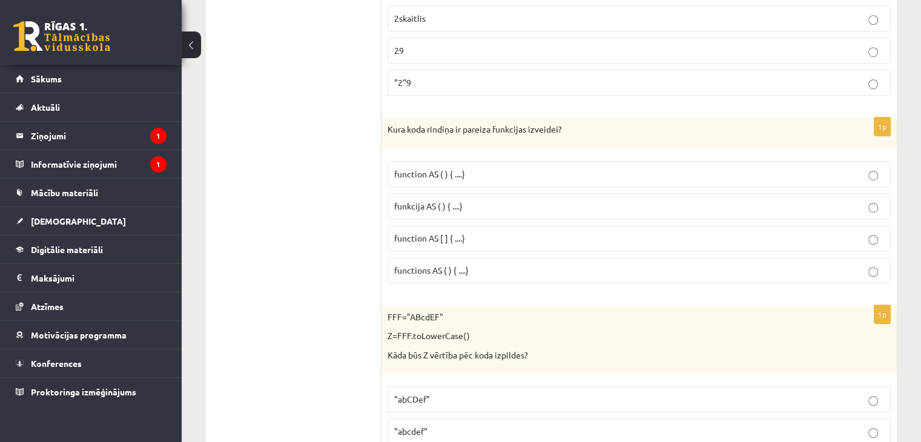
click at [507, 179] on label "function AS ( ) { ....}" at bounding box center [638, 174] width 503 height 26
click at [487, 178] on label "function AS ( ) { ....}" at bounding box center [638, 174] width 503 height 26
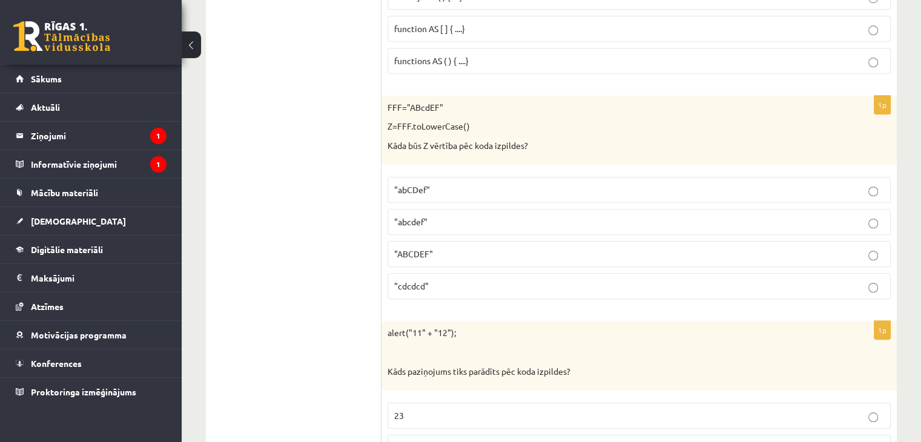
scroll to position [949, 0]
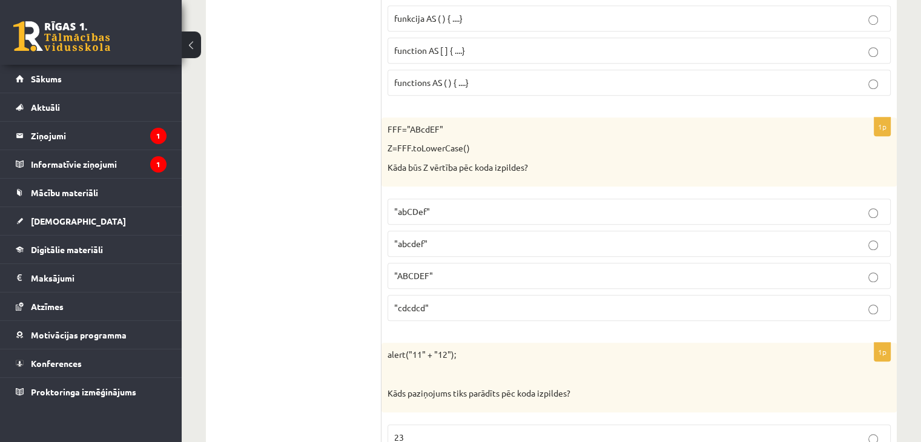
click at [504, 248] on label ""abcdef"" at bounding box center [638, 244] width 503 height 26
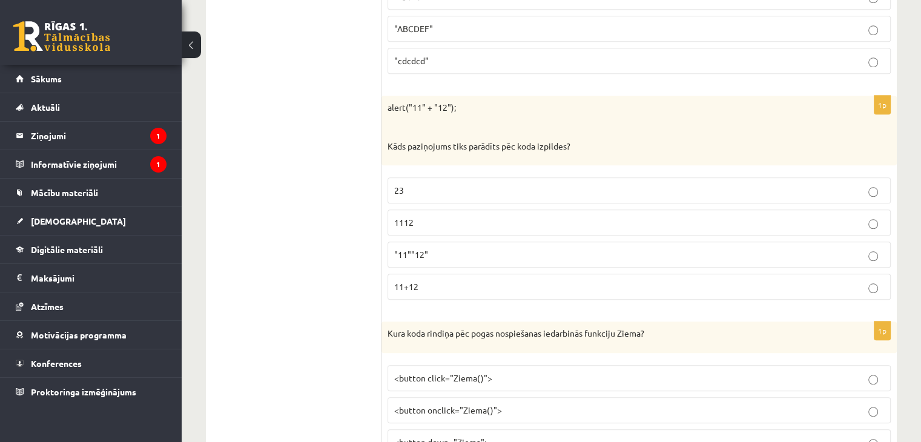
scroll to position [1204, 0]
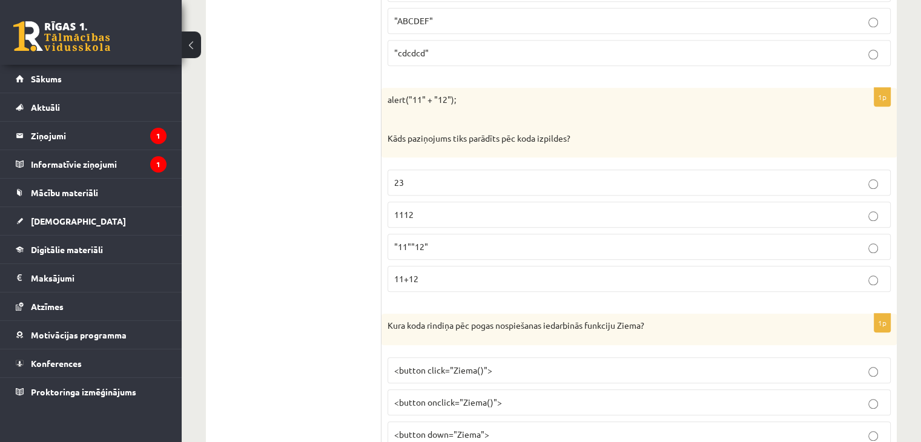
click at [583, 247] on p ""11""12"" at bounding box center [639, 246] width 490 height 13
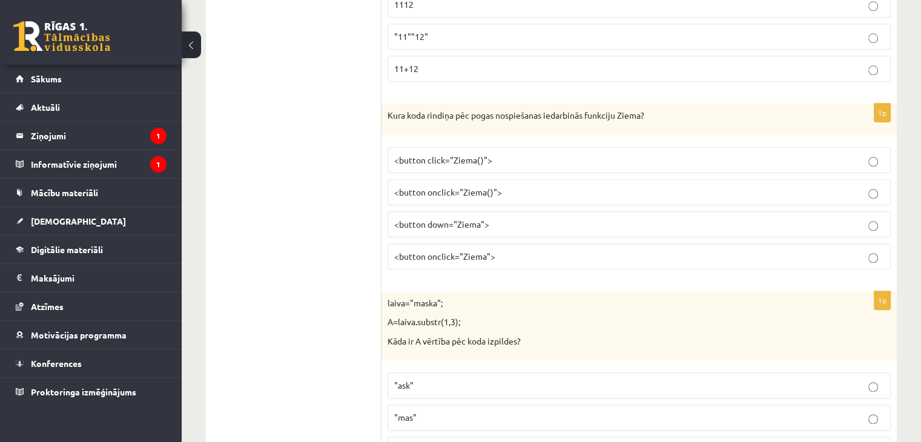
scroll to position [1421, 0]
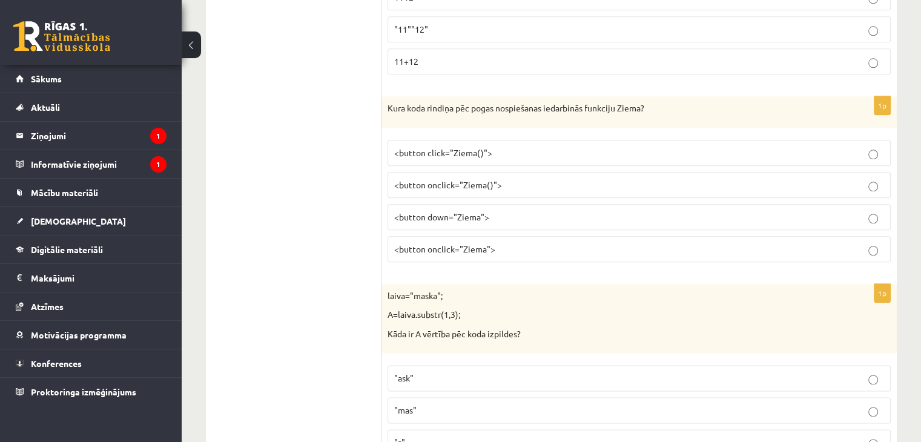
click at [523, 183] on p "<button onclick="Ziema()">" at bounding box center [639, 185] width 490 height 13
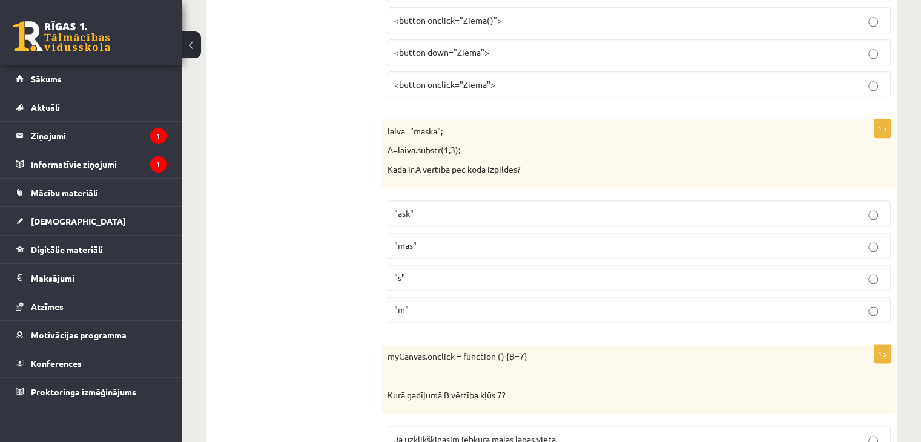
scroll to position [1600, 0]
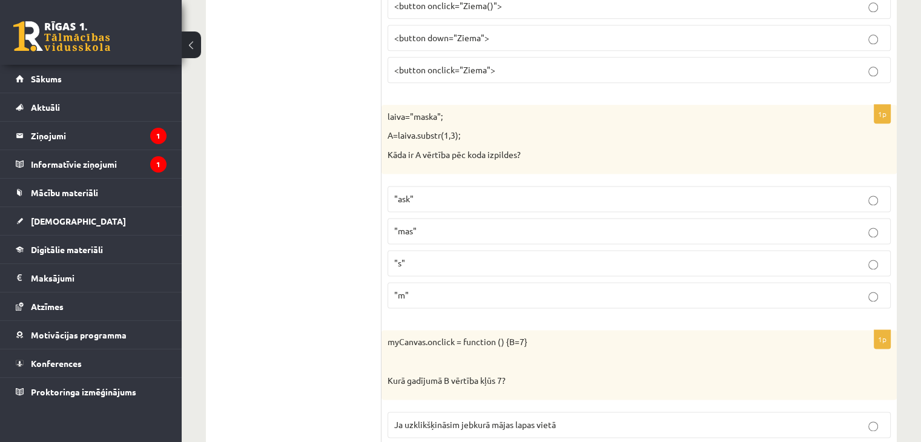
click at [460, 192] on p ""ask"" at bounding box center [639, 198] width 490 height 13
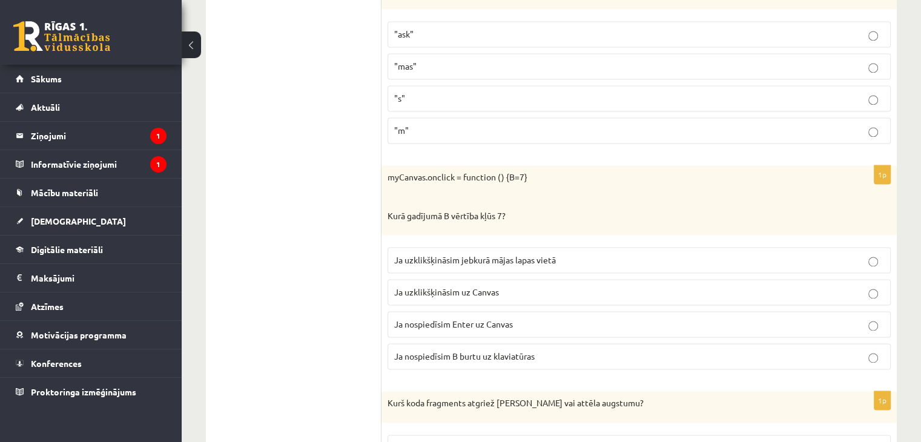
scroll to position [1788, 0]
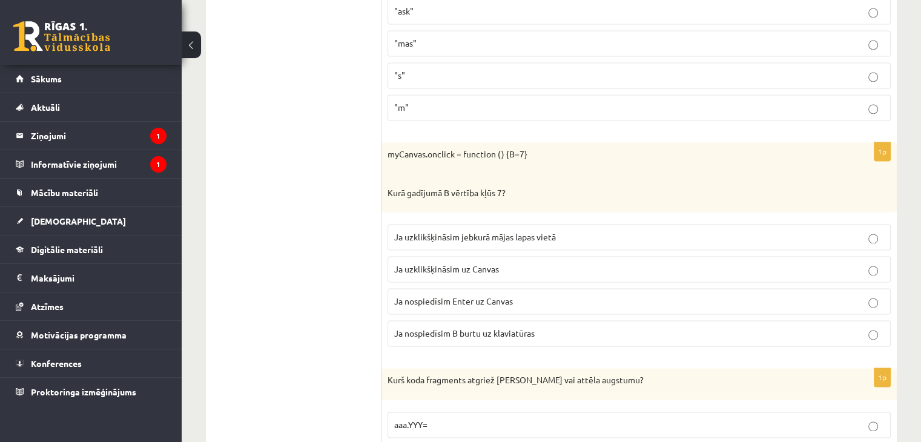
click at [494, 263] on span "Ja uzklikšķināsim uz Canvas" at bounding box center [446, 268] width 105 height 11
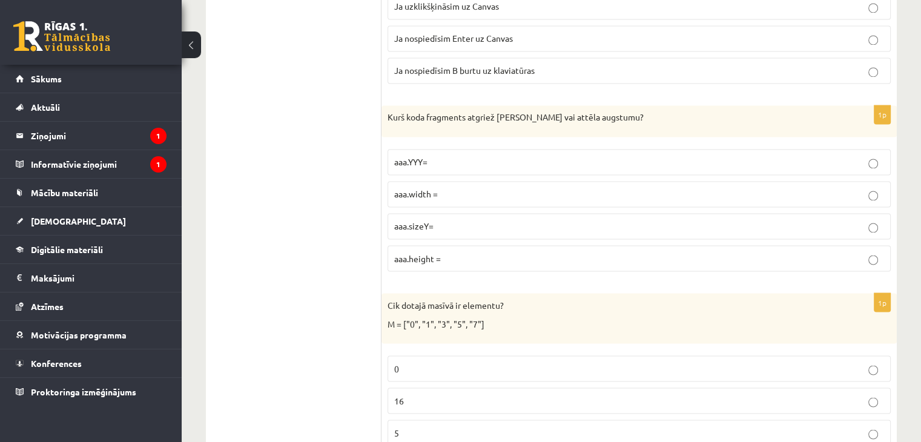
scroll to position [2065, 0]
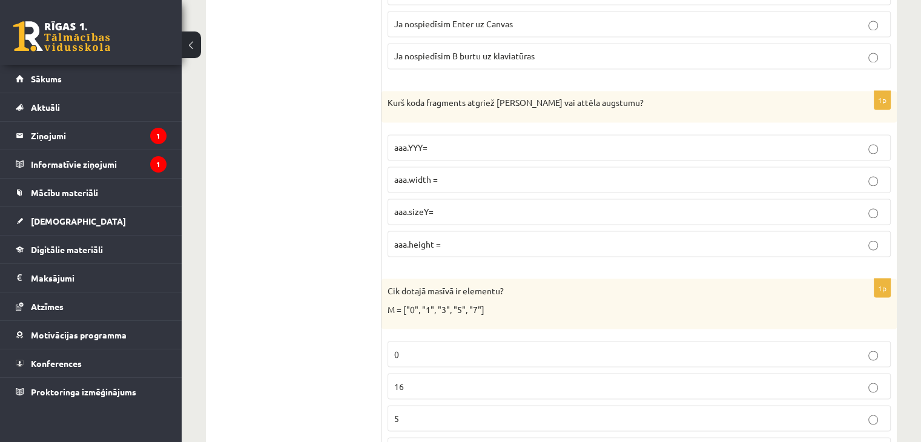
click at [591, 237] on p "aaa.height =" at bounding box center [639, 243] width 490 height 13
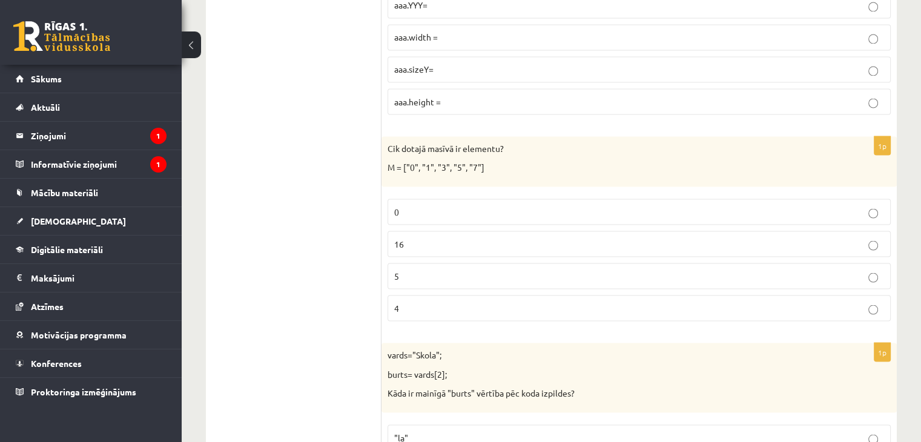
scroll to position [2215, 0]
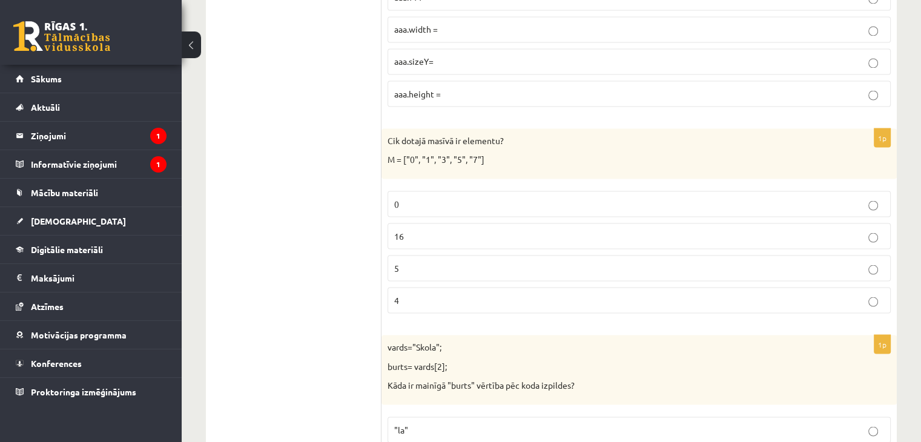
click at [583, 261] on p "5" at bounding box center [639, 267] width 490 height 13
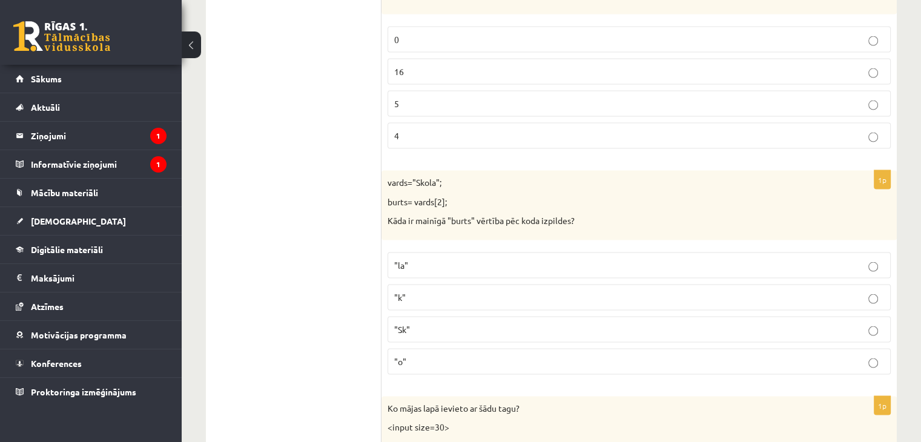
scroll to position [2387, 0]
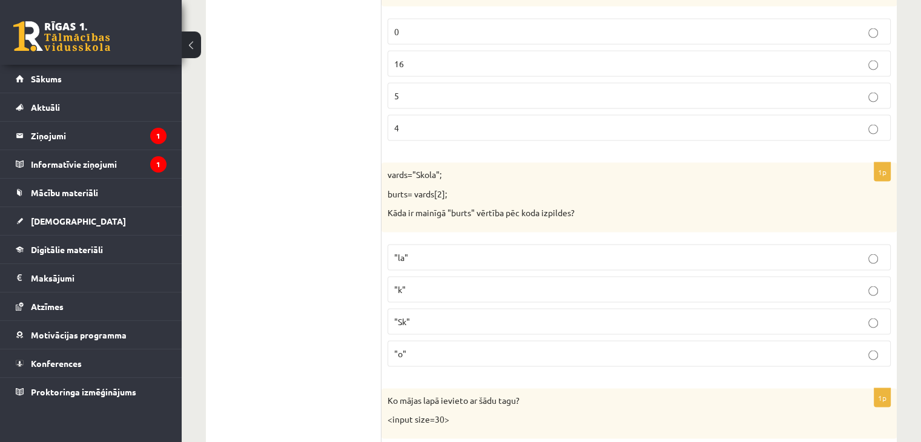
click at [436, 277] on label ""k"" at bounding box center [638, 290] width 503 height 26
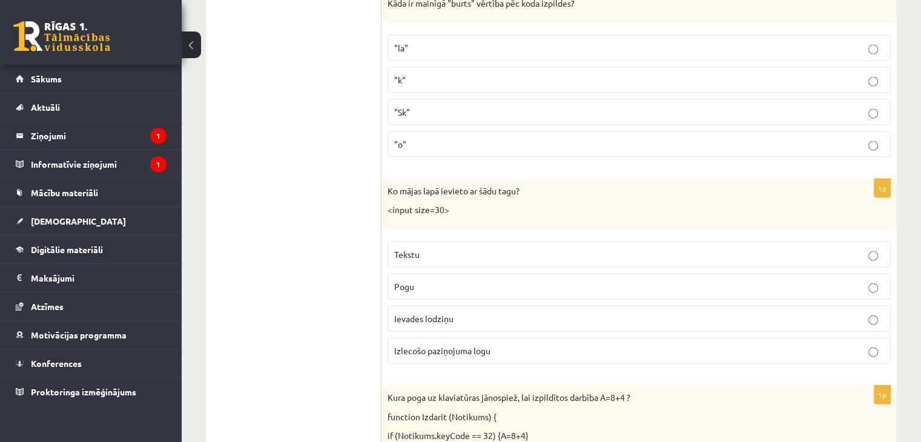
scroll to position [2589, 0]
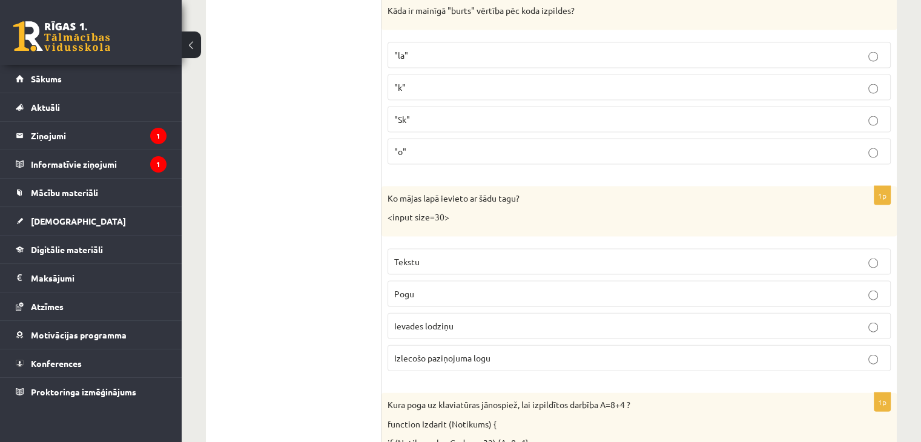
click at [499, 255] on p "Tekstu" at bounding box center [639, 261] width 490 height 13
click at [471, 287] on p "Pogu" at bounding box center [639, 293] width 490 height 13
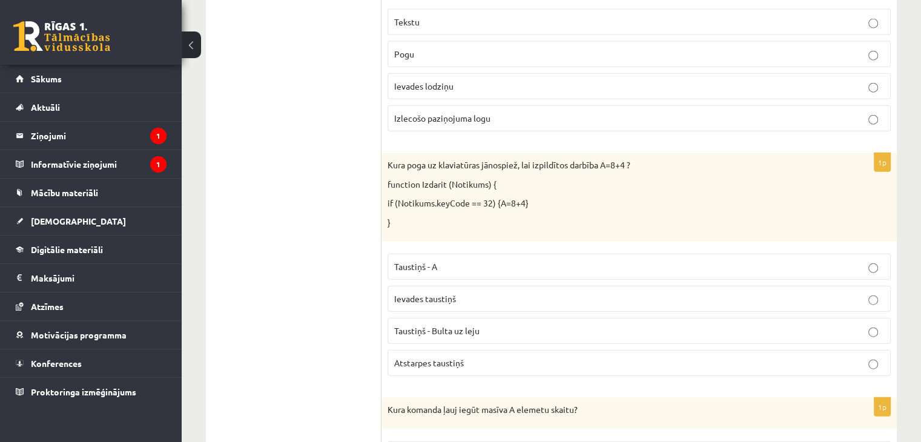
scroll to position [2807, 0]
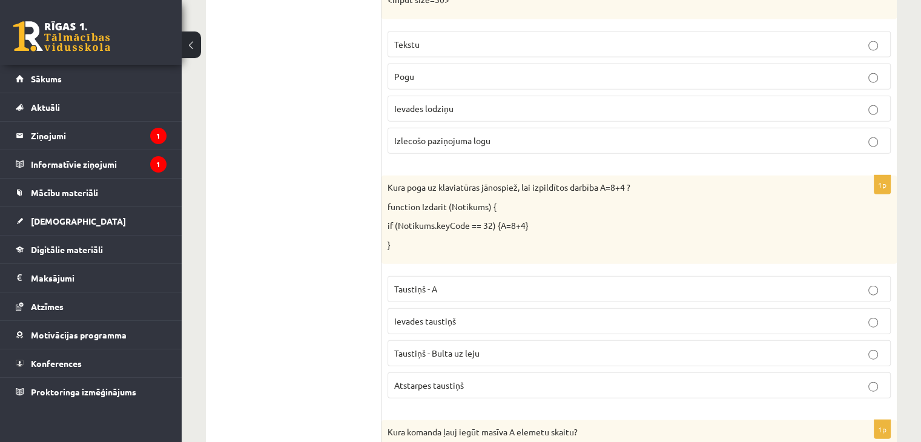
click at [514, 379] on p "Atstarpes taustiņš" at bounding box center [639, 385] width 490 height 13
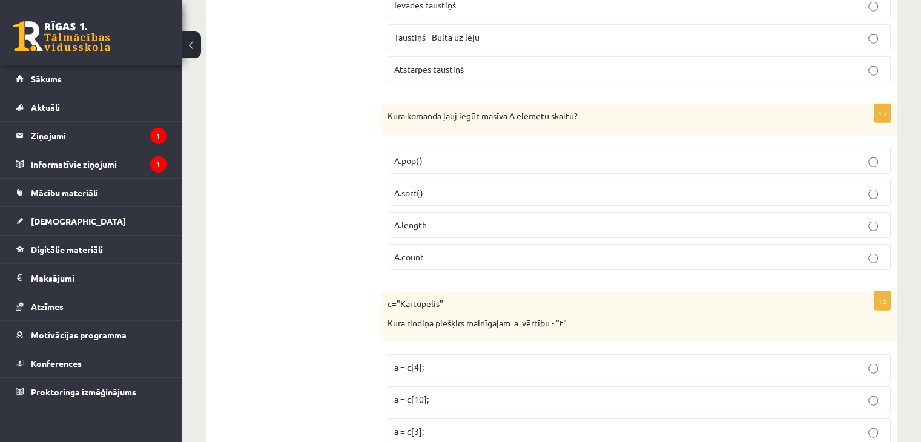
scroll to position [3130, 0]
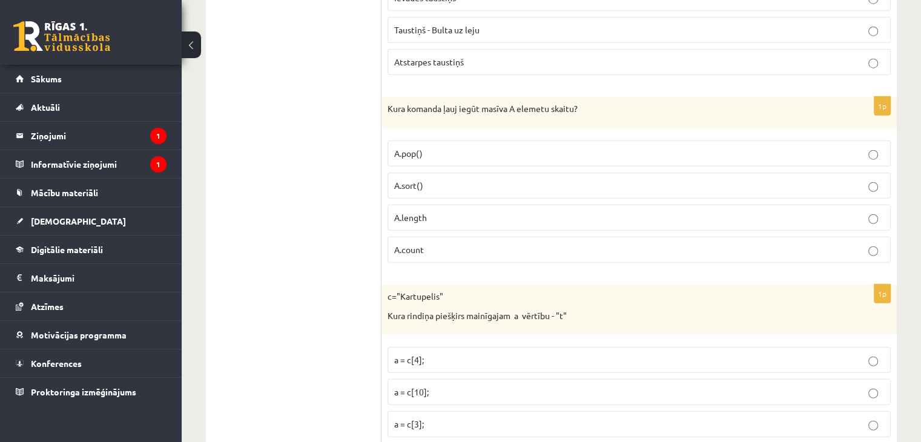
click at [472, 243] on p "A.count" at bounding box center [639, 249] width 490 height 13
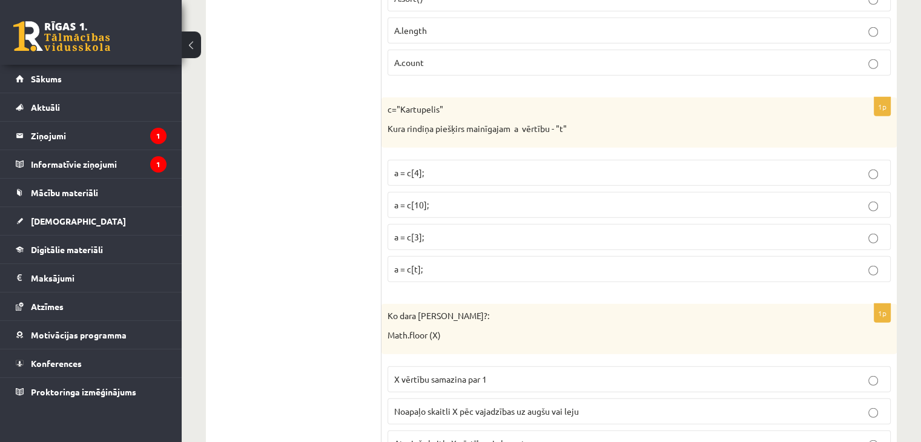
scroll to position [3310, 0]
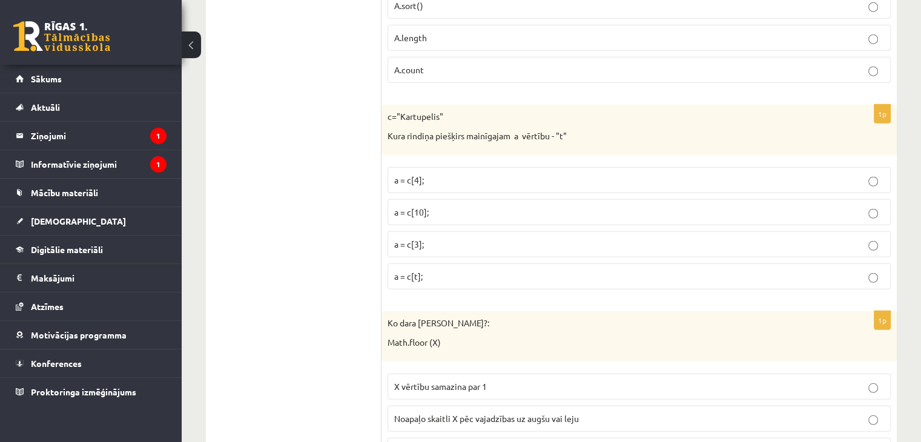
click at [430, 270] on p "a = c[t];" at bounding box center [639, 276] width 490 height 13
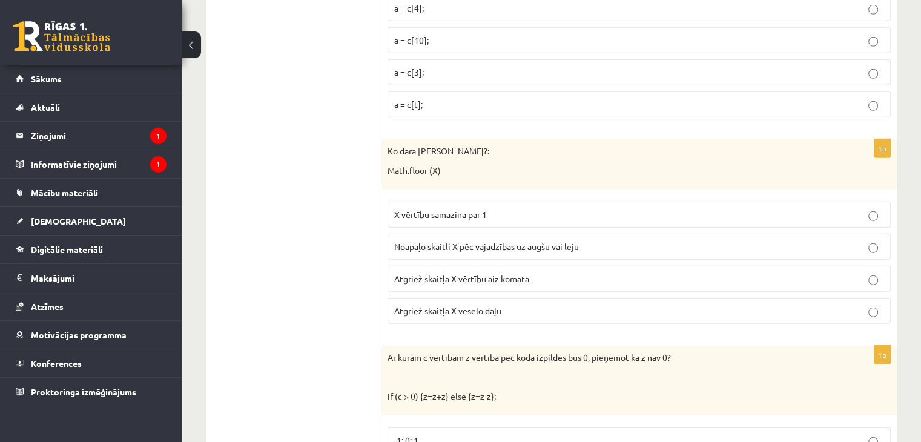
scroll to position [3474, 0]
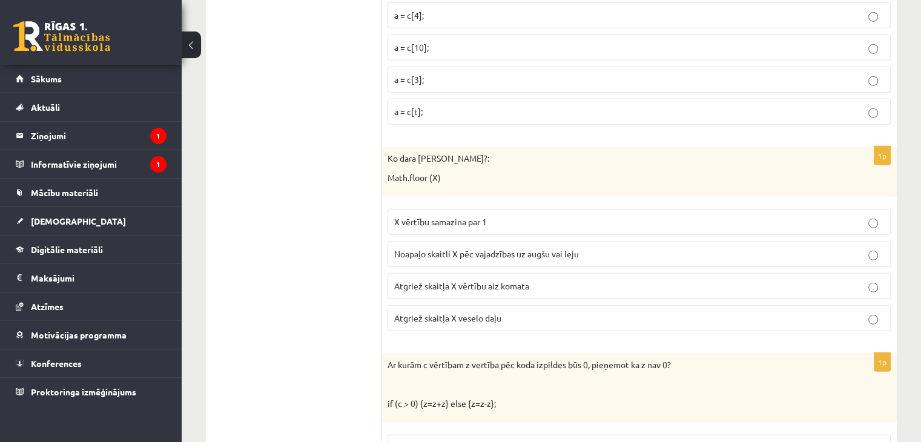
click at [477, 280] on span "Atgriež skaitļa X vērtību aiz komata" at bounding box center [461, 285] width 135 height 11
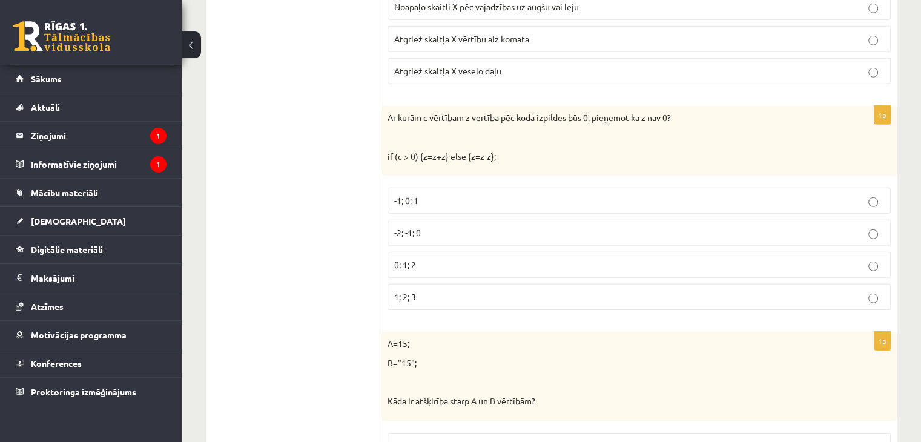
scroll to position [3744, 0]
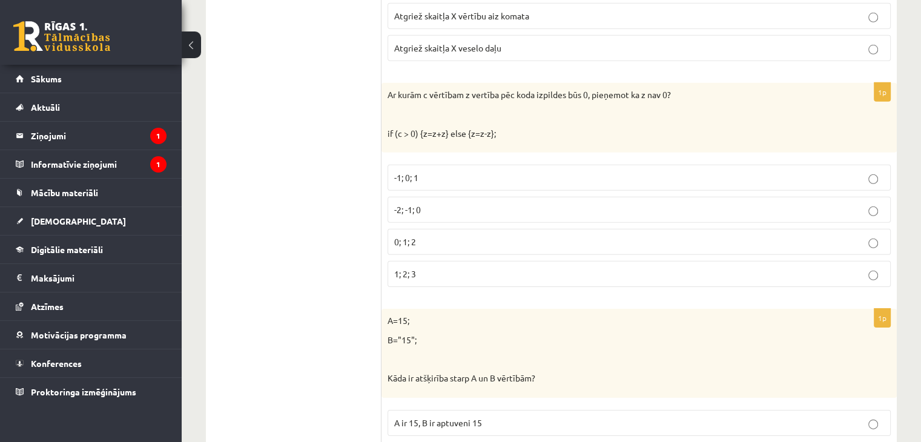
click at [571, 203] on p "-2; -1; 0" at bounding box center [639, 209] width 490 height 13
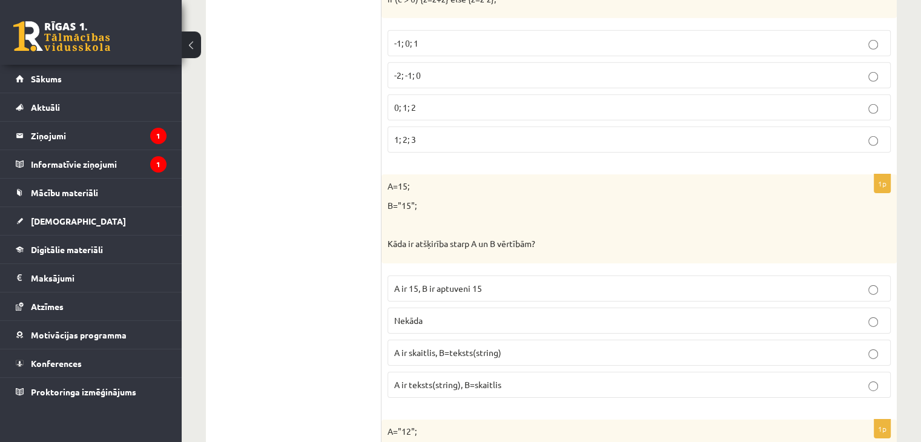
scroll to position [3924, 0]
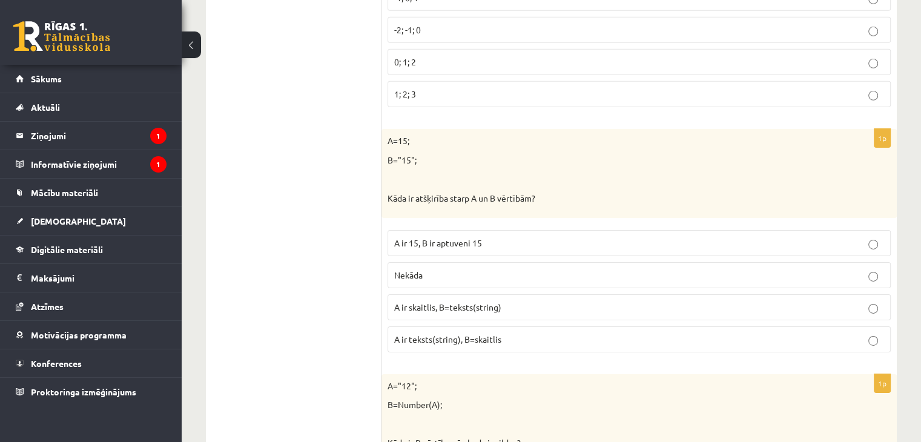
click at [480, 298] on label "A ir skaitlis, B=teksts(string)" at bounding box center [638, 307] width 503 height 26
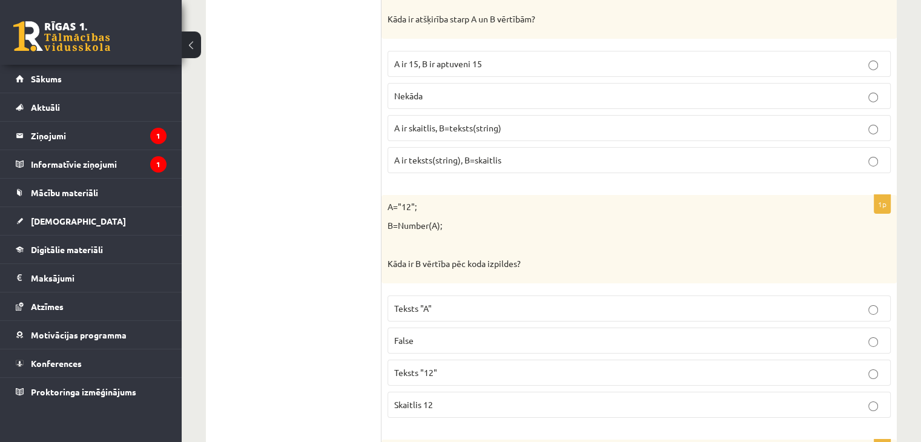
scroll to position [4201, 0]
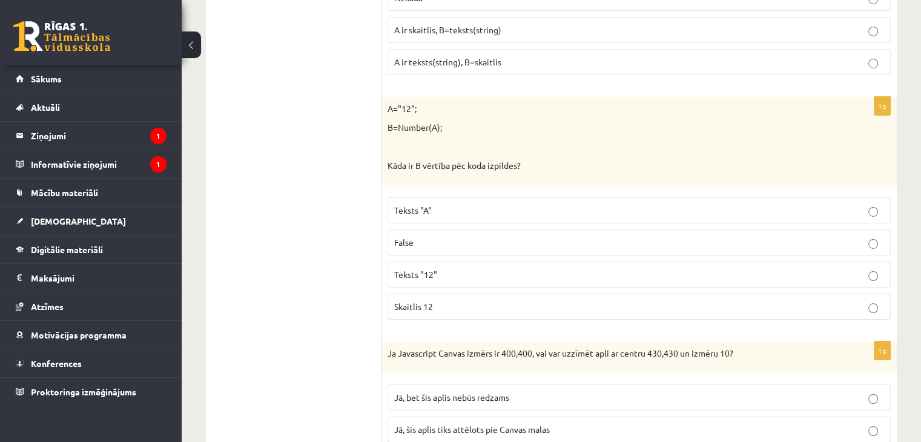
click at [538, 300] on p "Skaitlis 12" at bounding box center [639, 306] width 490 height 13
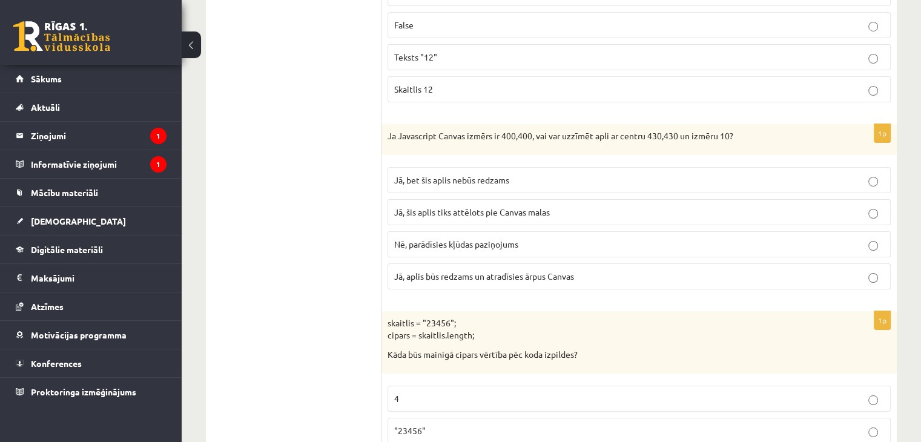
scroll to position [4441, 0]
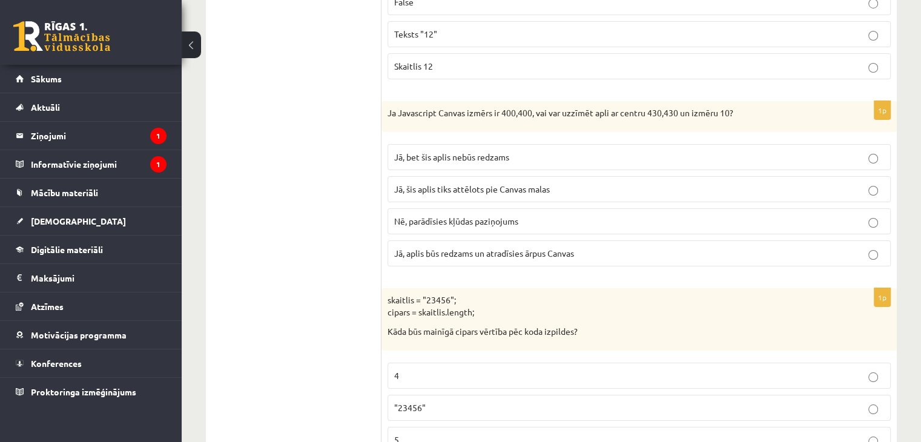
click at [584, 151] on p "Jā, bet šis aplis nebūs redzams" at bounding box center [639, 157] width 490 height 13
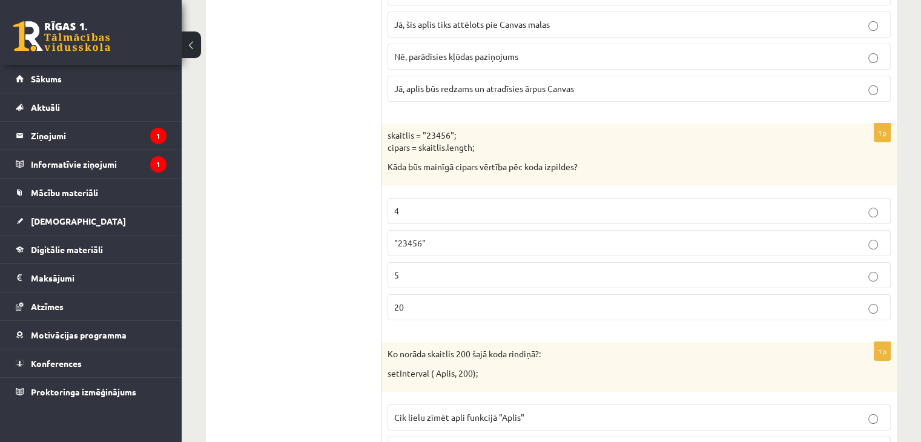
scroll to position [4629, 0]
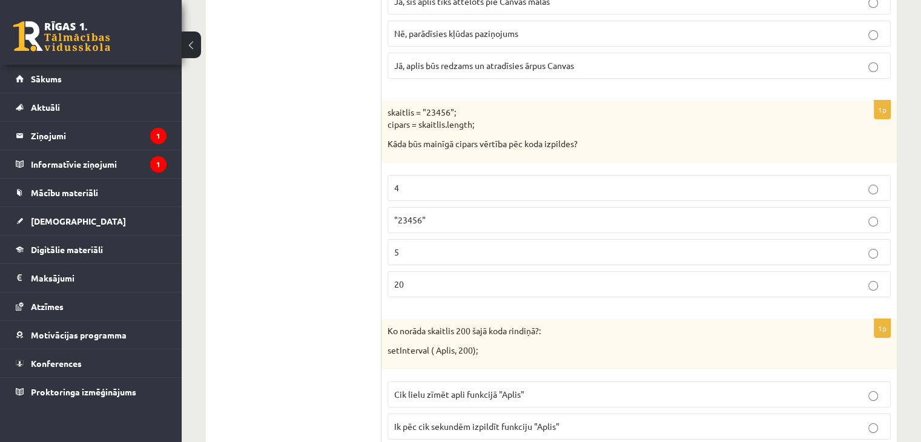
click at [760, 214] on p ""23456"" at bounding box center [639, 220] width 490 height 13
click at [443, 246] on p "5" at bounding box center [639, 252] width 490 height 13
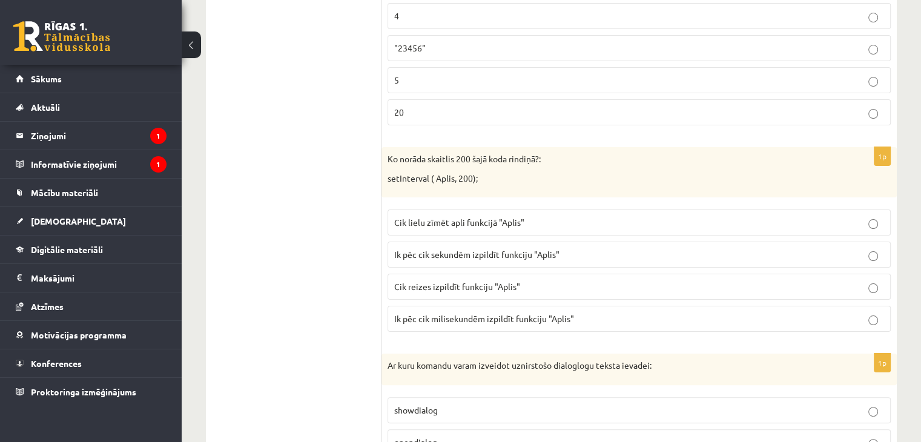
scroll to position [4778, 0]
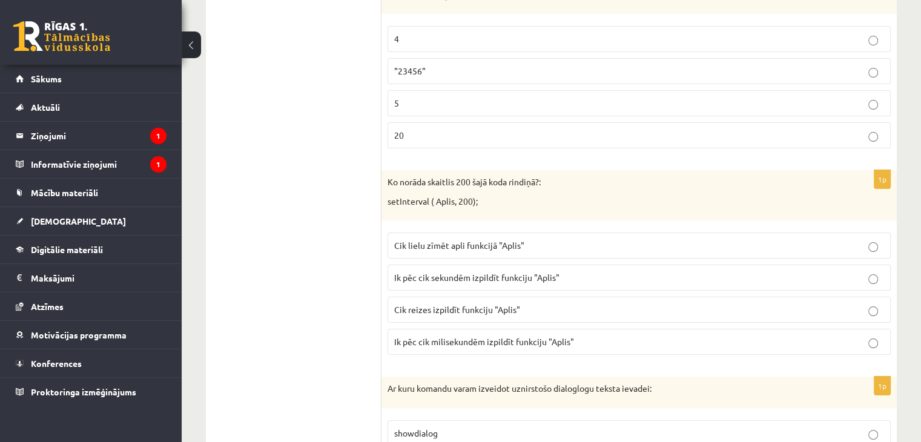
click at [530, 329] on label "Ik pēc cik milisekundēm izpildīt funkciju "Aplis"" at bounding box center [638, 342] width 503 height 26
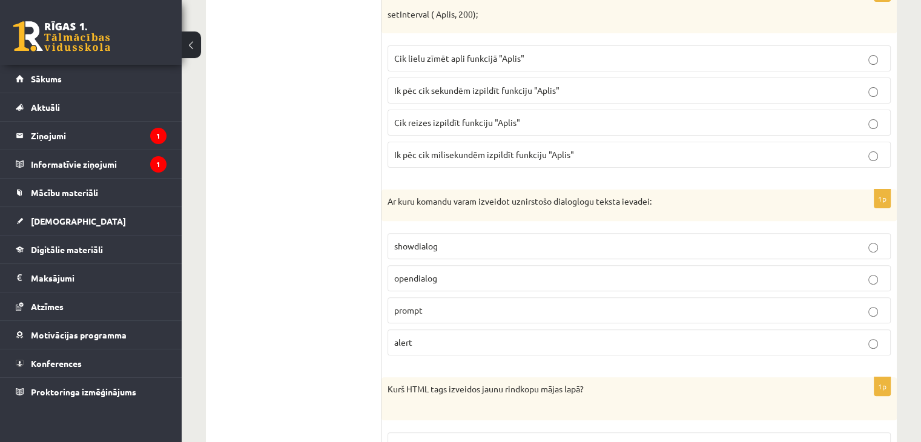
scroll to position [4973, 0]
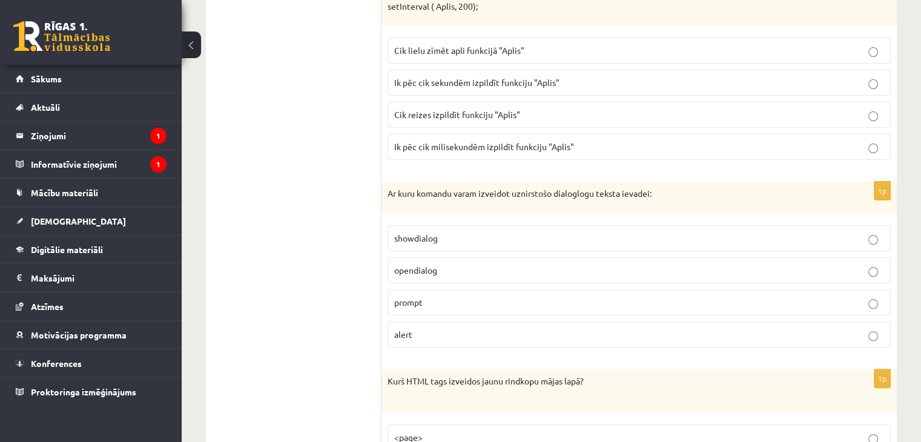
click at [583, 232] on p "showdialog" at bounding box center [639, 238] width 490 height 13
click at [751, 257] on label "opendialog" at bounding box center [638, 270] width 503 height 26
click at [649, 321] on label "alert" at bounding box center [638, 334] width 503 height 26
click at [852, 296] on p "prompt" at bounding box center [639, 302] width 490 height 13
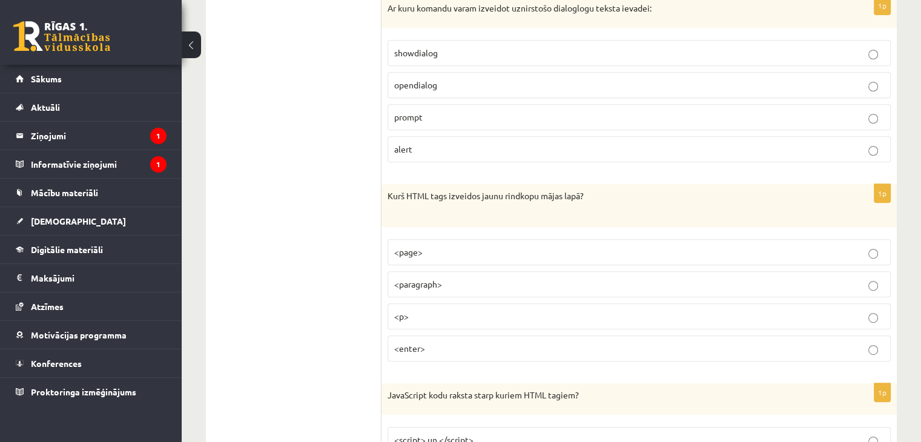
scroll to position [5128, 0]
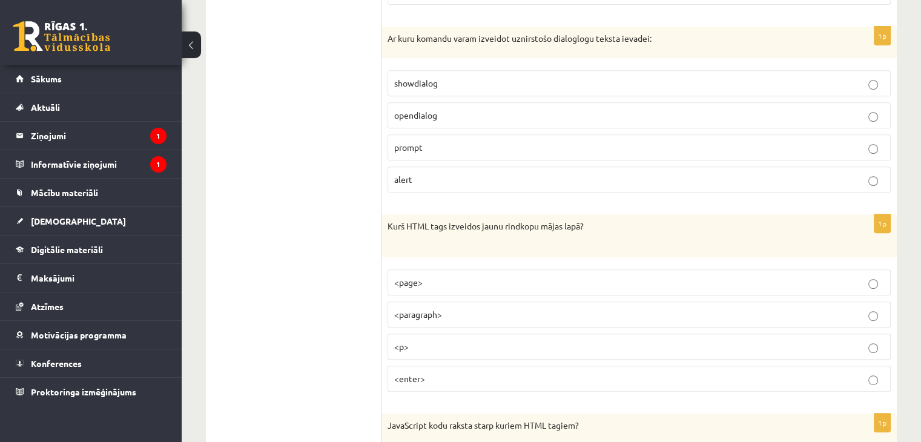
click at [421, 333] on label "<p>" at bounding box center [638, 346] width 503 height 26
drag, startPoint x: 920, startPoint y: 354, endPoint x: 921, endPoint y: 361, distance: 6.7
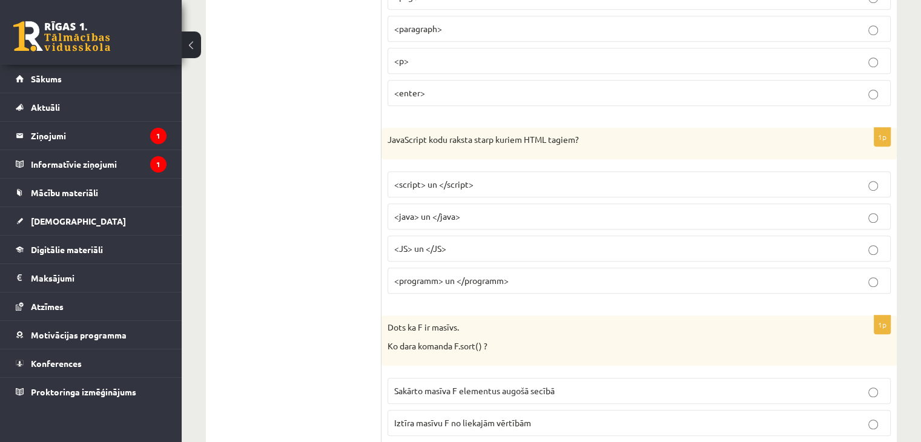
scroll to position [5353, 0]
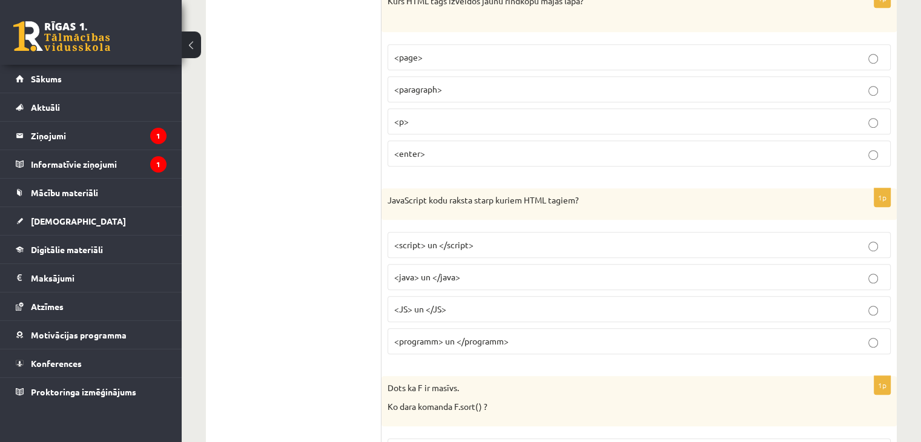
click at [472, 238] on p "<script> un </script>" at bounding box center [639, 244] width 490 height 13
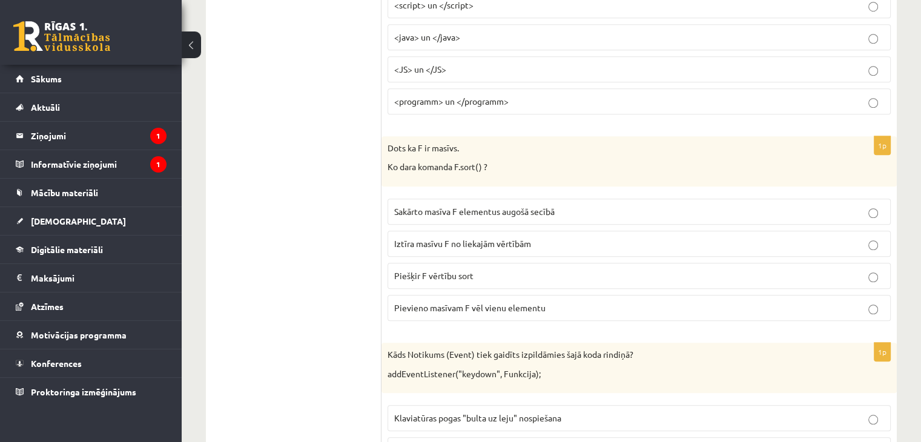
scroll to position [5585, 0]
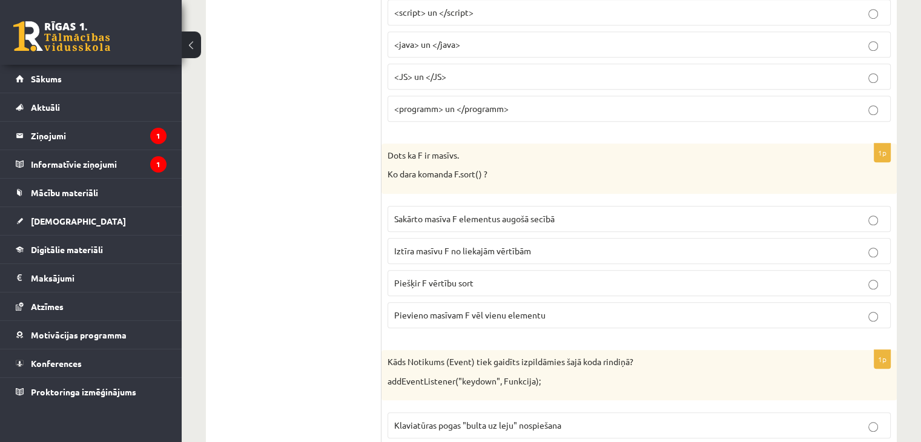
click at [567, 212] on p "Sakārto masīva F elementus augošā secībā" at bounding box center [639, 218] width 490 height 13
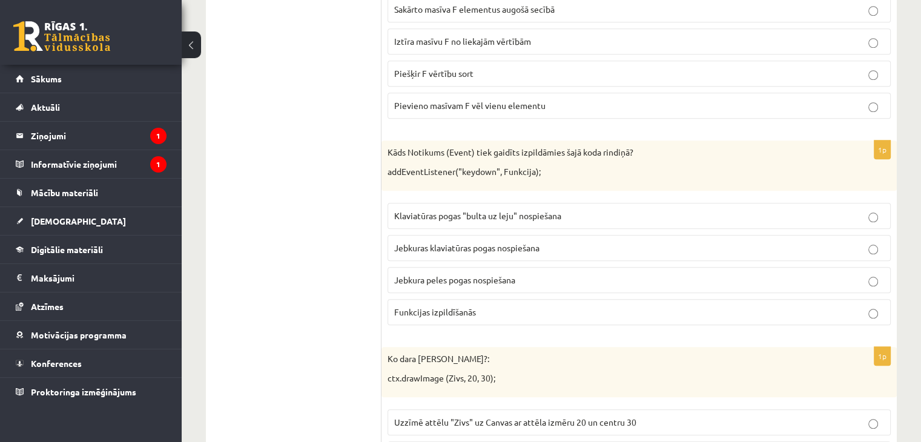
scroll to position [5772, 0]
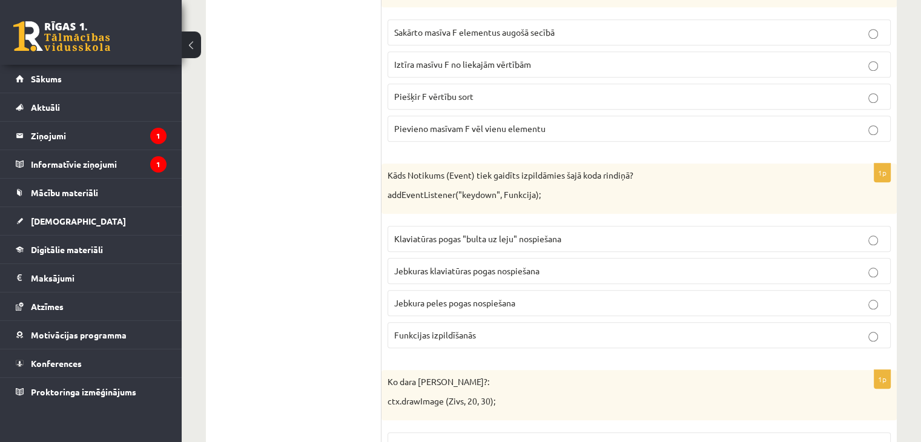
click at [540, 233] on span "Klaviatūras pogas "bulta uz leju" nospiešana" at bounding box center [477, 238] width 167 height 11
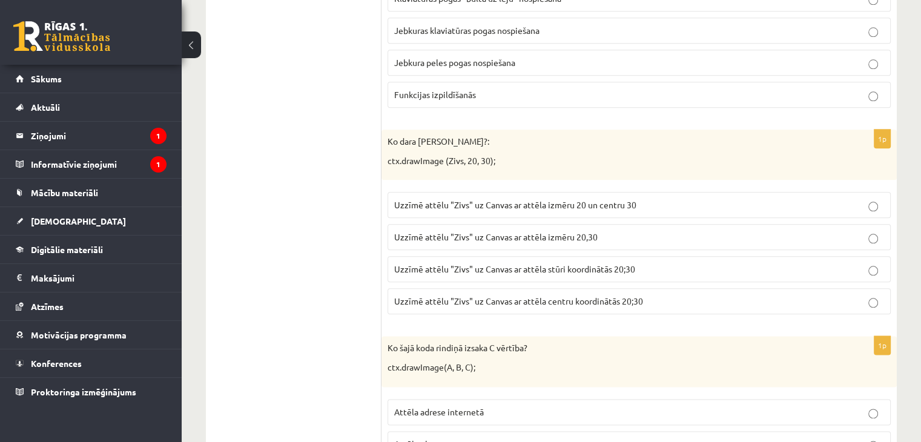
scroll to position [6020, 0]
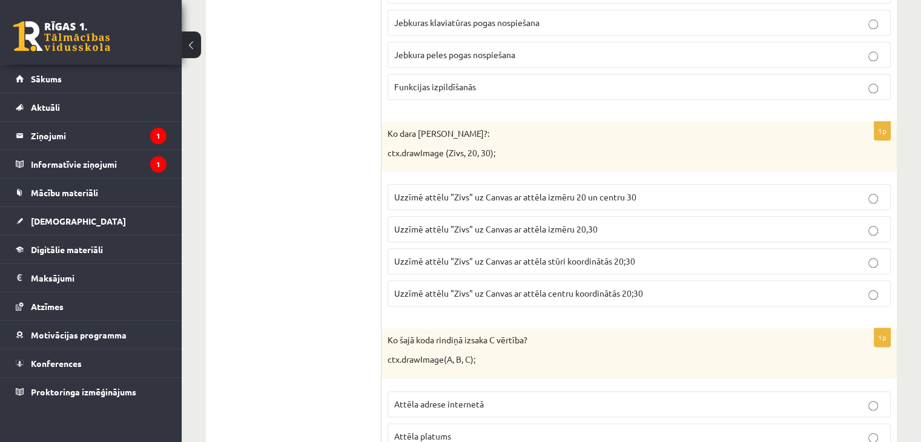
click at [511, 223] on span "Uzzīmē attēlu "Zivs" uz Canvas ar attēla izmēru 20,30" at bounding box center [495, 228] width 203 height 11
click at [544, 223] on span "Uzzīmē attēlu "Zivs" uz Canvas ar attēla izmēru 20,30" at bounding box center [495, 228] width 203 height 11
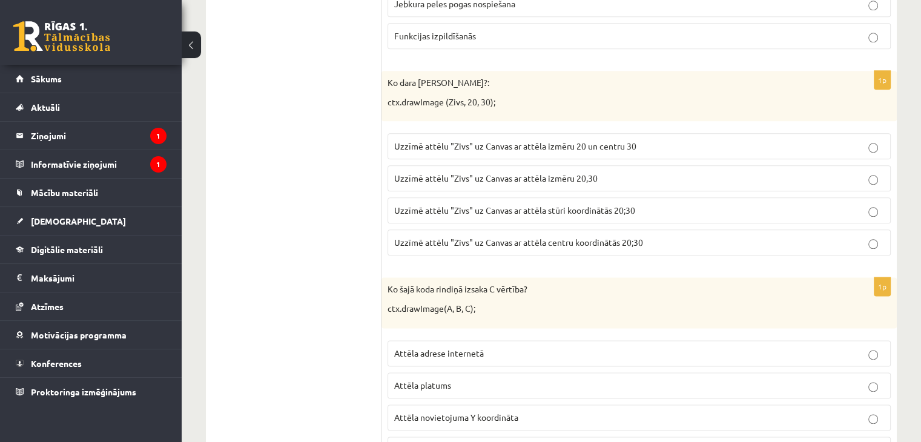
scroll to position [6108, 0]
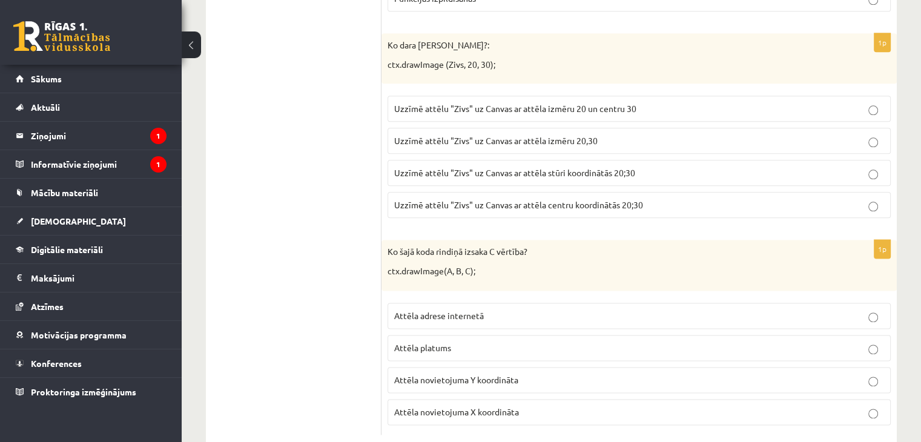
click at [479, 374] on span "Attēla novietojuma Y koordināta" at bounding box center [456, 379] width 124 height 11
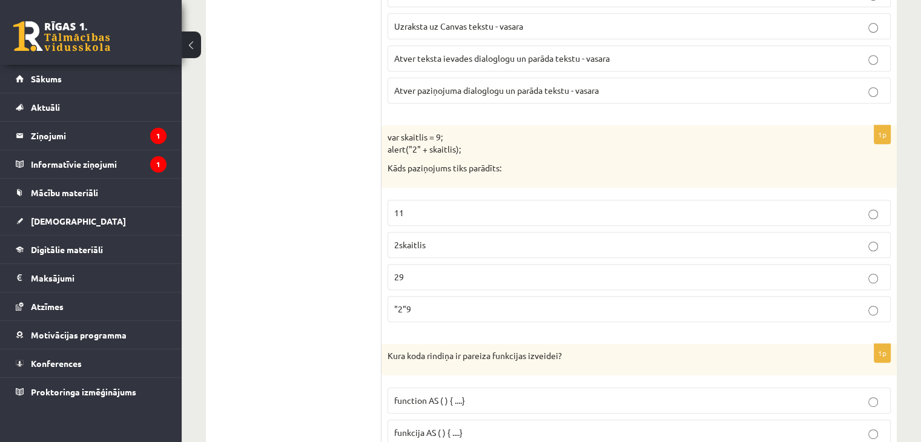
scroll to position [0, 0]
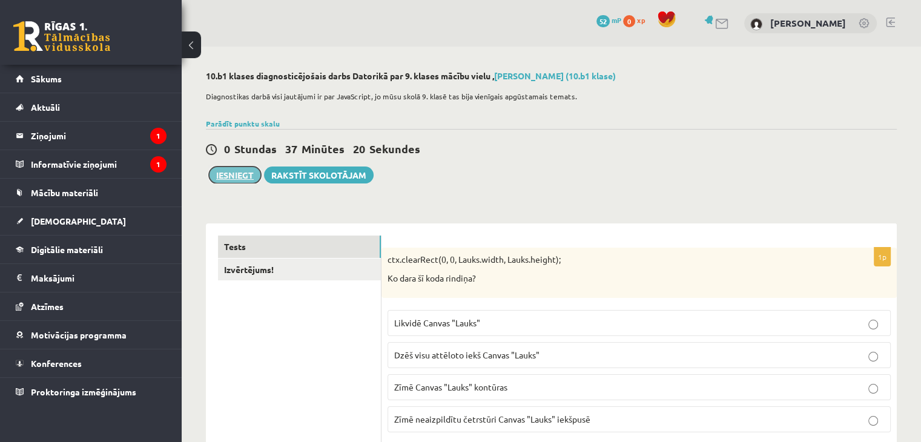
click at [246, 175] on button "Iesniegt" at bounding box center [235, 174] width 52 height 17
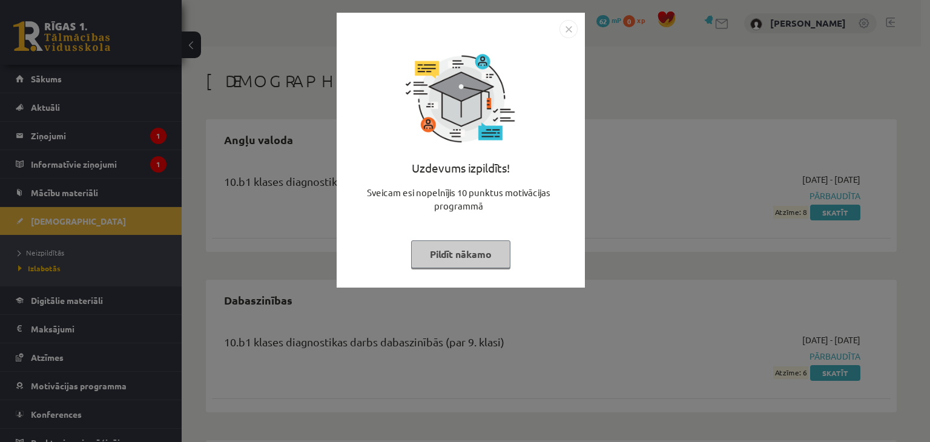
click at [484, 258] on button "Pildīt nākamo" at bounding box center [460, 254] width 99 height 28
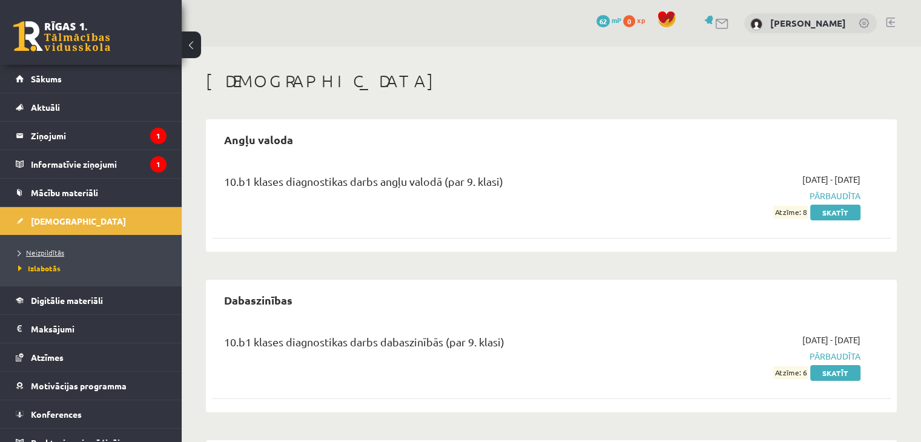
click at [49, 250] on span "Neizpildītās" at bounding box center [41, 253] width 46 height 10
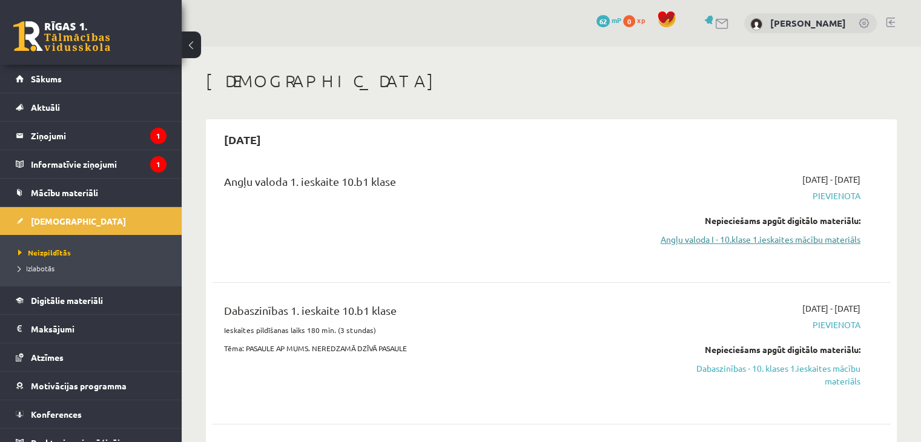
click at [770, 241] on link "Angļu valoda I - 10.klase 1.ieskaites mācību materiāls" at bounding box center [760, 239] width 200 height 13
